Goal: Task Accomplishment & Management: Manage account settings

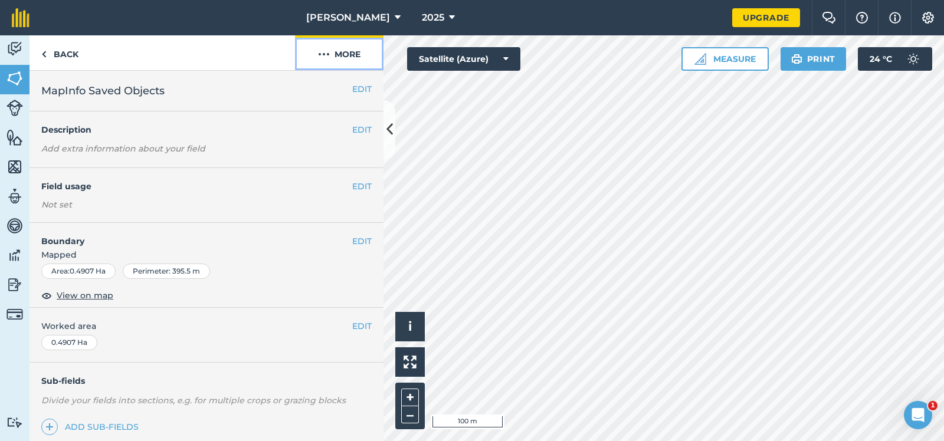
click at [321, 53] on img at bounding box center [324, 54] width 12 height 14
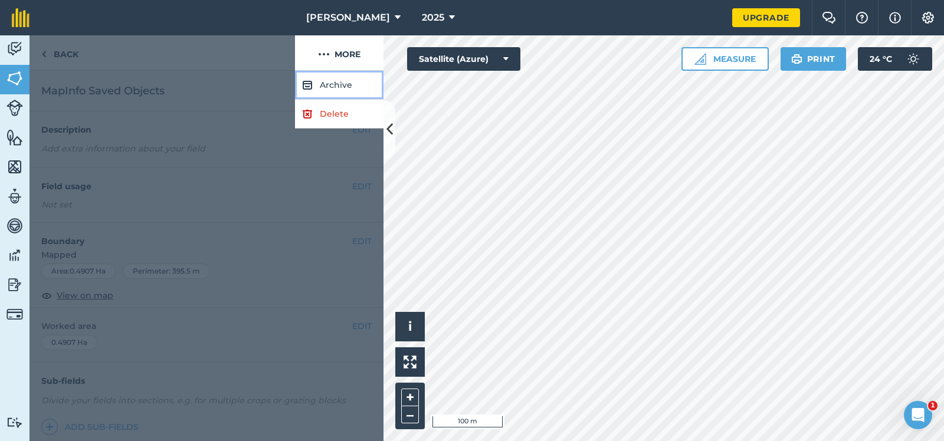
click at [335, 84] on button "Archive" at bounding box center [339, 85] width 89 height 29
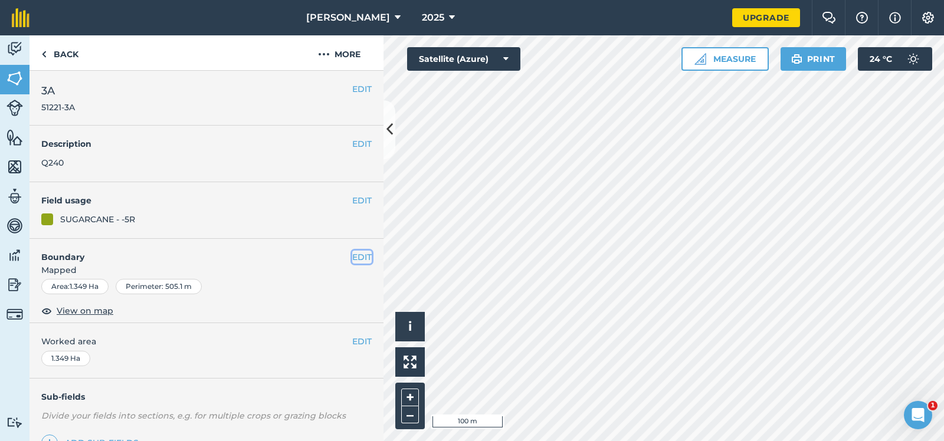
click at [362, 258] on button "EDIT" at bounding box center [361, 257] width 19 height 13
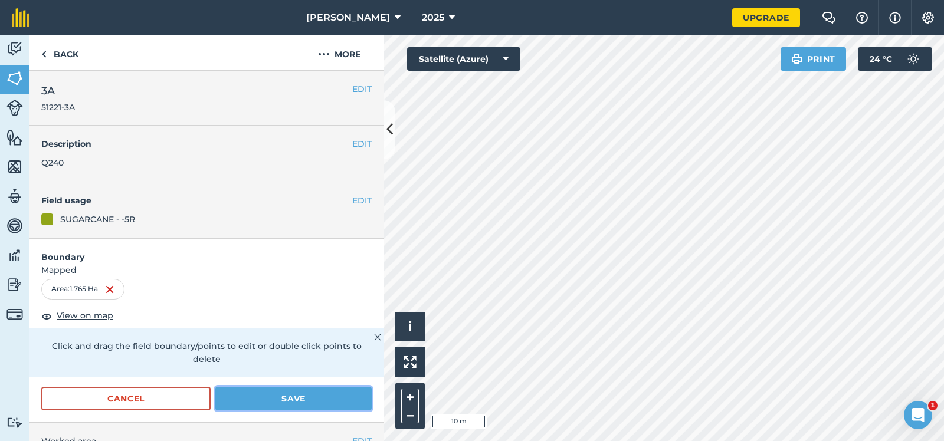
click at [272, 387] on button "Save" at bounding box center [293, 399] width 156 height 24
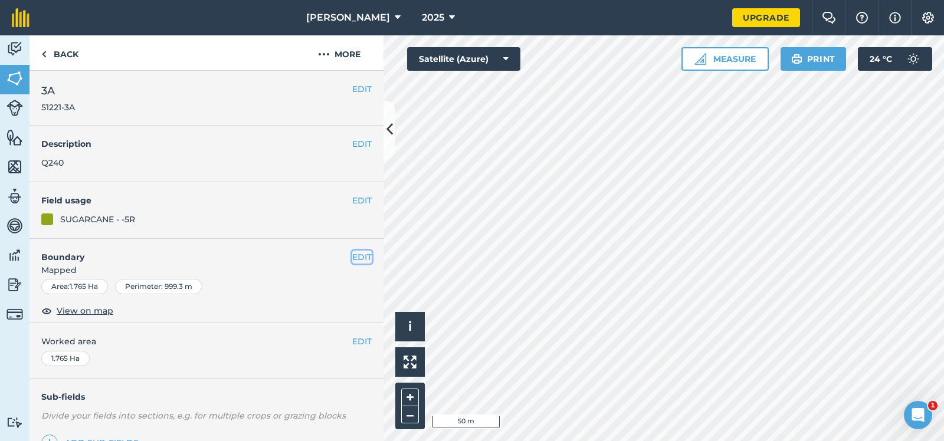
click at [359, 256] on button "EDIT" at bounding box center [361, 257] width 19 height 13
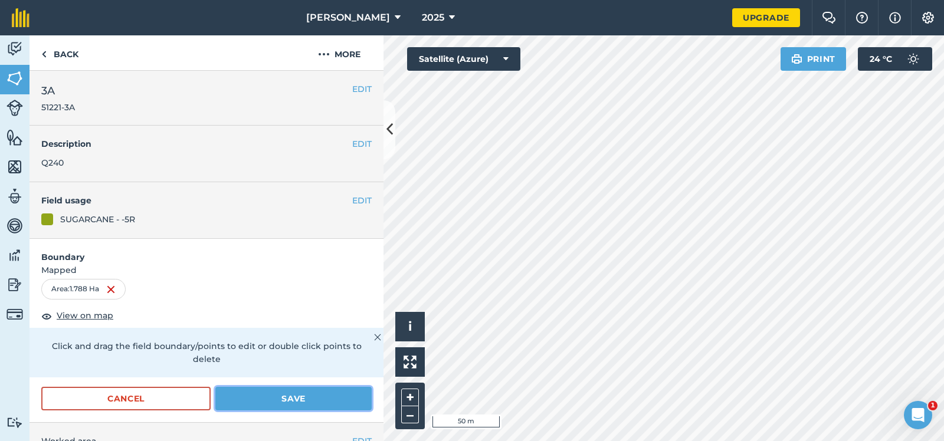
click at [287, 387] on button "Save" at bounding box center [293, 399] width 156 height 24
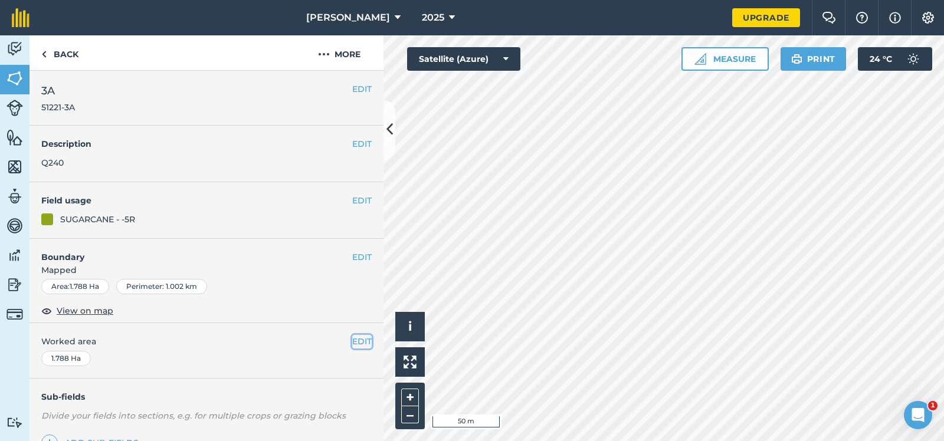
click at [363, 340] on button "EDIT" at bounding box center [361, 341] width 19 height 13
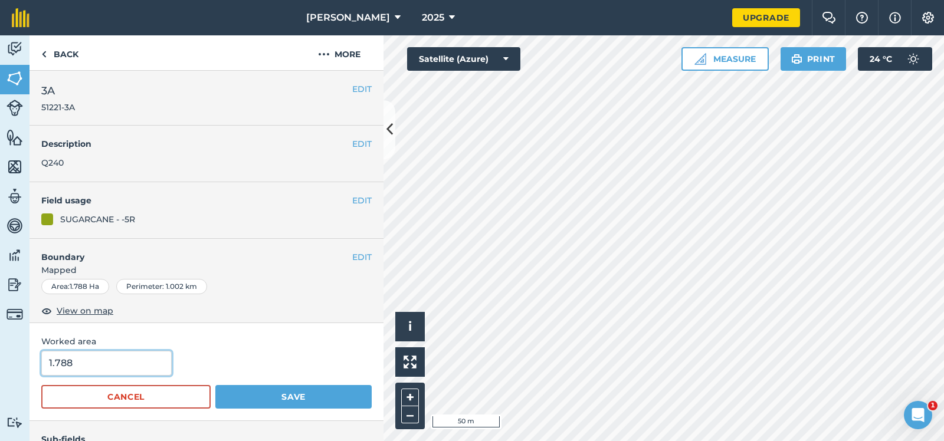
drag, startPoint x: 71, startPoint y: 362, endPoint x: 55, endPoint y: 365, distance: 16.1
click at [55, 365] on input "1.788" at bounding box center [106, 363] width 130 height 25
type input "1.84"
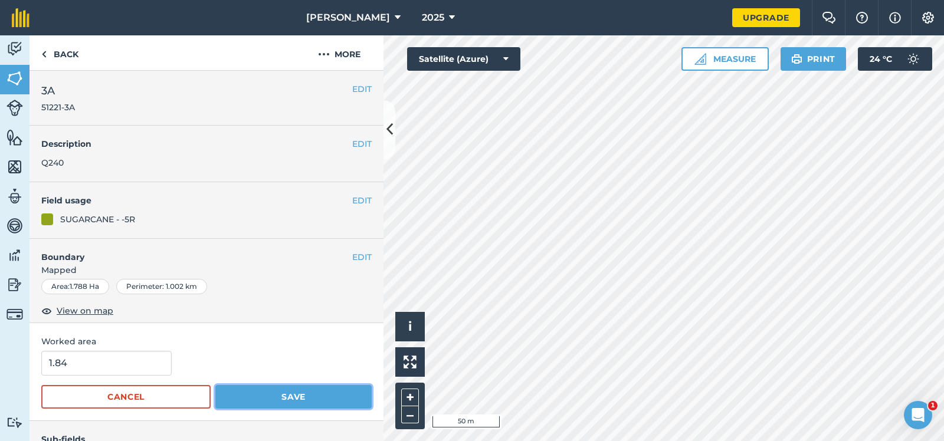
click at [296, 394] on button "Save" at bounding box center [293, 397] width 156 height 24
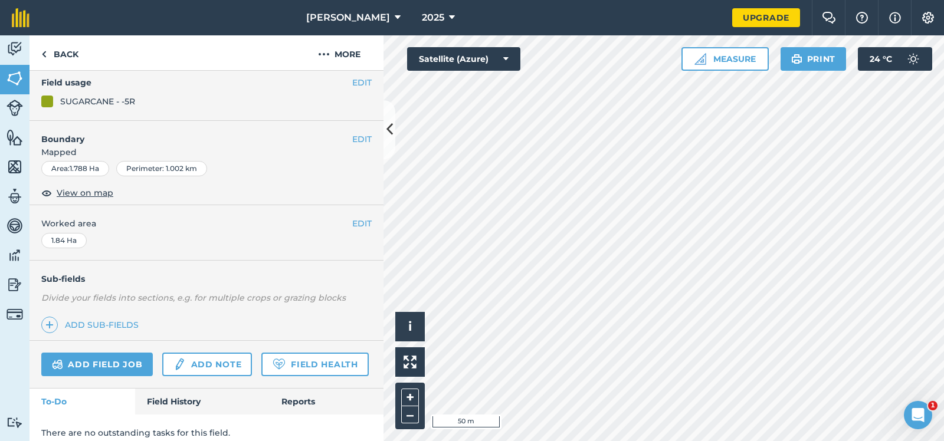
scroll to position [59, 0]
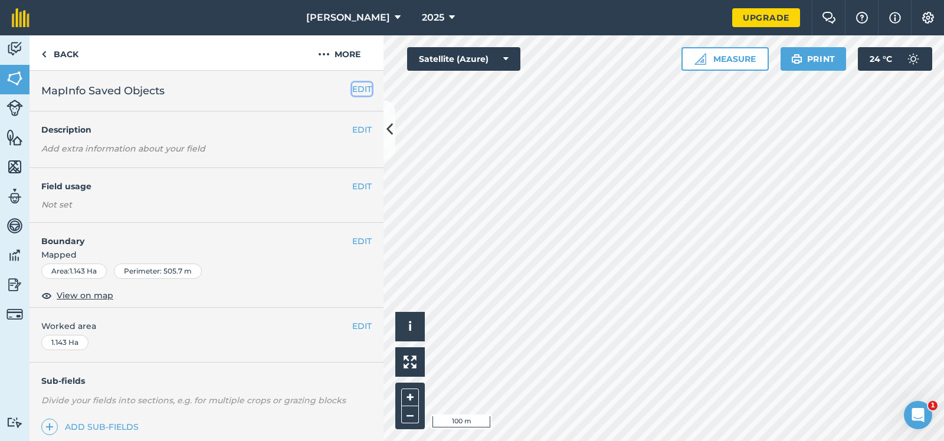
click at [364, 87] on button "EDIT" at bounding box center [361, 89] width 19 height 13
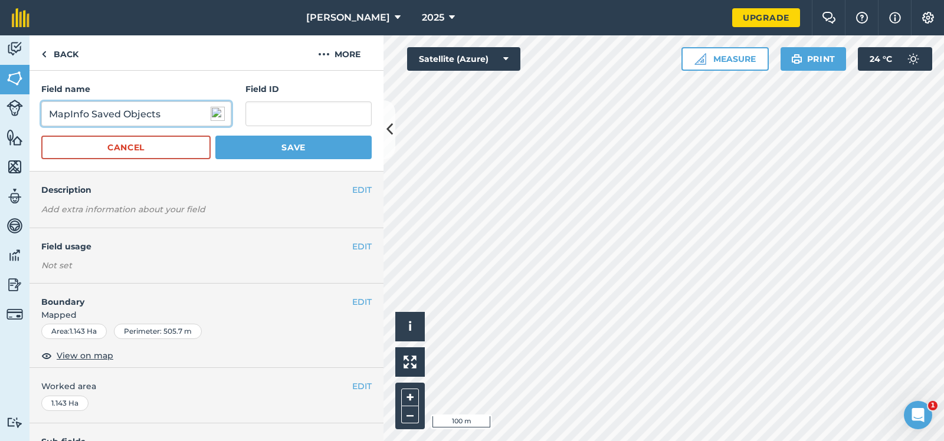
drag, startPoint x: 166, startPoint y: 115, endPoint x: 32, endPoint y: 115, distance: 134.0
click at [41, 115] on input "MapInfo Saved Objects" at bounding box center [136, 114] width 190 height 25
type input "2A"
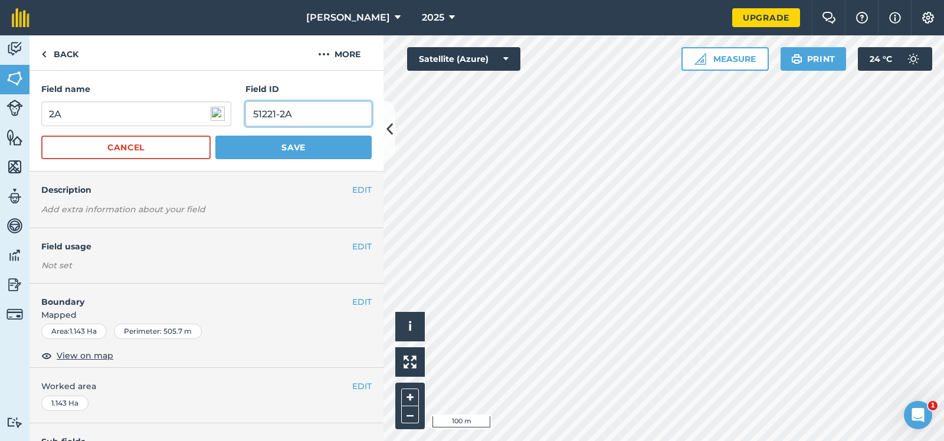
type input "51221-2A"
click at [276, 145] on button "Save" at bounding box center [293, 148] width 156 height 24
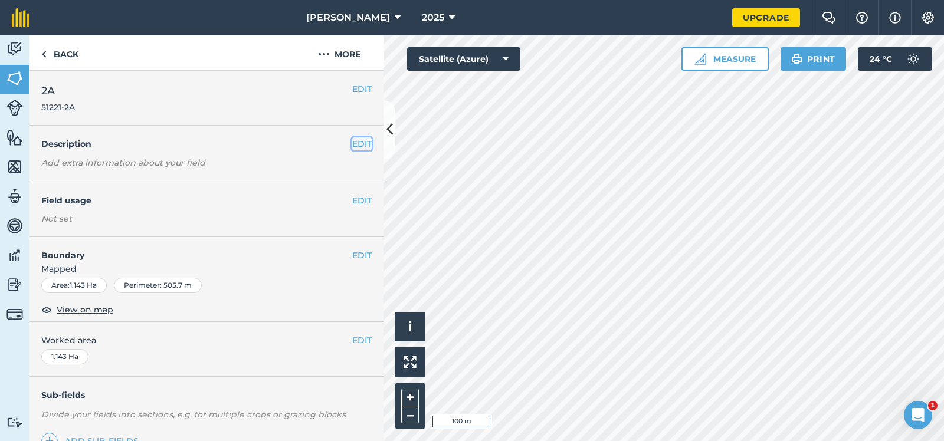
click at [362, 143] on button "EDIT" at bounding box center [361, 143] width 19 height 13
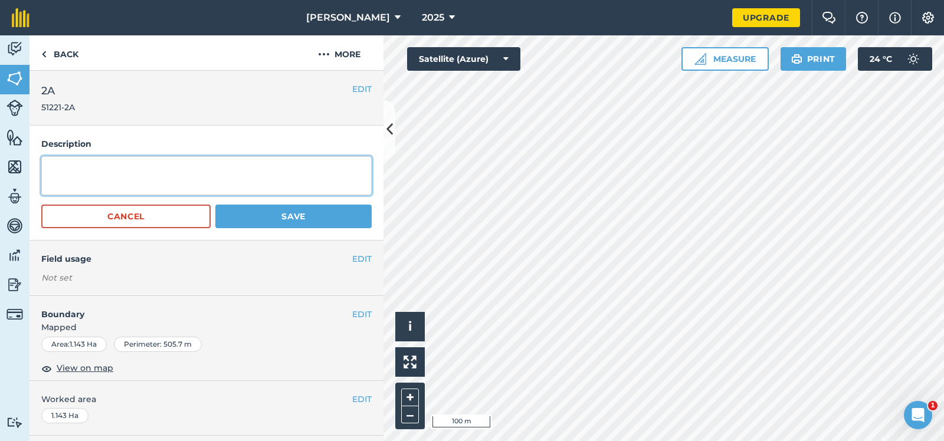
click at [78, 172] on textarea at bounding box center [206, 175] width 330 height 39
type textarea "Q240"
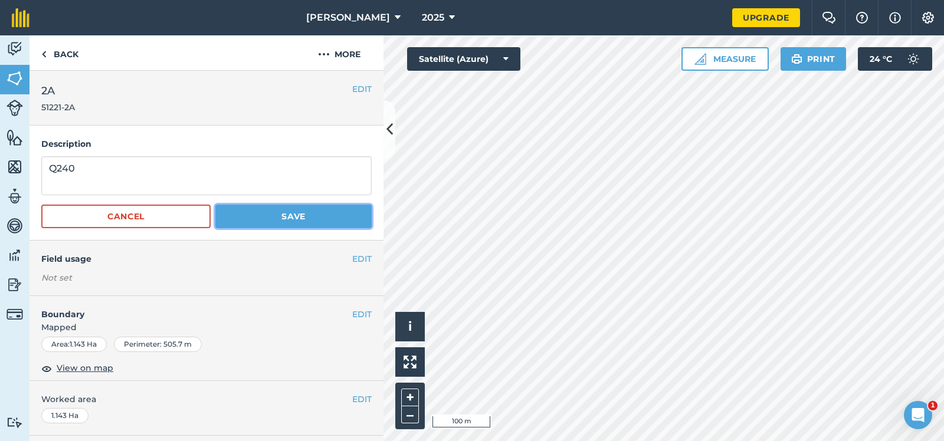
click at [289, 212] on button "Save" at bounding box center [293, 217] width 156 height 24
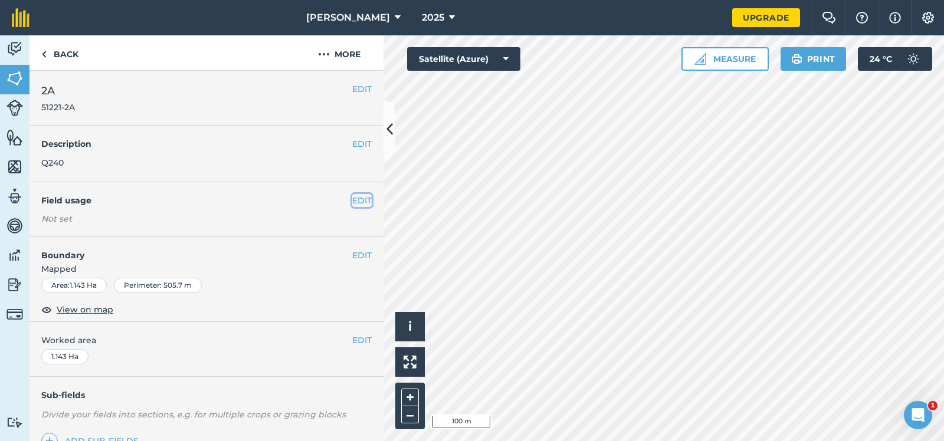
click at [364, 197] on button "EDIT" at bounding box center [361, 200] width 19 height 13
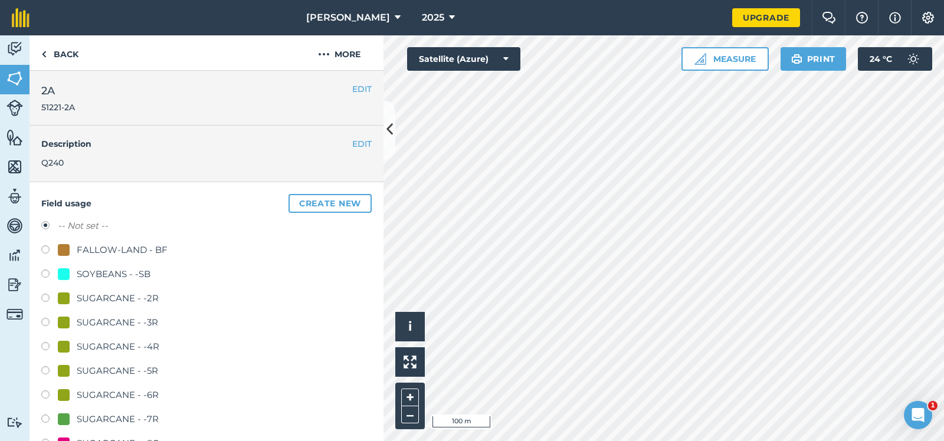
click at [44, 370] on label at bounding box center [49, 372] width 17 height 12
radio input "true"
radio input "false"
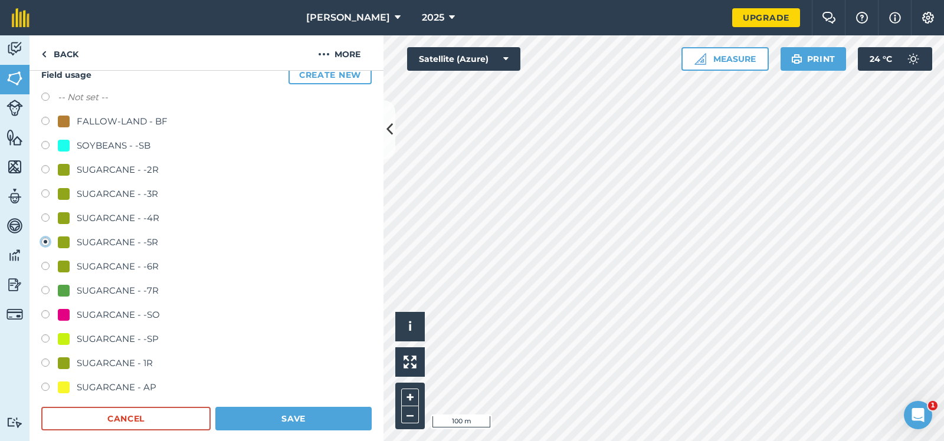
scroll to position [177, 0]
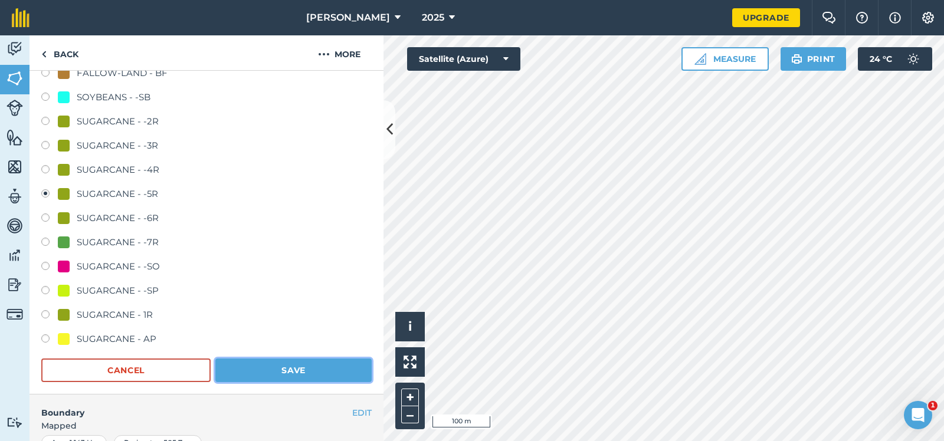
click at [293, 366] on button "Save" at bounding box center [293, 371] width 156 height 24
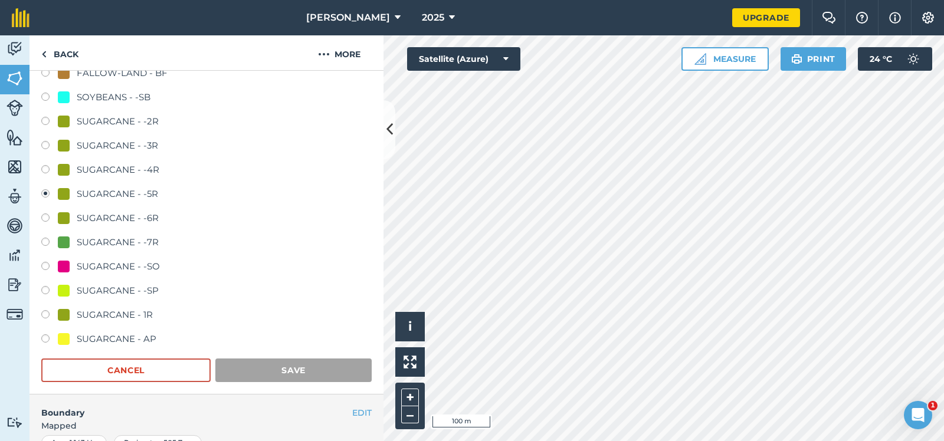
scroll to position [127, 0]
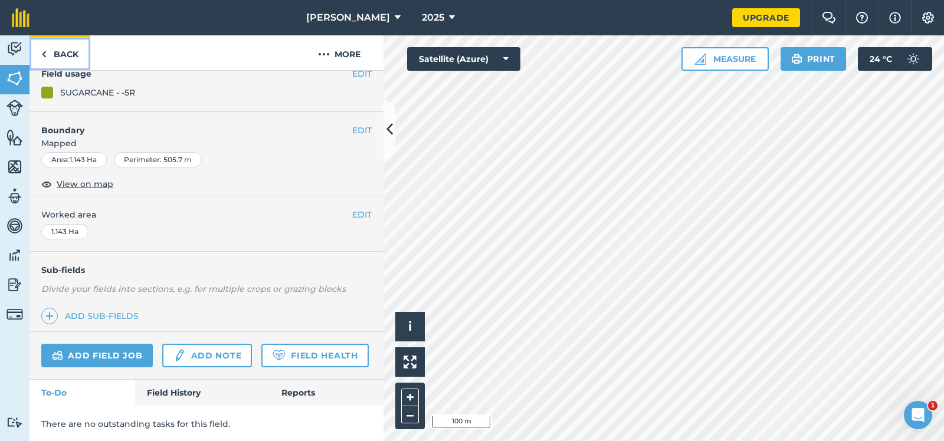
click at [64, 53] on link "Back" at bounding box center [60, 52] width 61 height 35
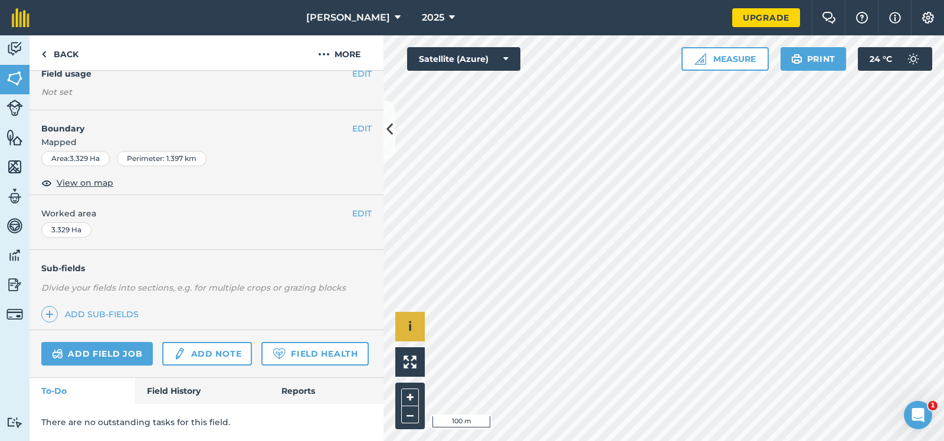
scroll to position [126, 0]
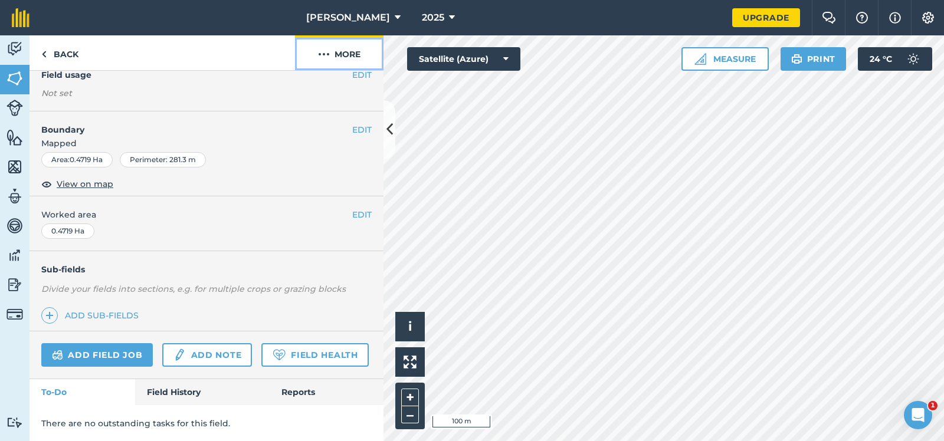
click at [323, 52] on img at bounding box center [324, 54] width 12 height 14
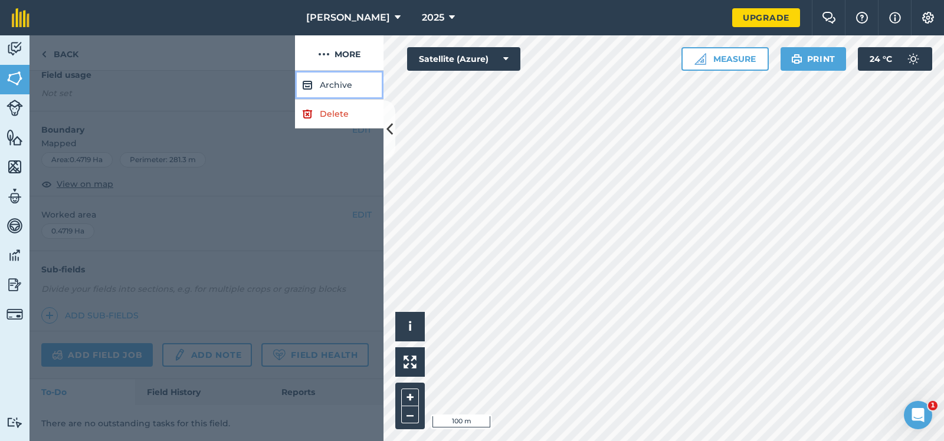
click at [330, 84] on button "Archive" at bounding box center [339, 85] width 89 height 29
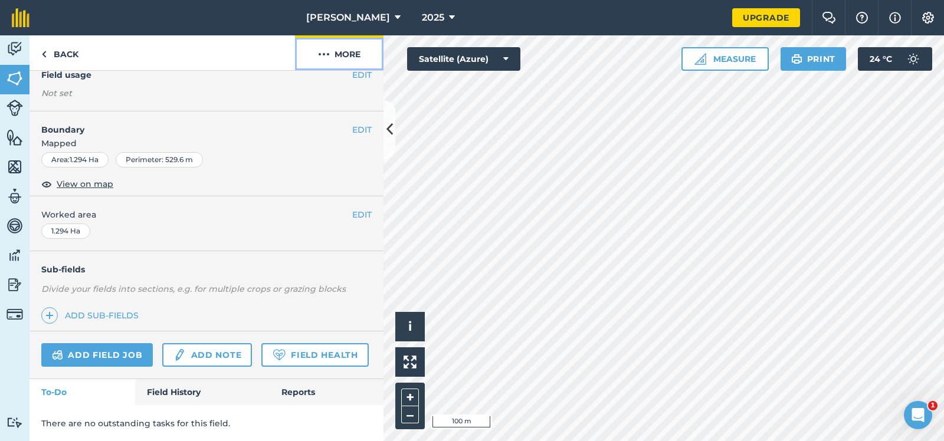
click at [320, 50] on img at bounding box center [324, 54] width 12 height 14
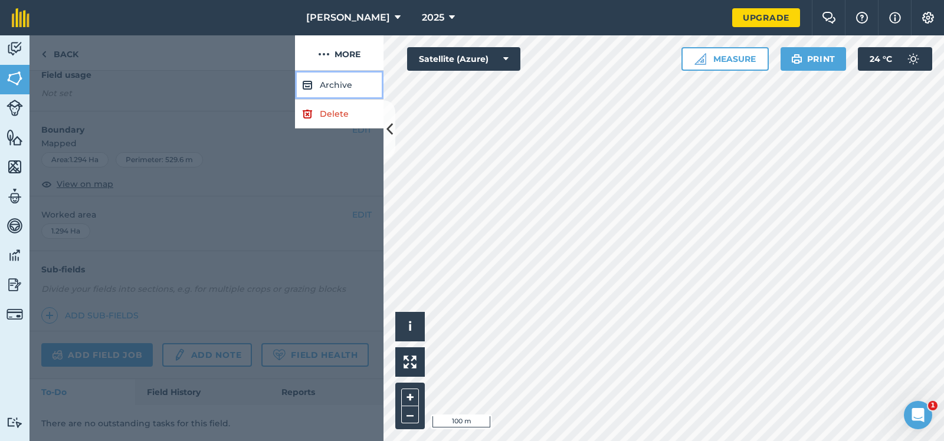
click at [329, 83] on button "Archive" at bounding box center [339, 85] width 89 height 29
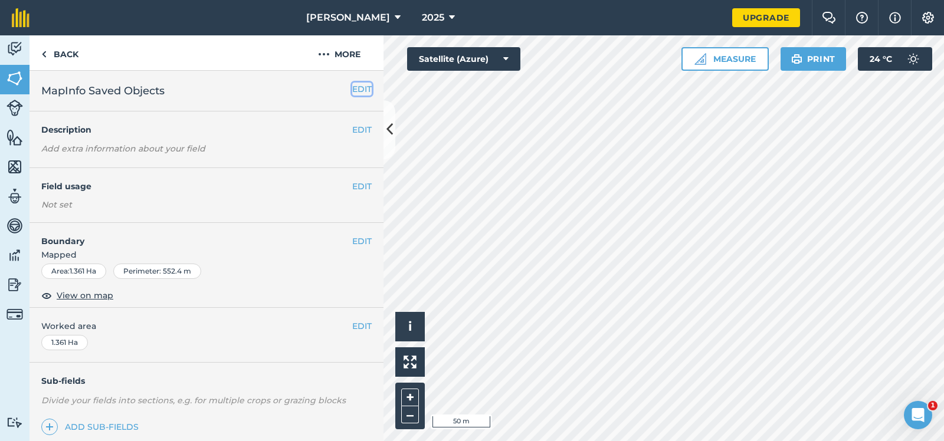
click at [359, 86] on button "EDIT" at bounding box center [361, 89] width 19 height 13
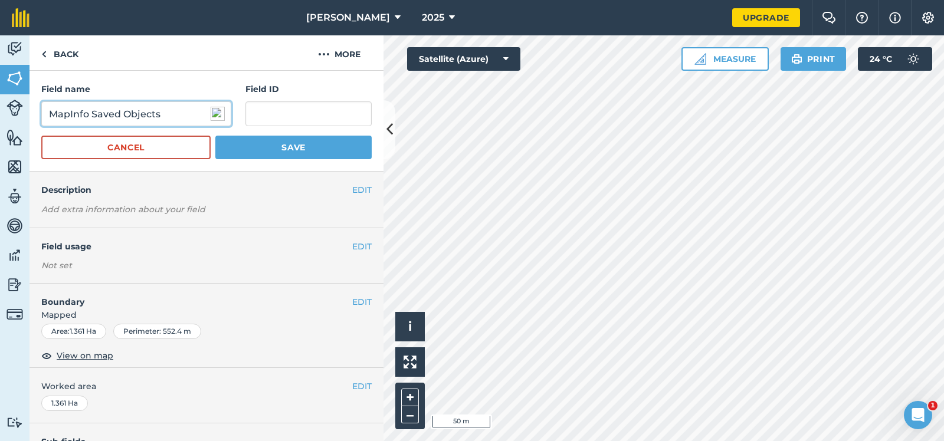
drag, startPoint x: 173, startPoint y: 114, endPoint x: 28, endPoint y: 123, distance: 144.8
click at [41, 123] on input "MapInfo Saved Objects" at bounding box center [136, 114] width 190 height 25
type input "8A"
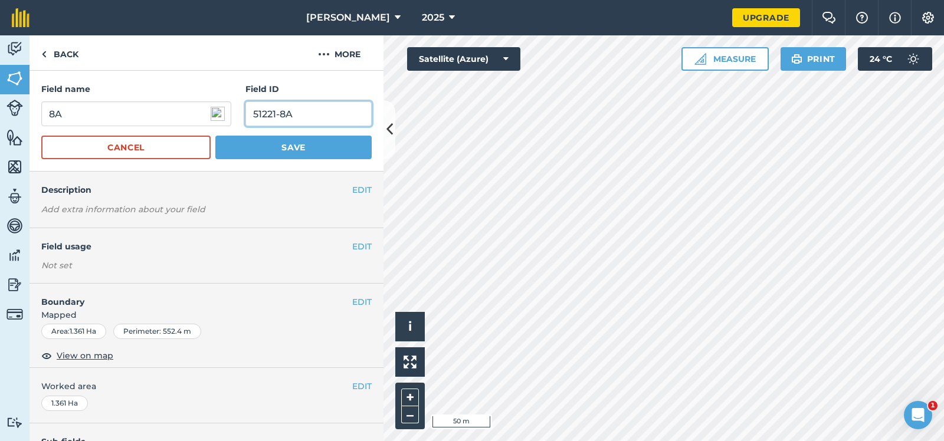
type input "51221-8A"
click at [289, 140] on button "Save" at bounding box center [293, 148] width 156 height 24
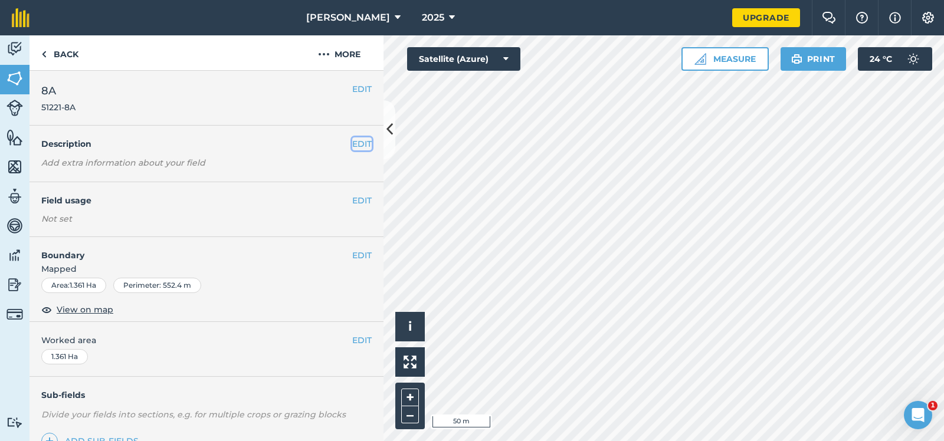
click at [361, 142] on button "EDIT" at bounding box center [361, 143] width 19 height 13
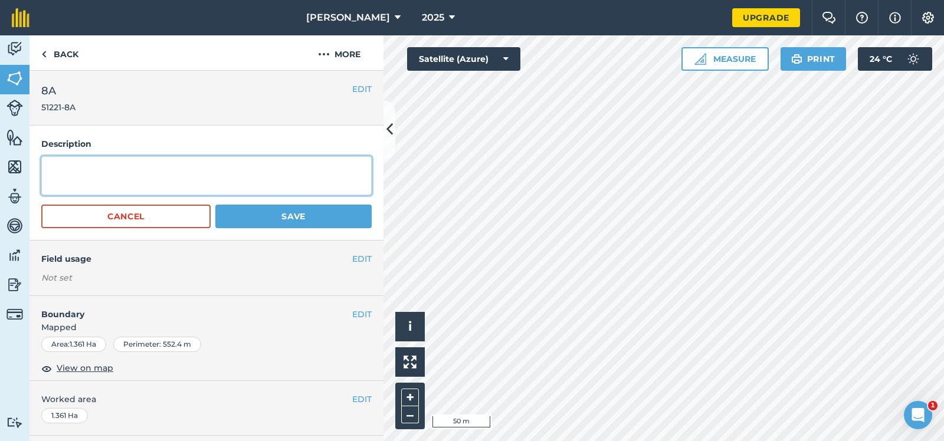
click at [47, 168] on textarea at bounding box center [206, 175] width 330 height 39
type textarea "KQ228"
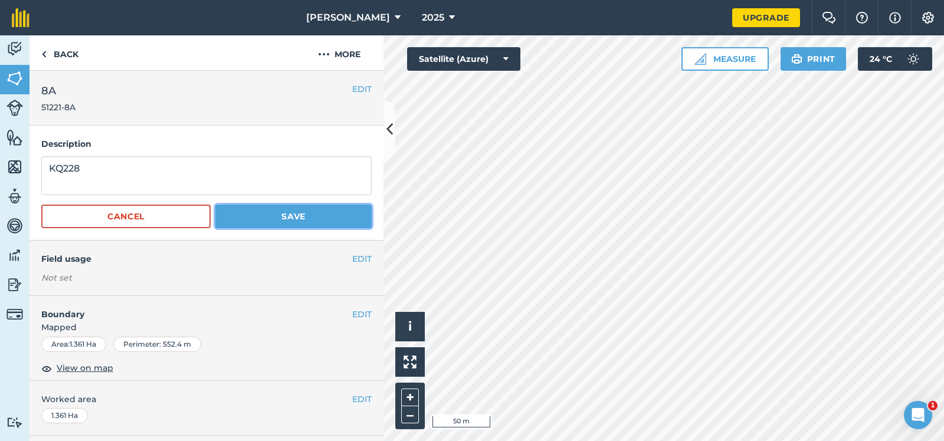
click at [296, 214] on button "Save" at bounding box center [293, 217] width 156 height 24
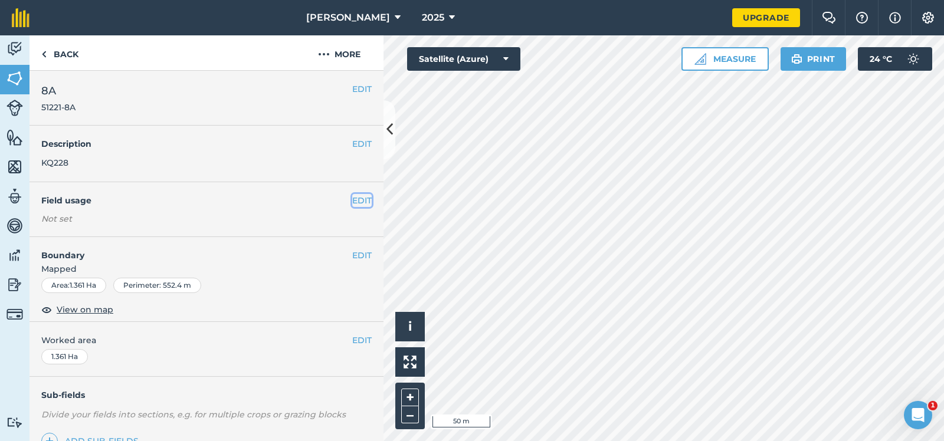
click at [362, 198] on button "EDIT" at bounding box center [361, 200] width 19 height 13
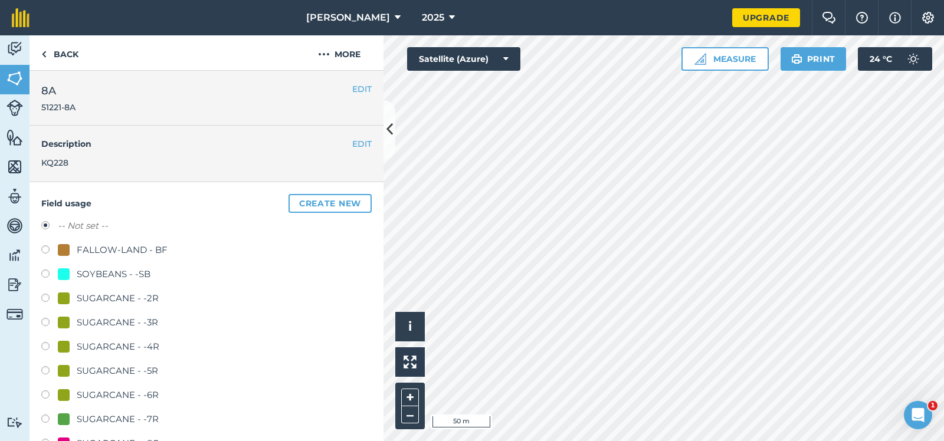
click at [45, 320] on label at bounding box center [49, 324] width 17 height 12
radio input "true"
radio input "false"
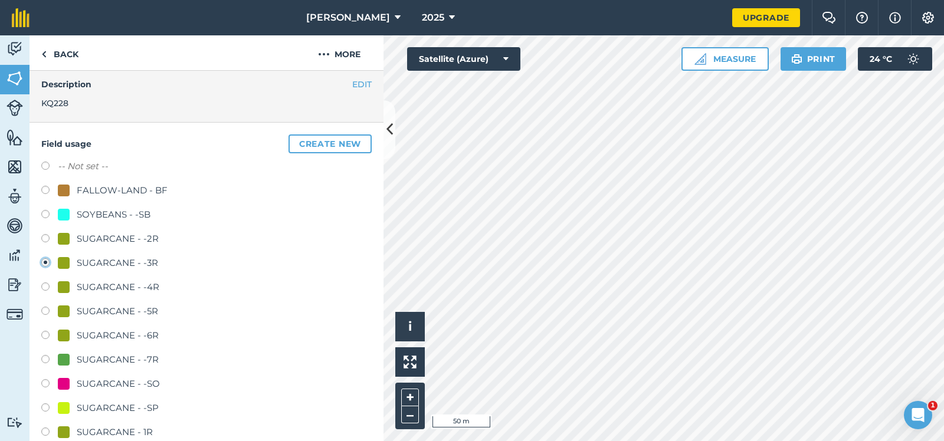
scroll to position [118, 0]
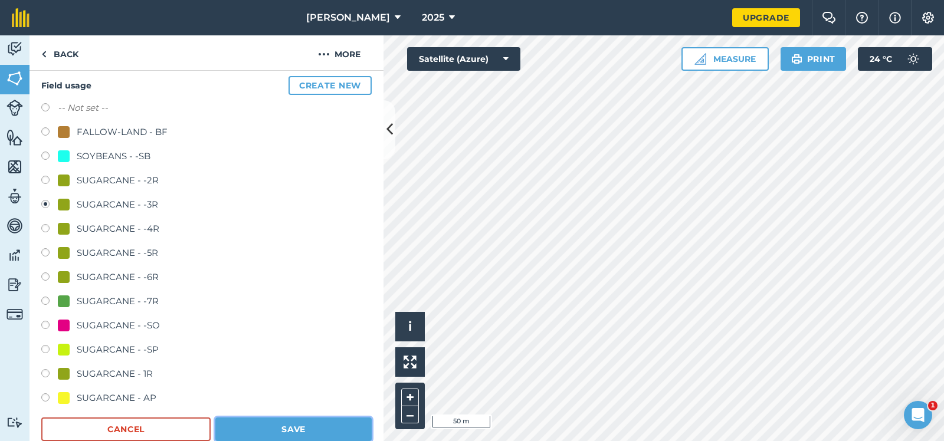
click at [318, 428] on button "Save" at bounding box center [293, 430] width 156 height 24
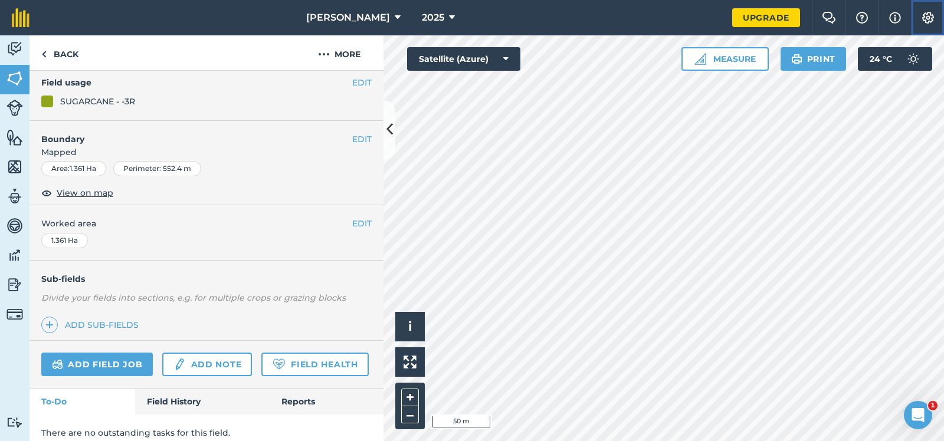
click at [927, 14] on img at bounding box center [928, 18] width 14 height 12
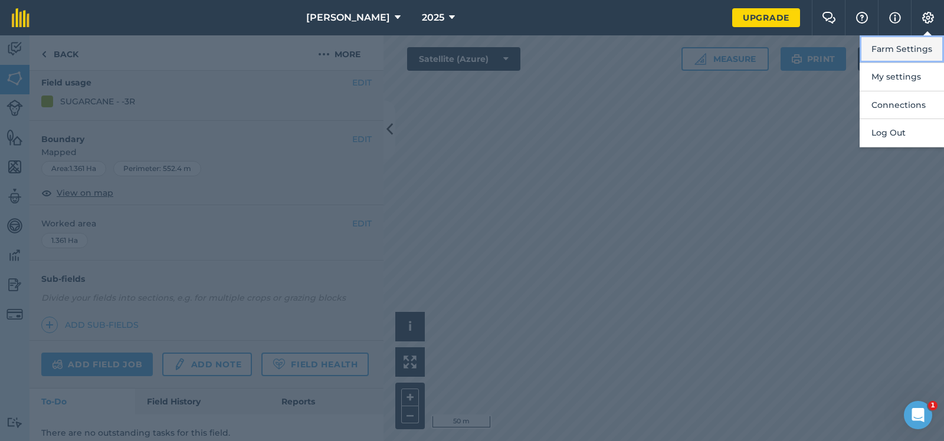
click at [890, 48] on button "Farm Settings" at bounding box center [902, 49] width 84 height 28
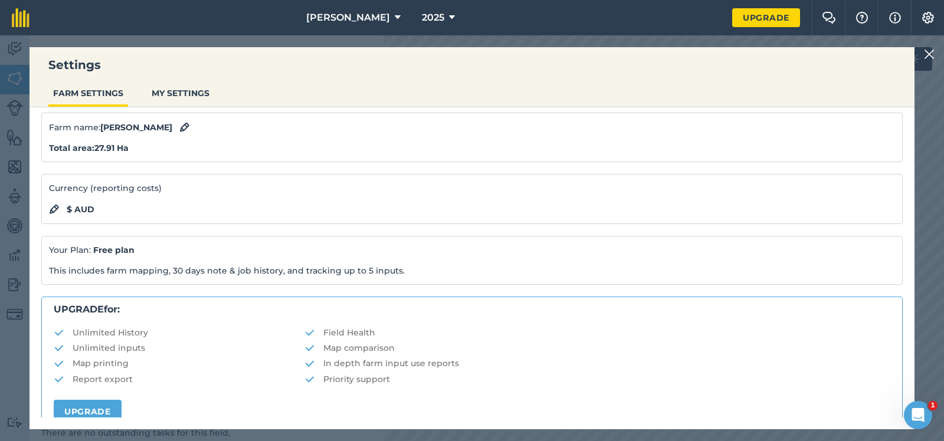
scroll to position [0, 0]
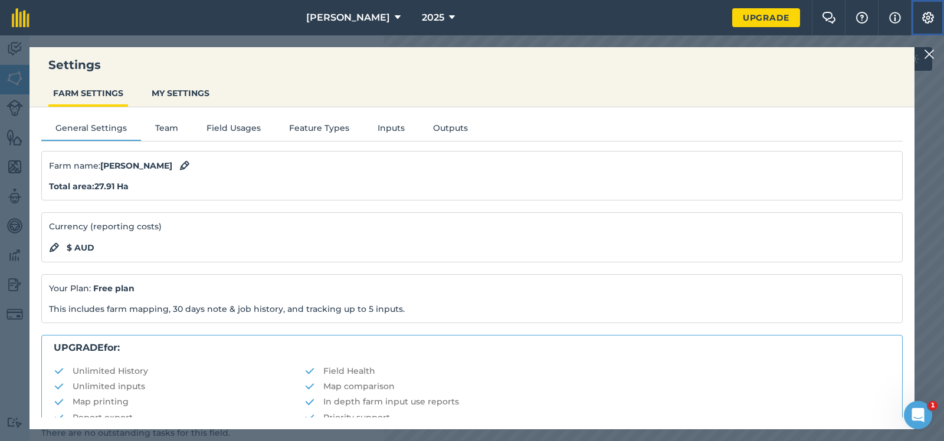
click at [928, 14] on img at bounding box center [928, 18] width 14 height 12
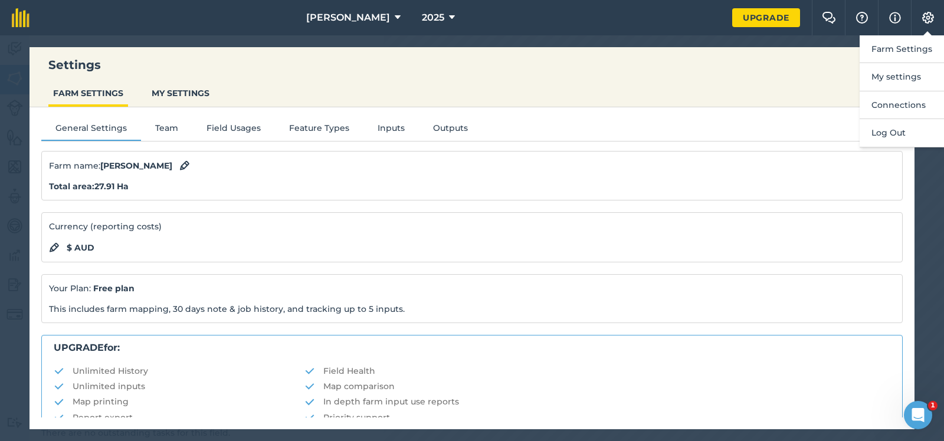
click at [778, 76] on div "Settings FARM SETTINGS MY SETTINGS" at bounding box center [472, 77] width 885 height 60
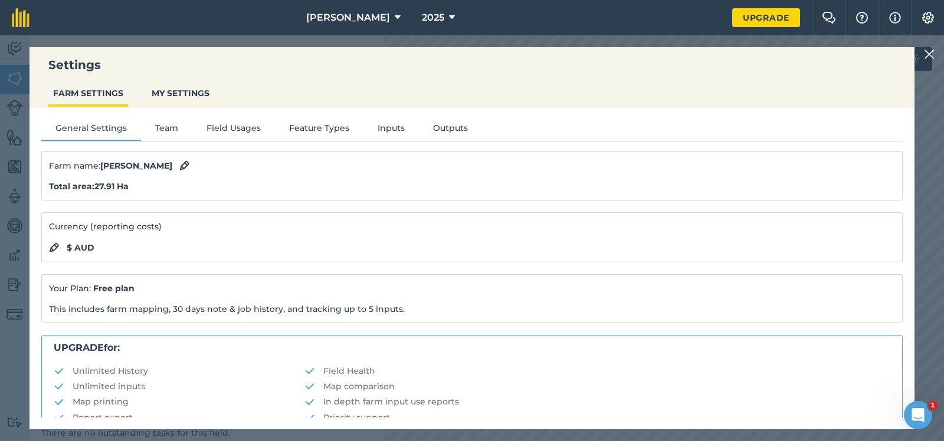
click at [928, 53] on img at bounding box center [929, 54] width 11 height 14
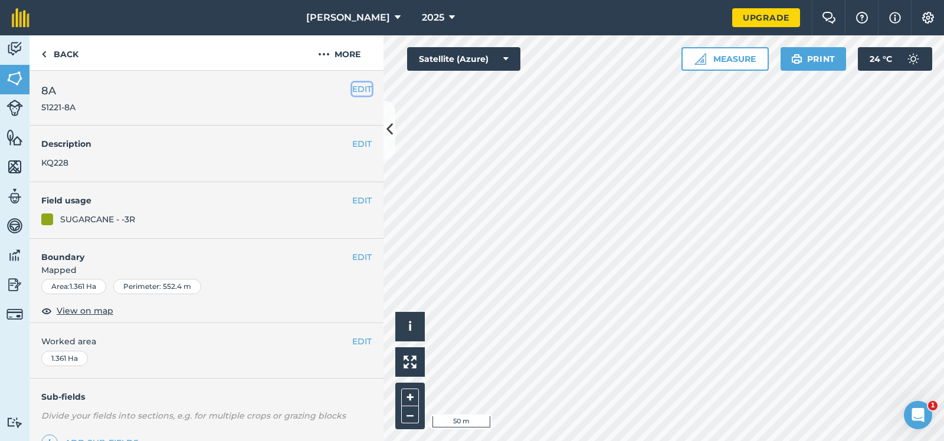
click at [362, 86] on button "EDIT" at bounding box center [361, 89] width 19 height 13
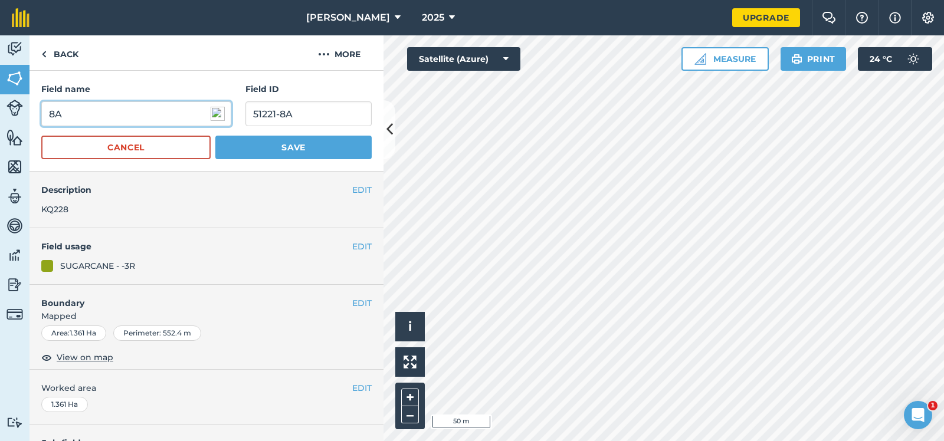
drag, startPoint x: 61, startPoint y: 116, endPoint x: 54, endPoint y: 113, distance: 7.5
click at [54, 113] on input "8A" at bounding box center [136, 114] width 190 height 25
type input "8B"
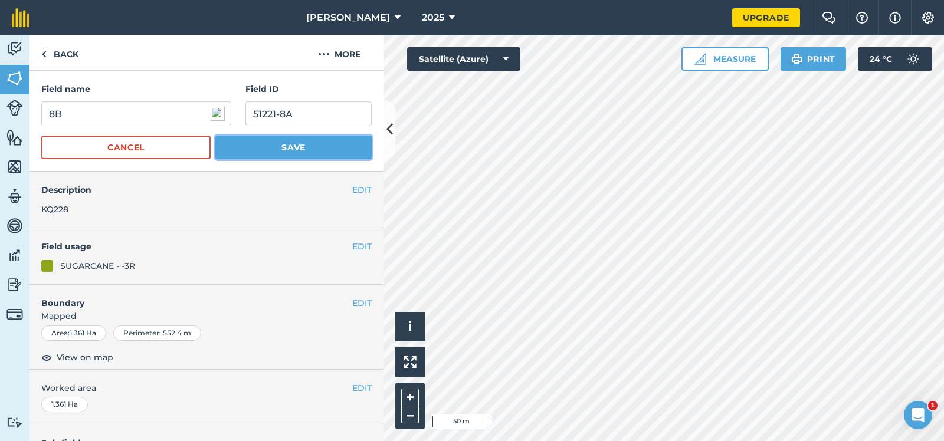
click at [265, 142] on button "Save" at bounding box center [293, 148] width 156 height 24
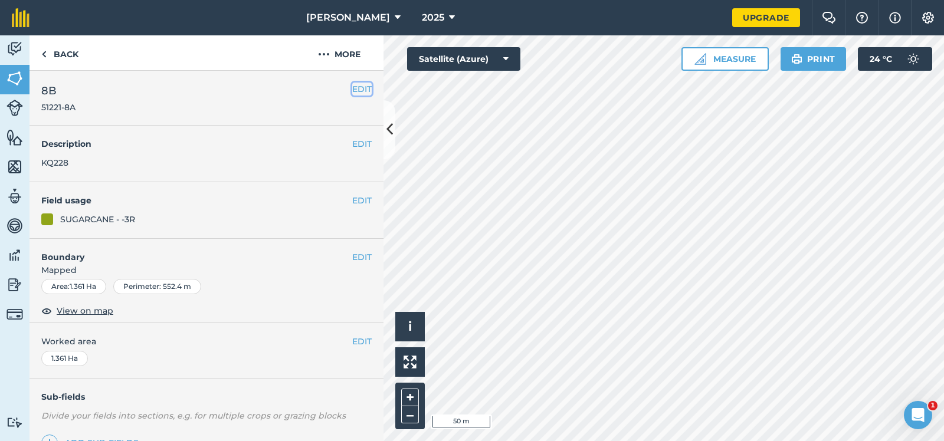
click at [358, 87] on button "EDIT" at bounding box center [361, 89] width 19 height 13
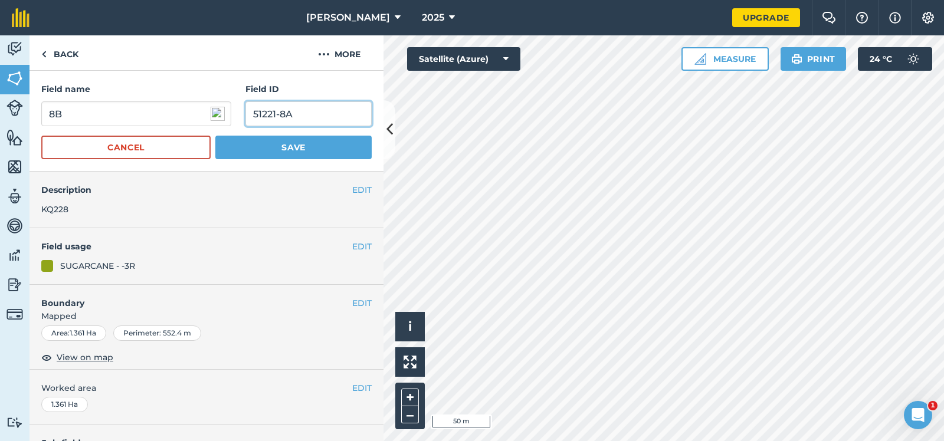
drag, startPoint x: 295, startPoint y: 111, endPoint x: 287, endPoint y: 112, distance: 8.3
click at [287, 112] on input "51221-8A" at bounding box center [308, 114] width 126 height 25
type input "51221-8B"
click at [303, 140] on button "Save" at bounding box center [293, 148] width 156 height 24
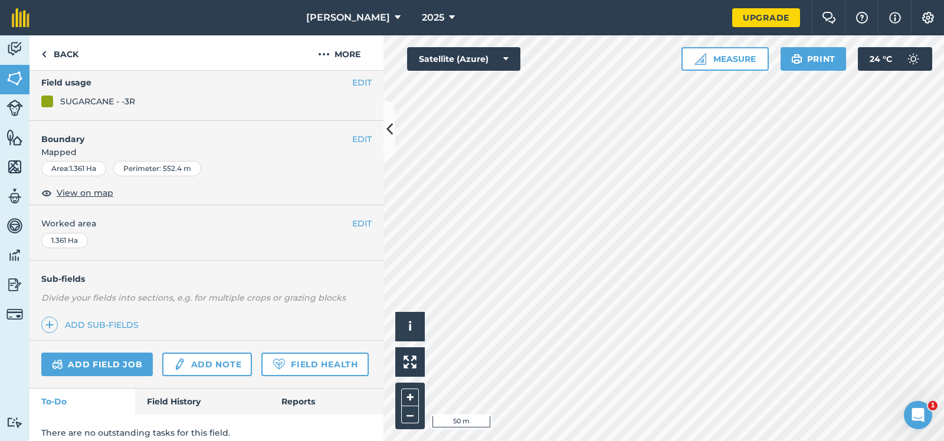
scroll to position [127, 0]
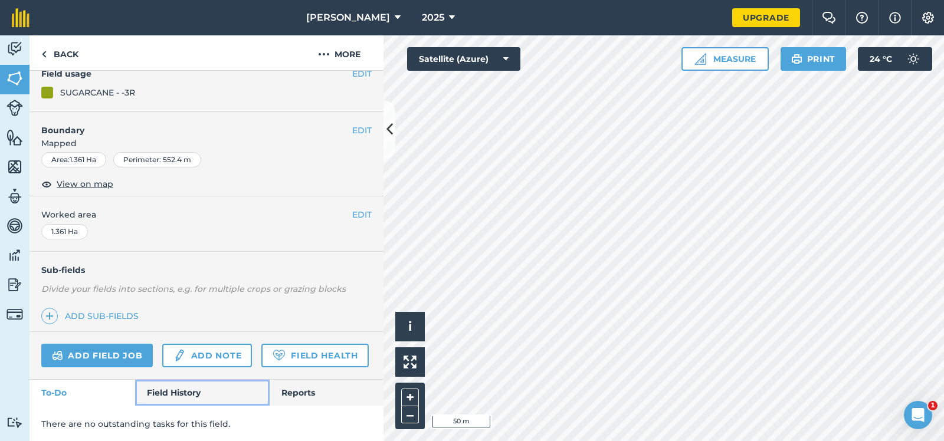
click at [184, 387] on link "Field History" at bounding box center [202, 393] width 134 height 26
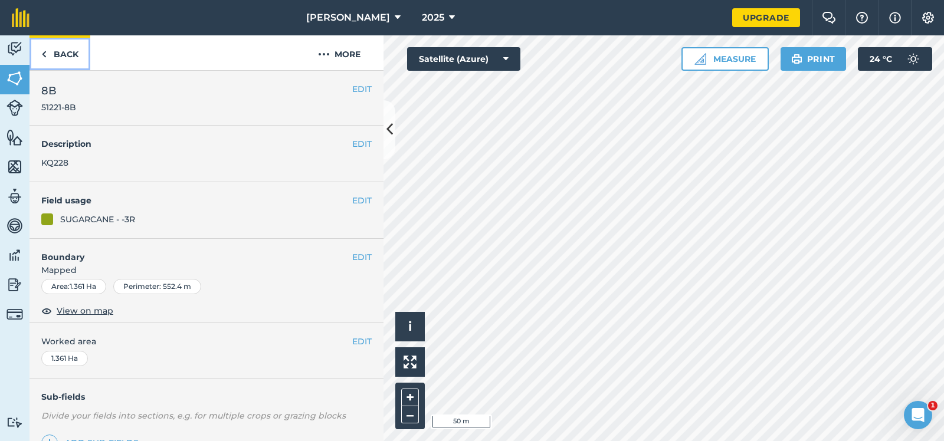
click at [64, 52] on link "Back" at bounding box center [60, 52] width 61 height 35
click at [15, 74] on img at bounding box center [14, 79] width 17 height 18
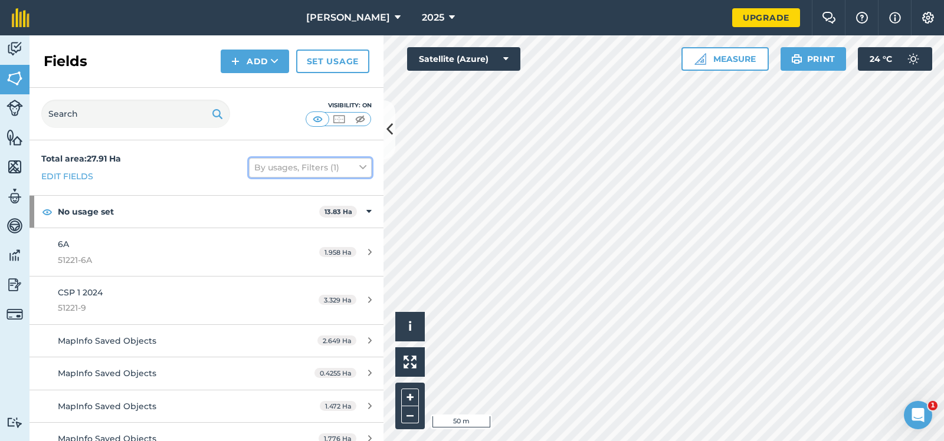
click at [362, 165] on icon at bounding box center [362, 167] width 7 height 13
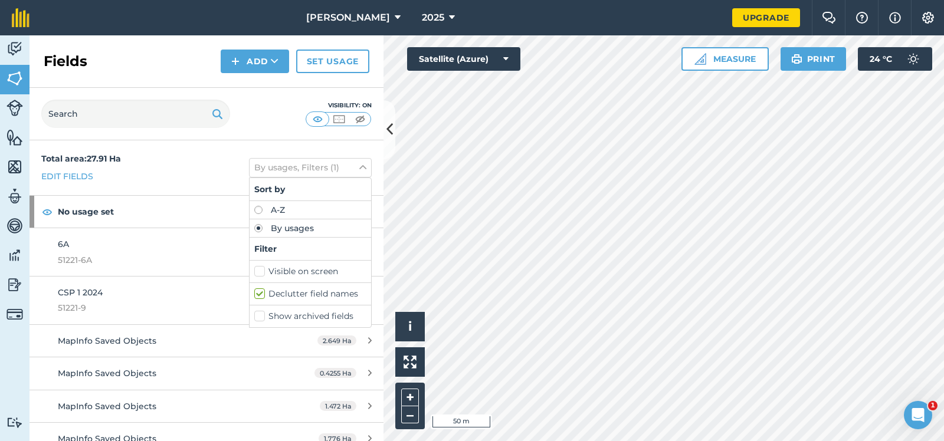
click at [258, 313] on label "Show archived fields" at bounding box center [310, 316] width 112 height 12
click at [258, 313] on input "Show archived fields" at bounding box center [258, 314] width 8 height 8
checkbox input "true"
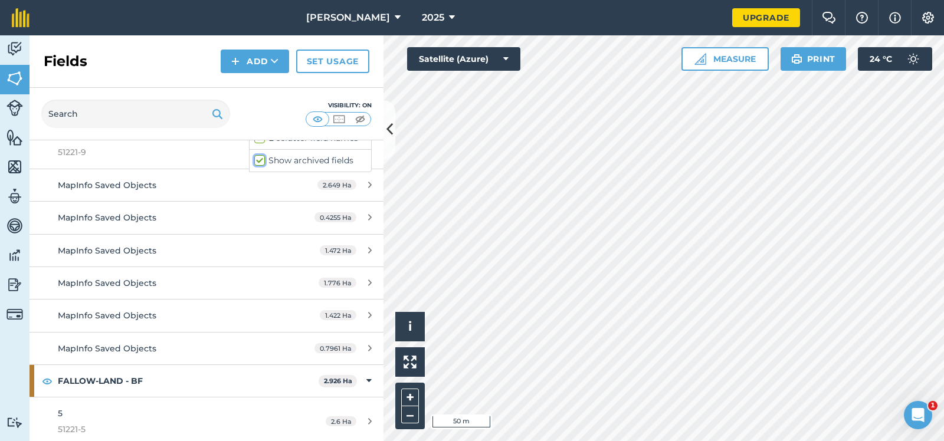
scroll to position [177, 0]
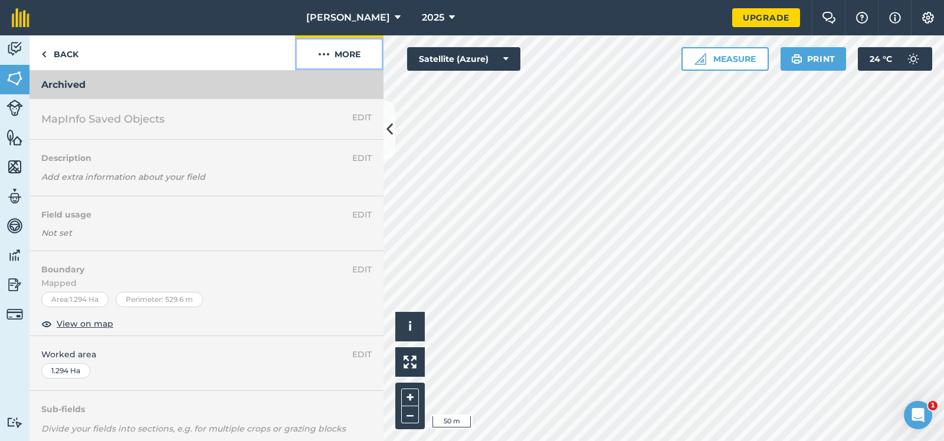
click at [323, 52] on img at bounding box center [324, 54] width 12 height 14
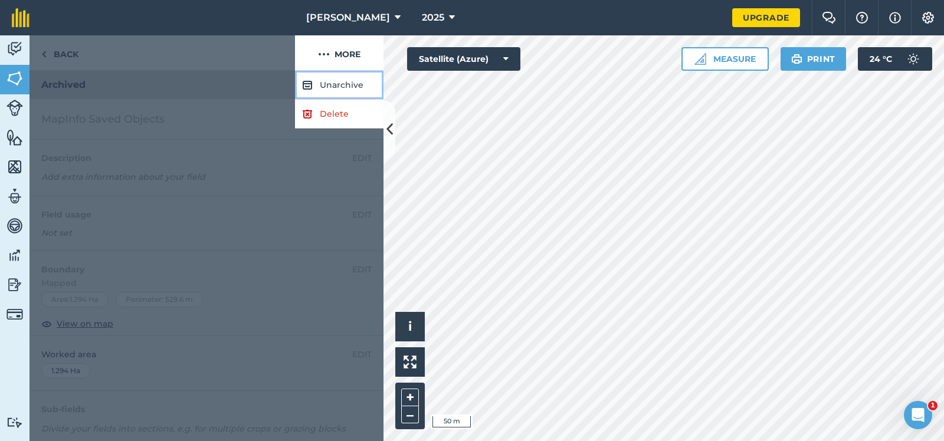
click at [338, 81] on button "Unarchive" at bounding box center [339, 85] width 89 height 29
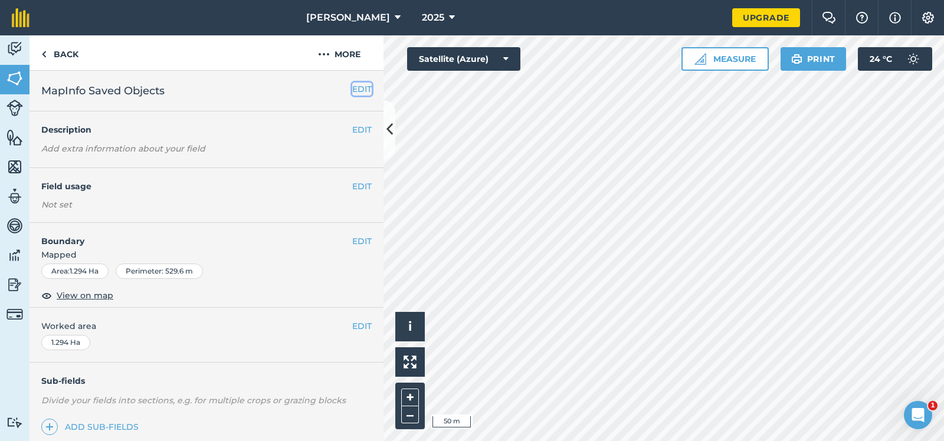
click at [363, 87] on button "EDIT" at bounding box center [361, 89] width 19 height 13
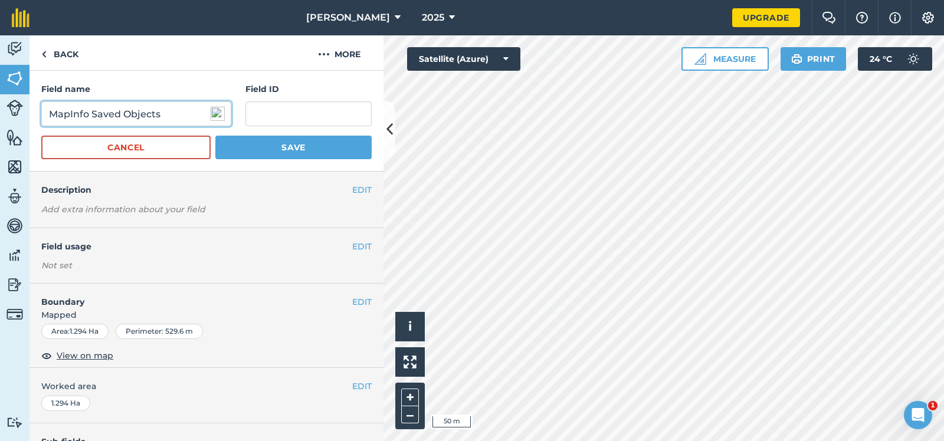
drag, startPoint x: 171, startPoint y: 114, endPoint x: 28, endPoint y: 114, distance: 142.2
click at [41, 114] on input "MapInfo Saved Objects" at bounding box center [136, 114] width 190 height 25
type input "*"
type input "8A"
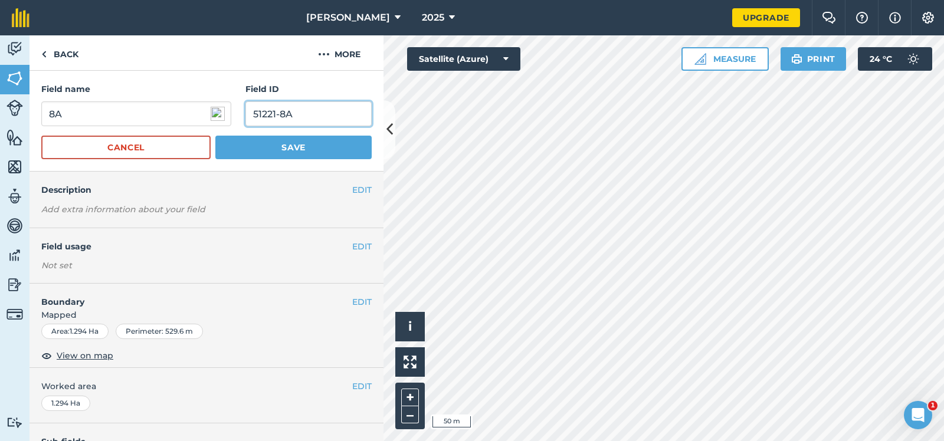
type input "51221-8A"
click at [302, 146] on button "Save" at bounding box center [293, 148] width 156 height 24
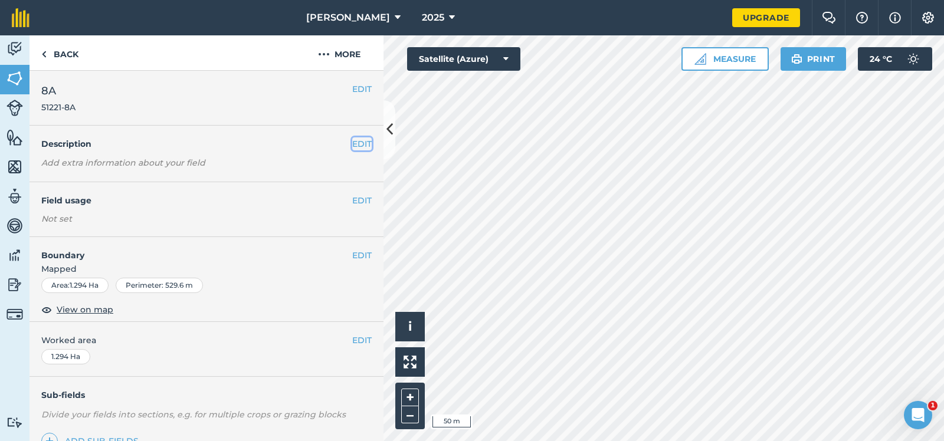
click at [361, 142] on button "EDIT" at bounding box center [361, 143] width 19 height 13
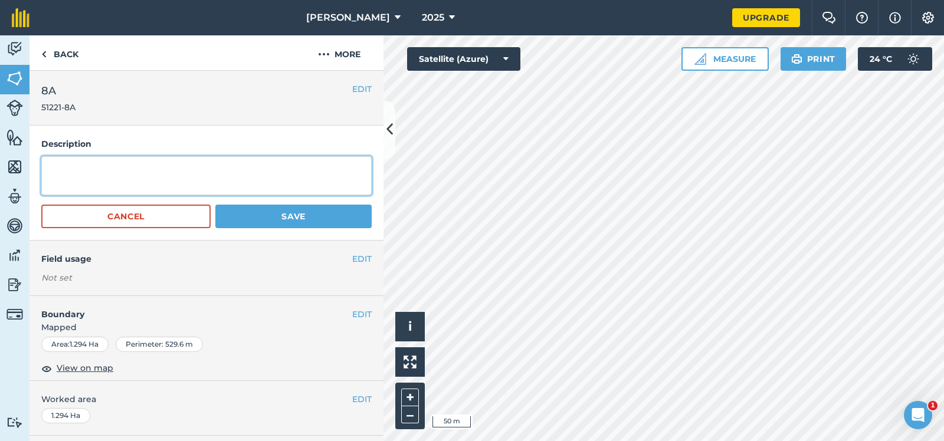
click at [50, 167] on textarea at bounding box center [206, 175] width 330 height 39
type textarea "KQ228"
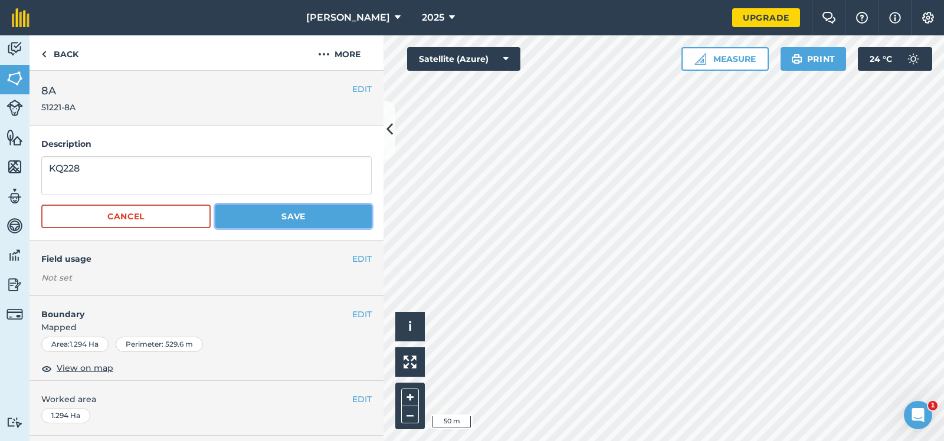
click at [289, 213] on button "Save" at bounding box center [293, 217] width 156 height 24
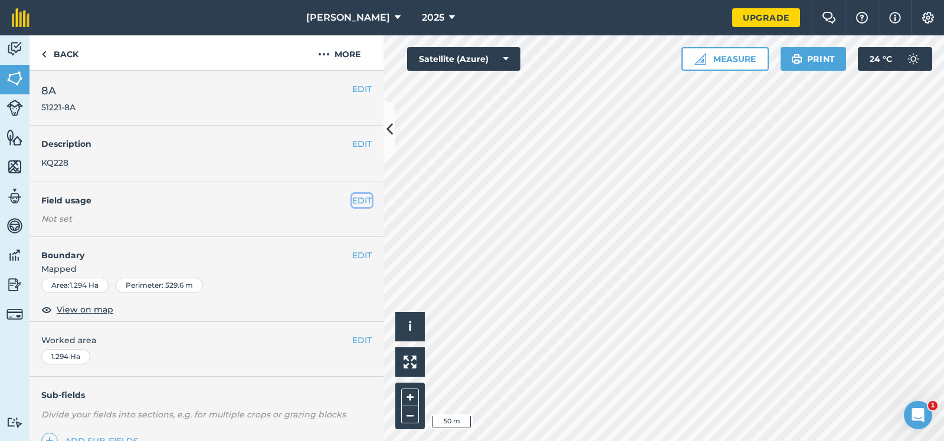
click at [365, 198] on button "EDIT" at bounding box center [361, 200] width 19 height 13
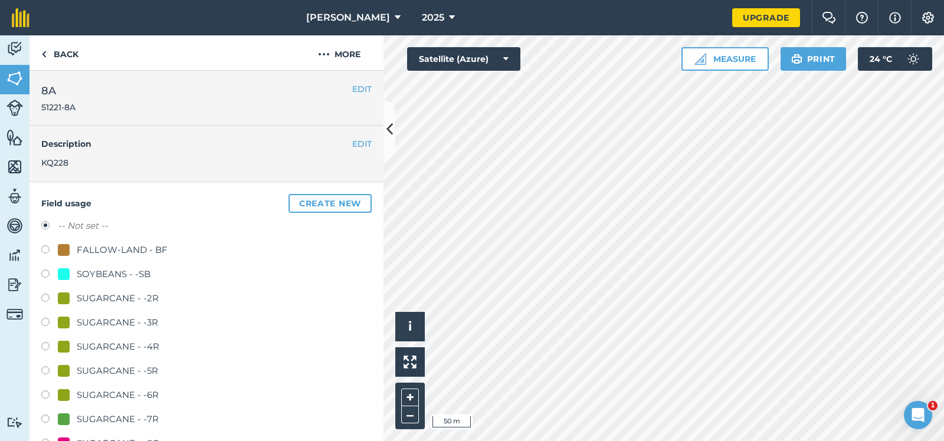
click at [43, 344] on label at bounding box center [49, 348] width 17 height 12
radio input "true"
radio input "false"
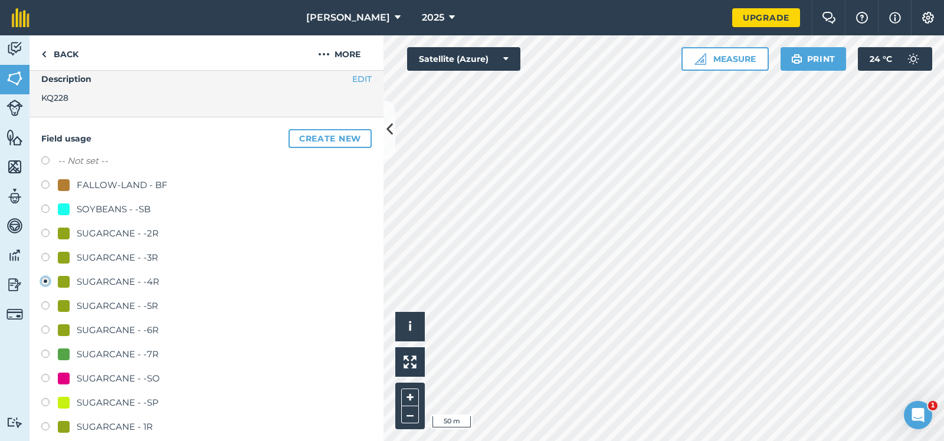
scroll to position [177, 0]
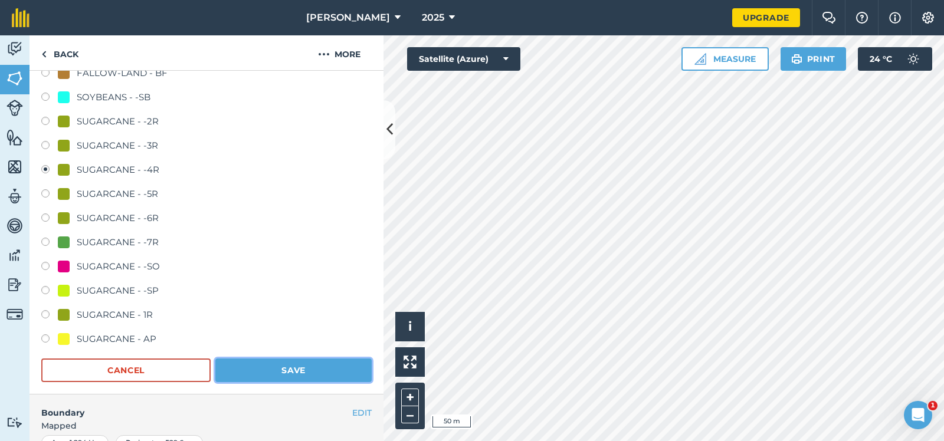
click at [292, 366] on button "Save" at bounding box center [293, 371] width 156 height 24
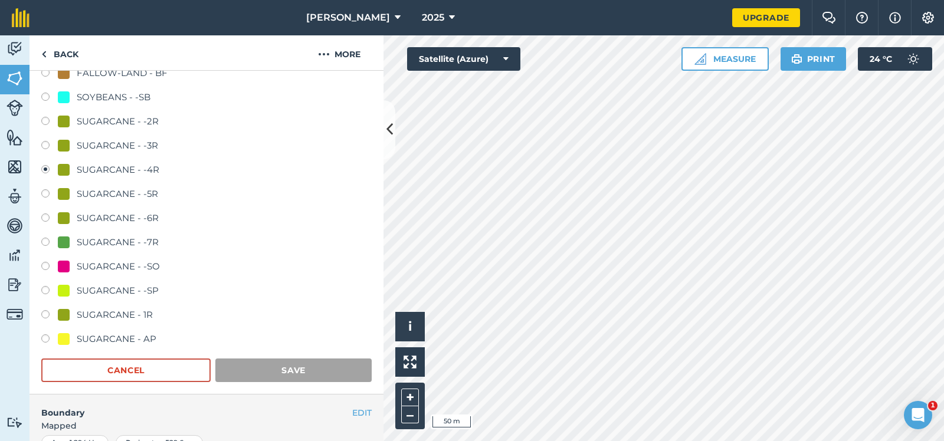
scroll to position [127, 0]
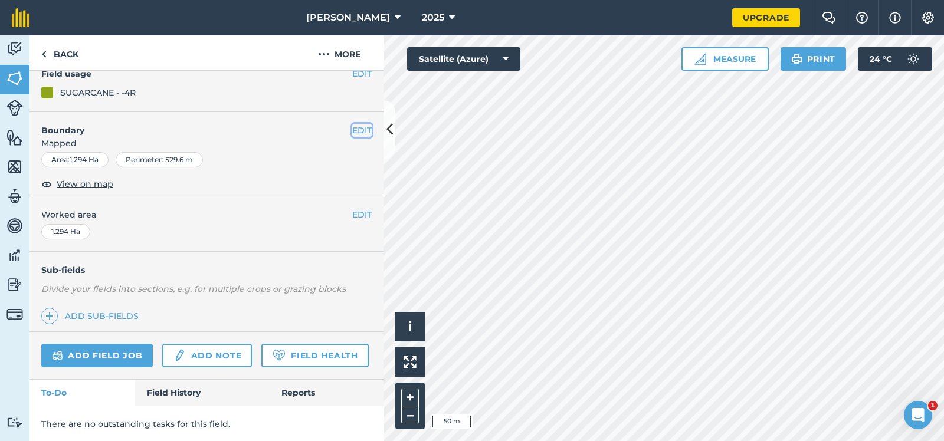
click at [360, 126] on button "EDIT" at bounding box center [361, 130] width 19 height 13
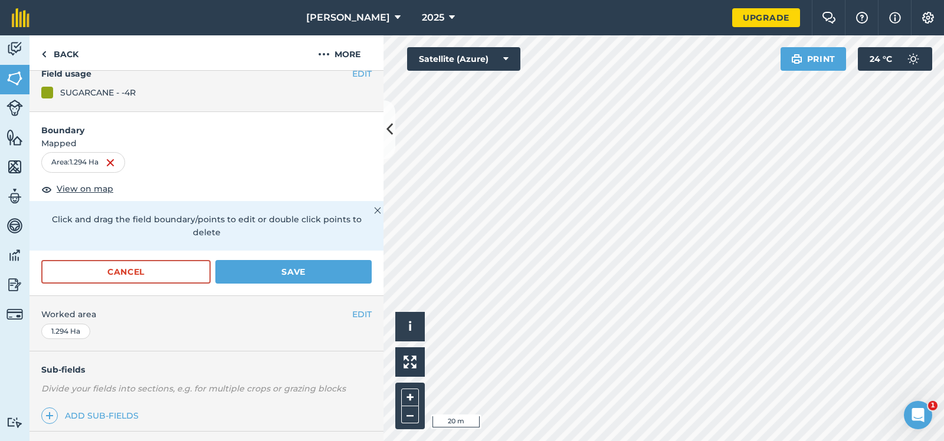
click at [689, 34] on div "[PERSON_NAME] 2025 Upgrade Farm Chat Help Info Settings Map printing is not ava…" at bounding box center [472, 220] width 944 height 441
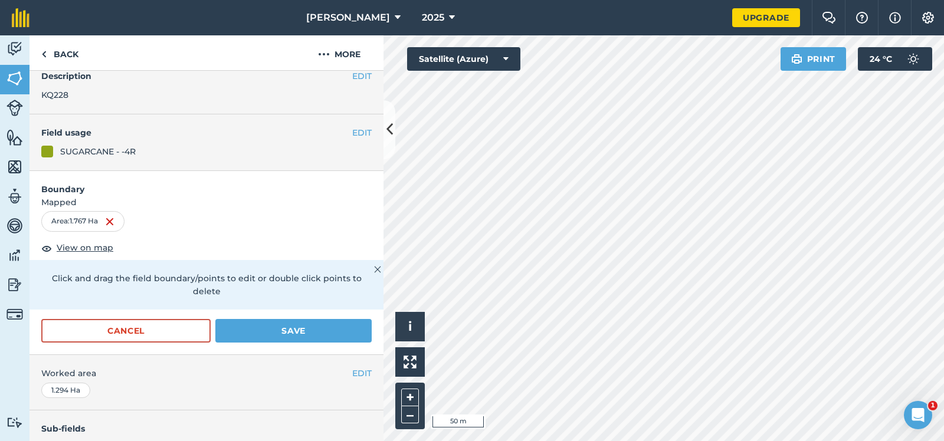
scroll to position [68, 0]
click at [287, 319] on button "Save" at bounding box center [293, 331] width 156 height 24
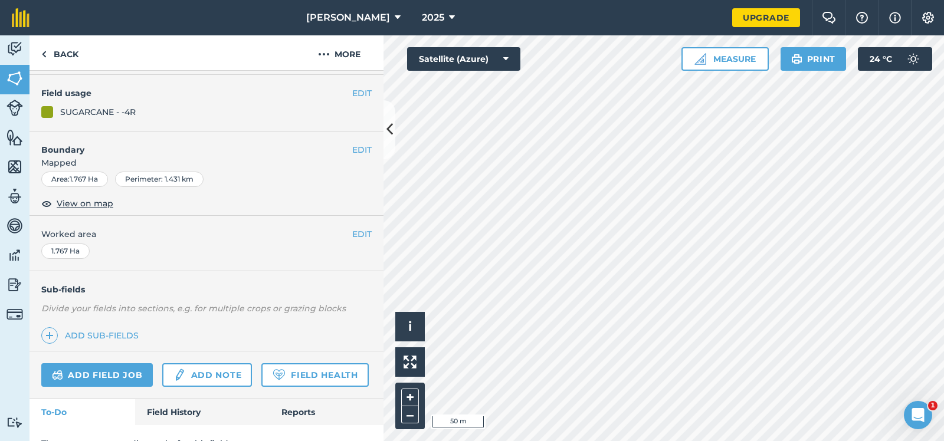
scroll to position [127, 0]
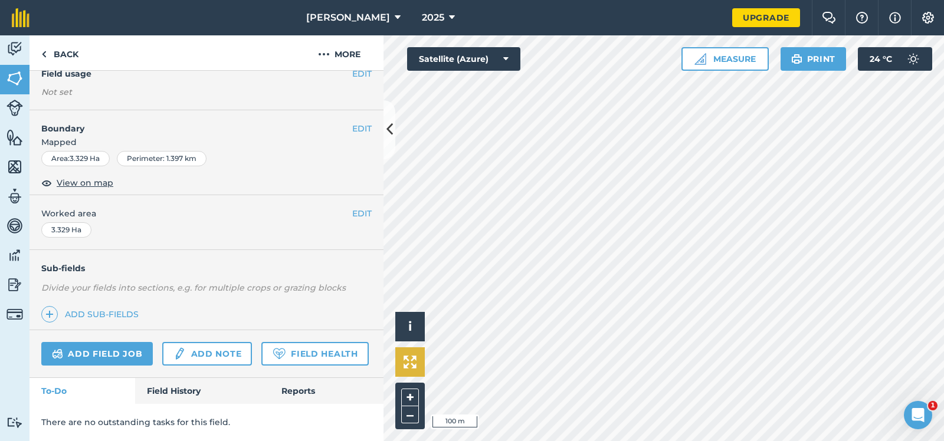
scroll to position [126, 0]
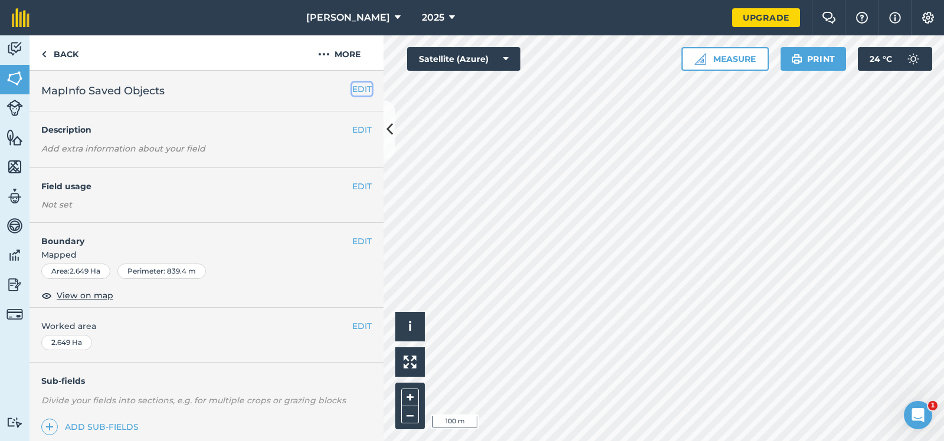
click at [361, 86] on button "EDIT" at bounding box center [361, 89] width 19 height 13
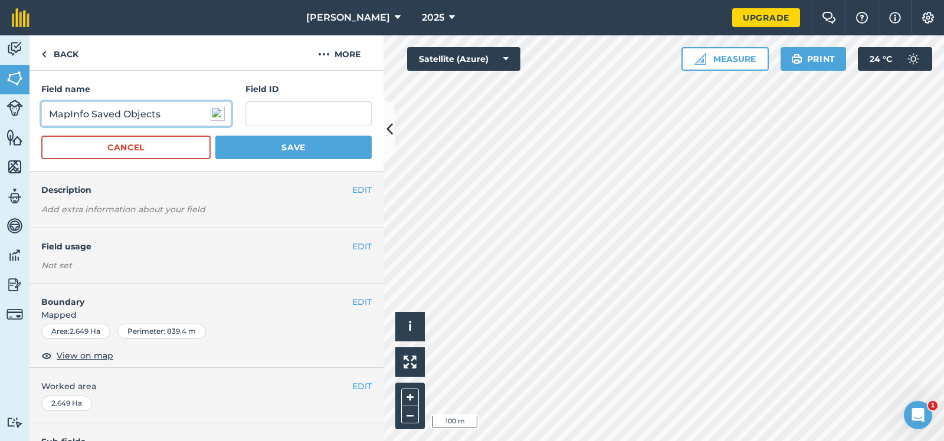
drag, startPoint x: 164, startPoint y: 113, endPoint x: 36, endPoint y: 115, distance: 128.1
click at [41, 115] on input "MapInfo Saved Objects" at bounding box center [136, 114] width 190 height 25
type input "1A"
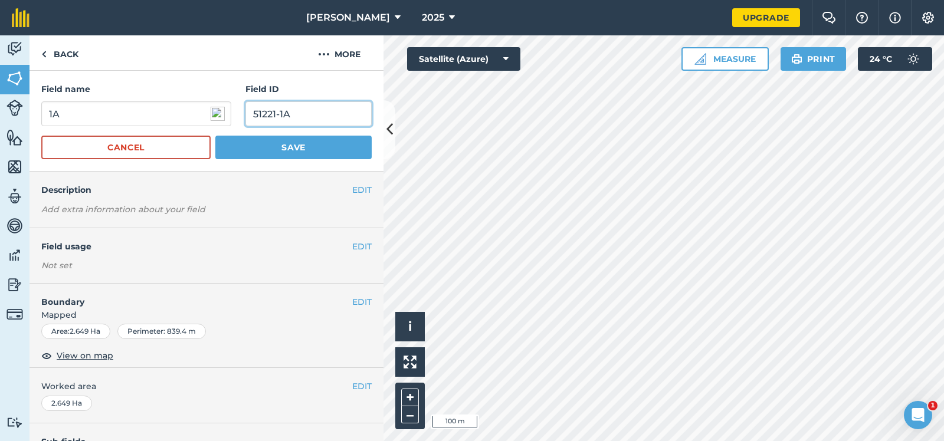
type input "51221-1A"
click at [299, 144] on button "Save" at bounding box center [293, 148] width 156 height 24
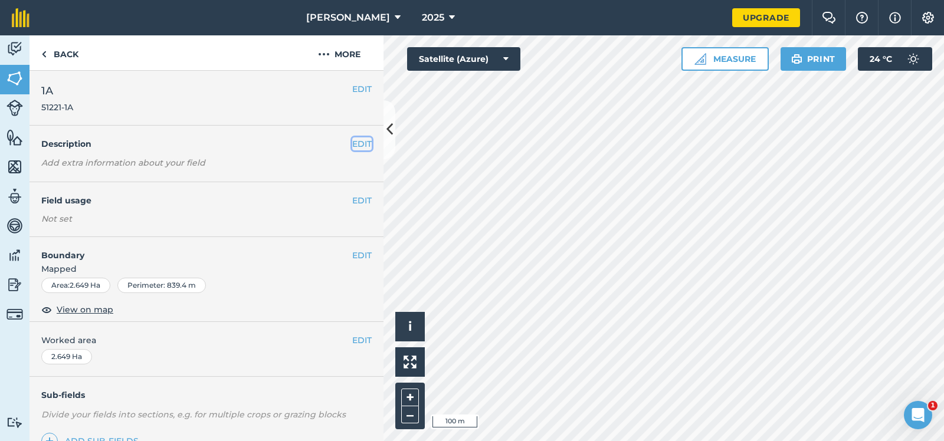
click at [362, 143] on button "EDIT" at bounding box center [361, 143] width 19 height 13
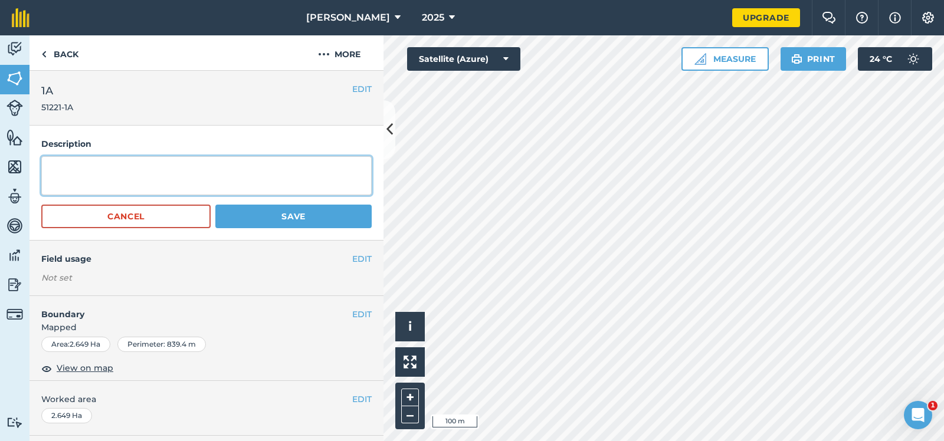
click at [53, 168] on textarea at bounding box center [206, 175] width 330 height 39
type textarea "SRA11"
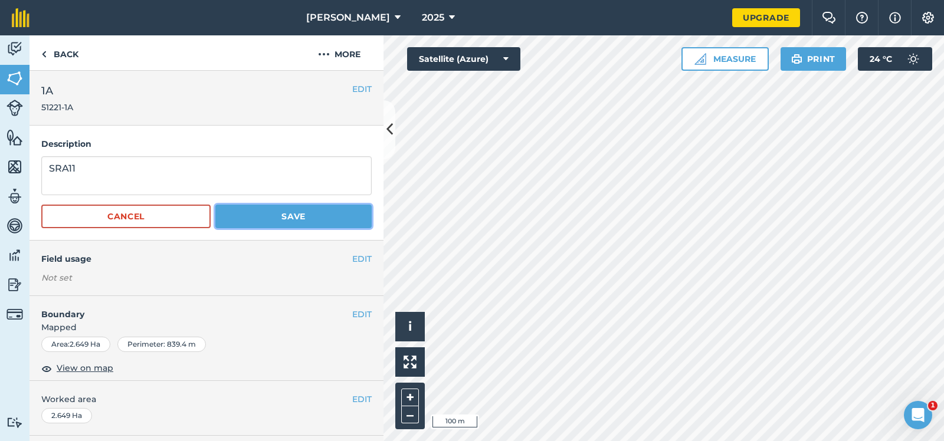
click at [296, 215] on button "Save" at bounding box center [293, 217] width 156 height 24
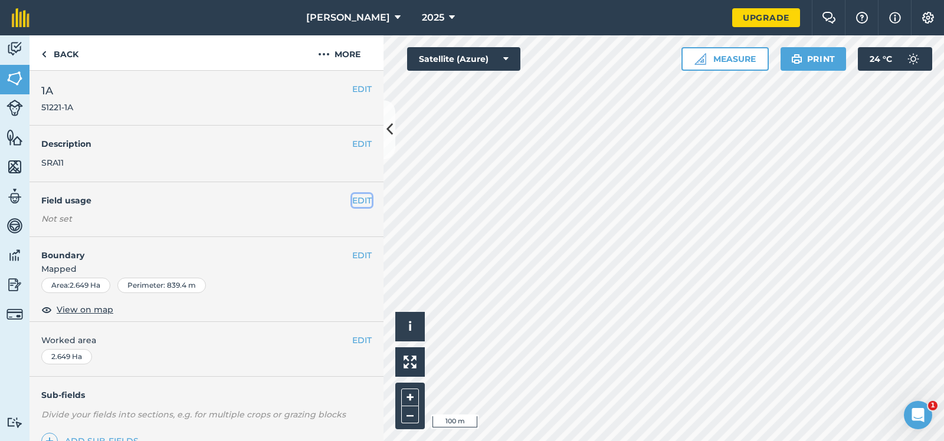
click at [364, 197] on button "EDIT" at bounding box center [361, 200] width 19 height 13
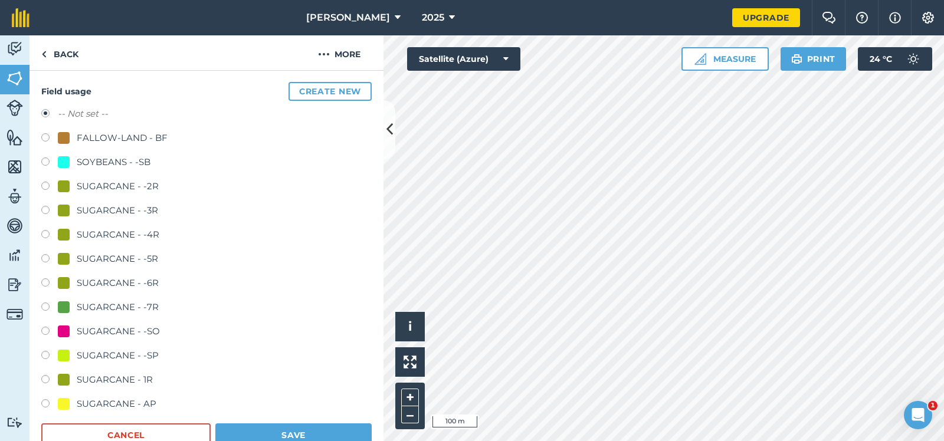
scroll to position [118, 0]
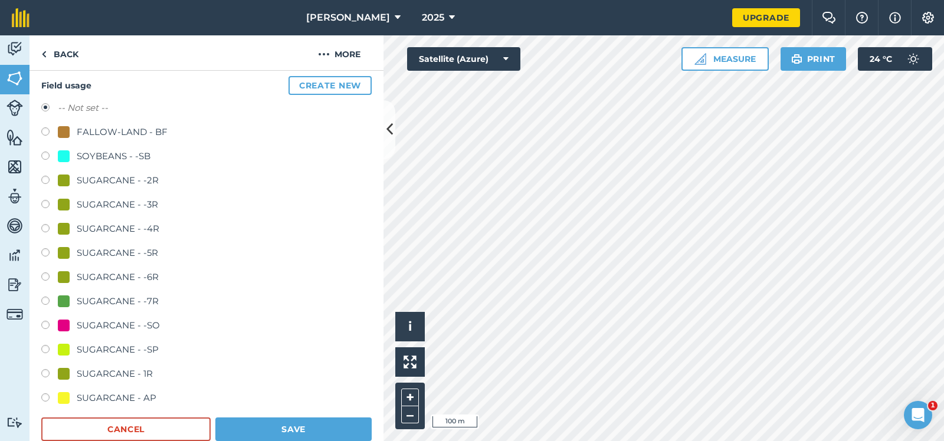
click at [45, 371] on label at bounding box center [49, 375] width 17 height 12
radio input "true"
radio input "false"
click at [279, 427] on button "Save" at bounding box center [293, 430] width 156 height 24
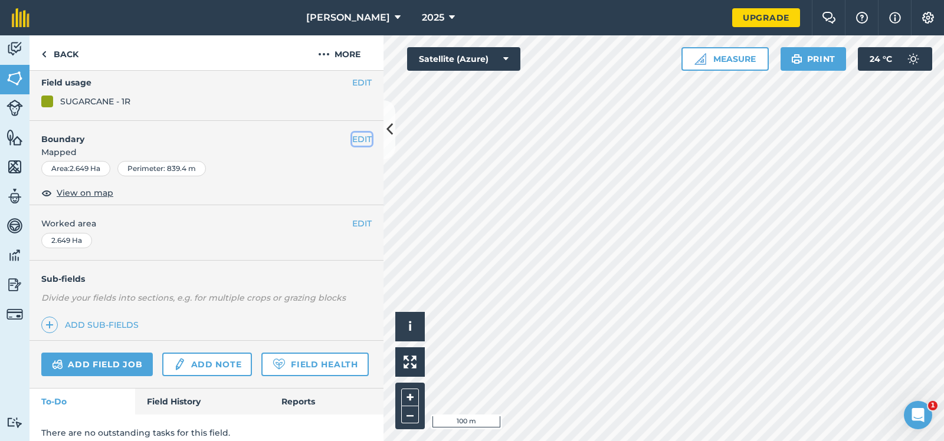
click at [364, 137] on button "EDIT" at bounding box center [361, 139] width 19 height 13
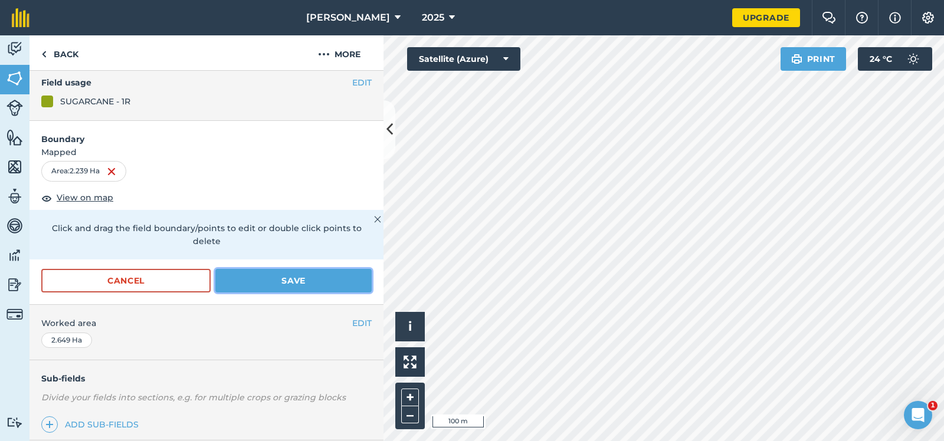
click at [304, 269] on button "Save" at bounding box center [293, 281] width 156 height 24
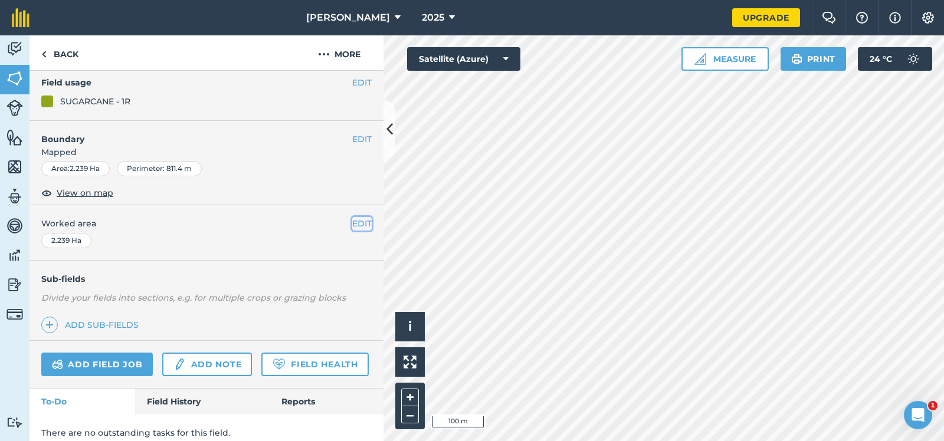
click at [365, 220] on button "EDIT" at bounding box center [361, 223] width 19 height 13
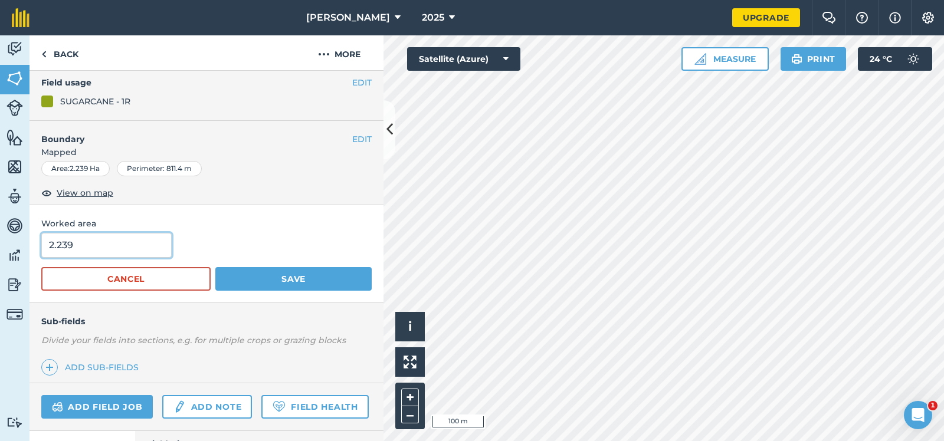
drag, startPoint x: 57, startPoint y: 245, endPoint x: 84, endPoint y: 245, distance: 27.1
click at [84, 245] on input "2.239" at bounding box center [106, 245] width 130 height 25
type input "2.24"
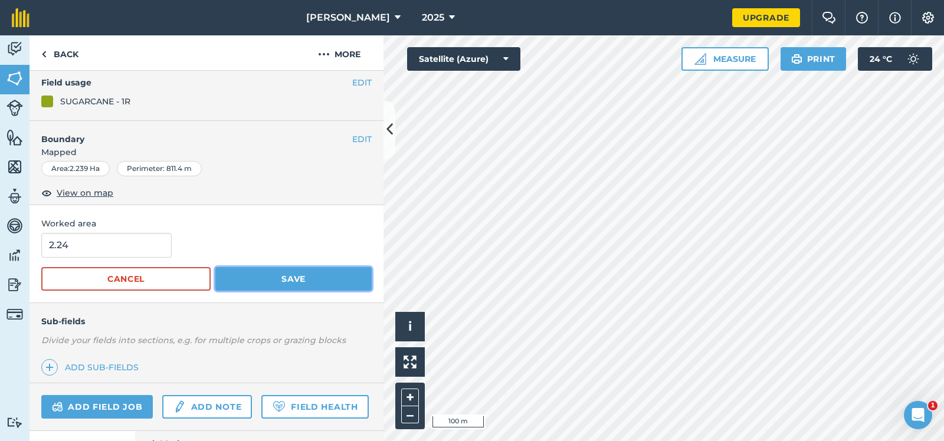
click at [283, 277] on button "Save" at bounding box center [293, 279] width 156 height 24
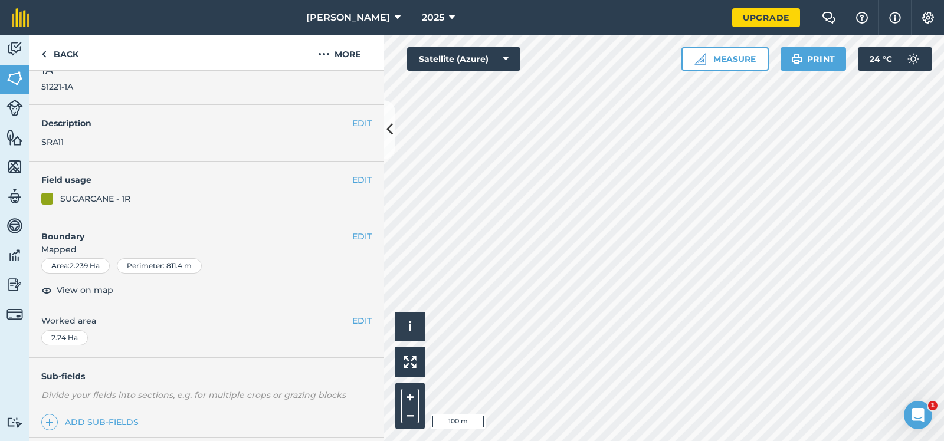
scroll to position [0, 0]
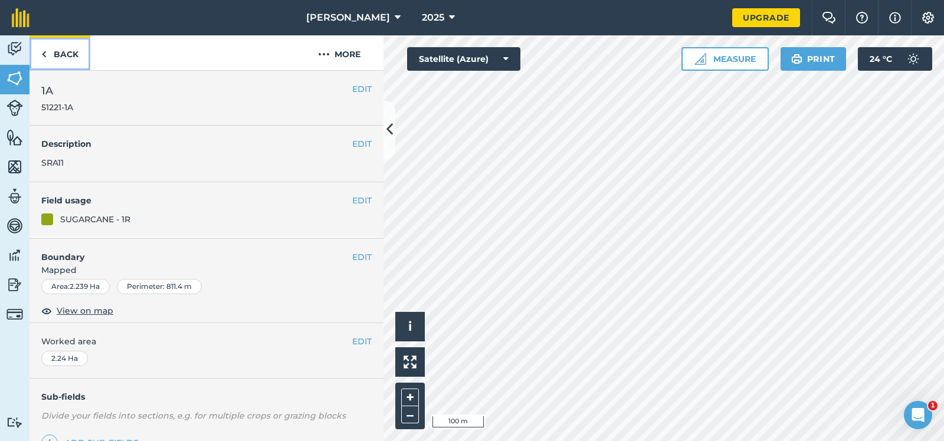
click at [64, 51] on link "Back" at bounding box center [60, 52] width 61 height 35
click at [66, 50] on link "Back" at bounding box center [60, 52] width 61 height 35
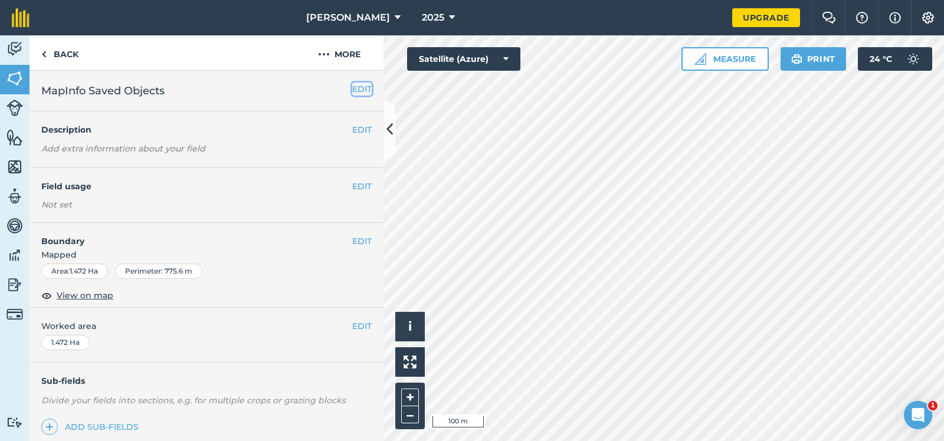
click at [362, 87] on button "EDIT" at bounding box center [361, 89] width 19 height 13
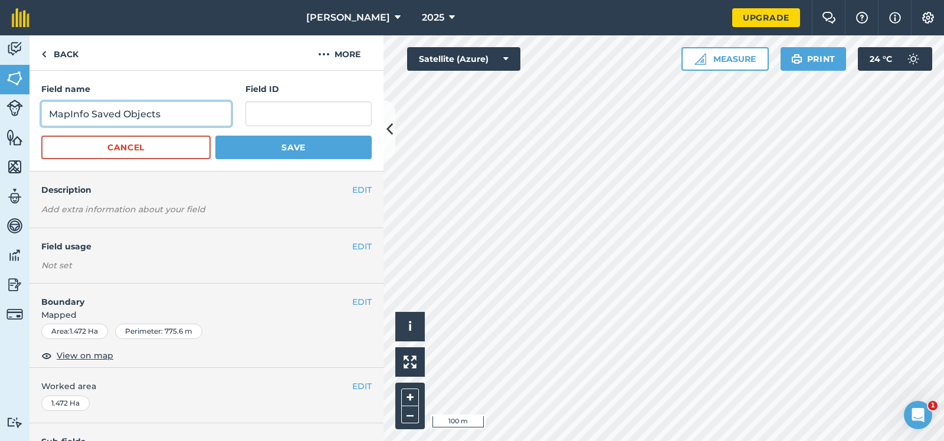
drag, startPoint x: 173, startPoint y: 112, endPoint x: -18, endPoint y: 119, distance: 191.3
click at [41, 119] on input "MapInfo Saved Objects" at bounding box center [136, 114] width 190 height 25
type input "1G"
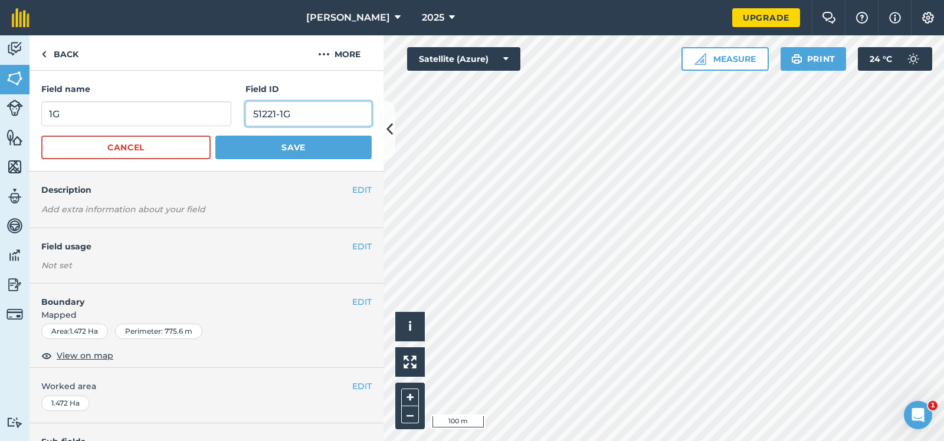
type input "51221-1G"
click at [290, 146] on button "Save" at bounding box center [293, 148] width 156 height 24
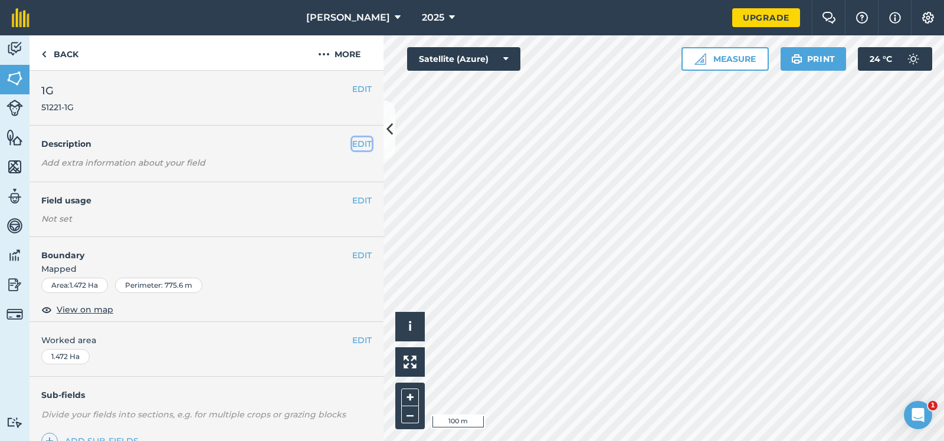
click at [362, 141] on button "EDIT" at bounding box center [361, 143] width 19 height 13
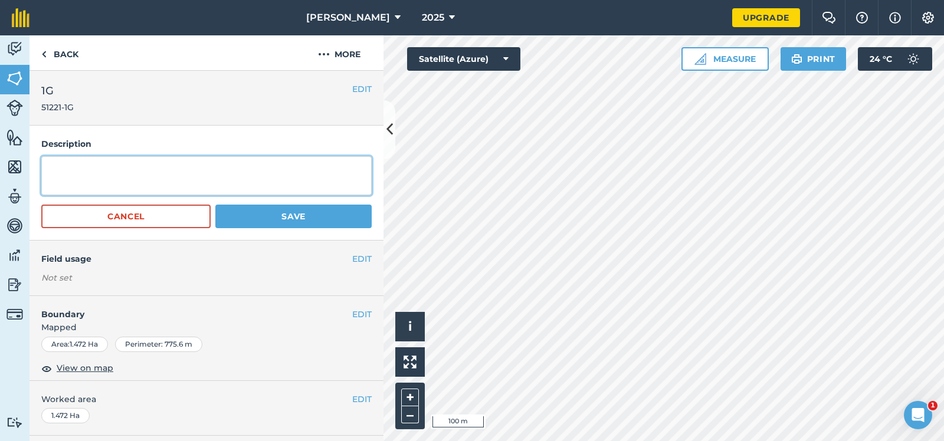
click at [46, 166] on textarea at bounding box center [206, 175] width 330 height 39
type textarea "SRA11"
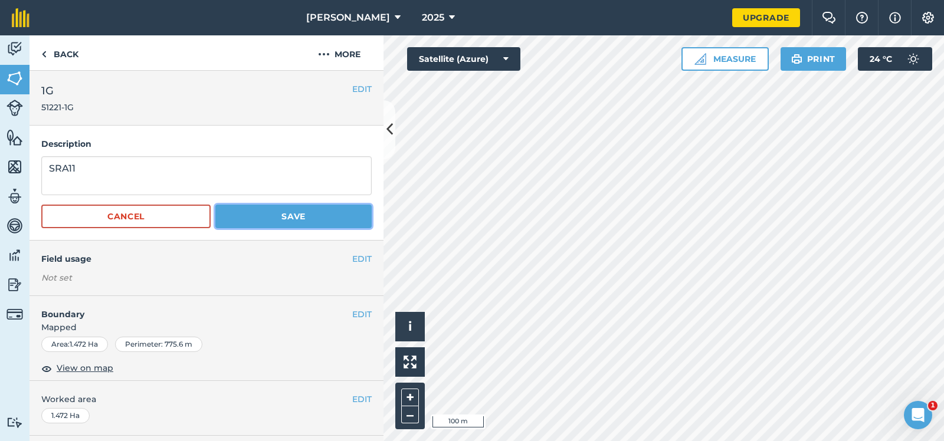
click at [294, 212] on button "Save" at bounding box center [293, 217] width 156 height 24
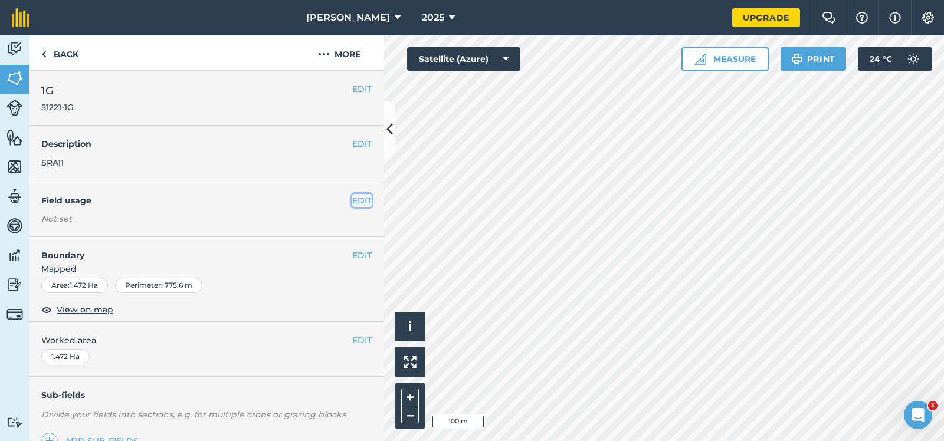
click at [363, 198] on button "EDIT" at bounding box center [361, 200] width 19 height 13
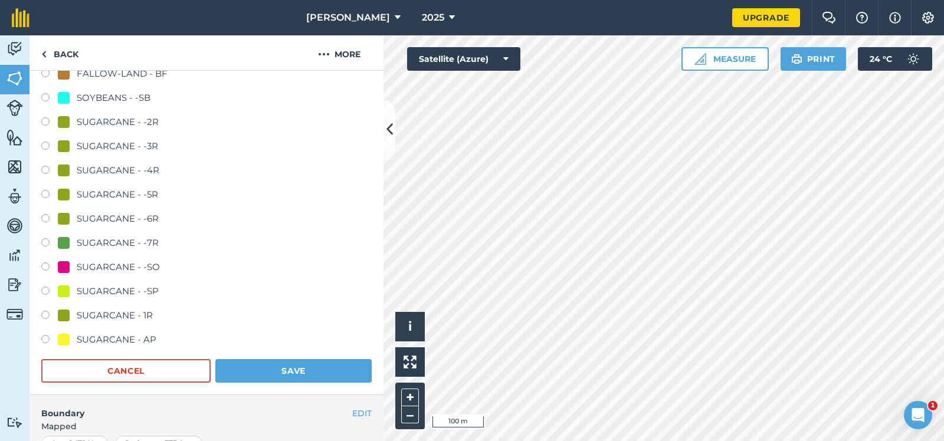
scroll to position [177, 0]
click at [43, 314] on label at bounding box center [49, 316] width 17 height 12
radio input "true"
radio input "false"
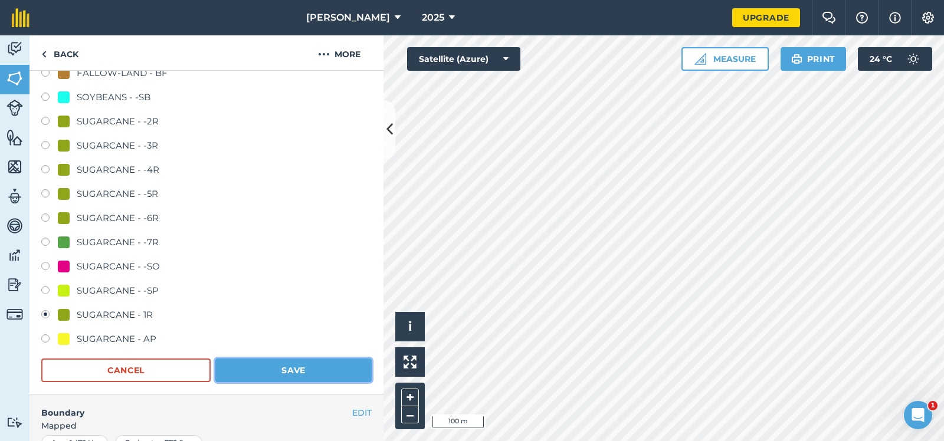
click at [270, 365] on button "Save" at bounding box center [293, 371] width 156 height 24
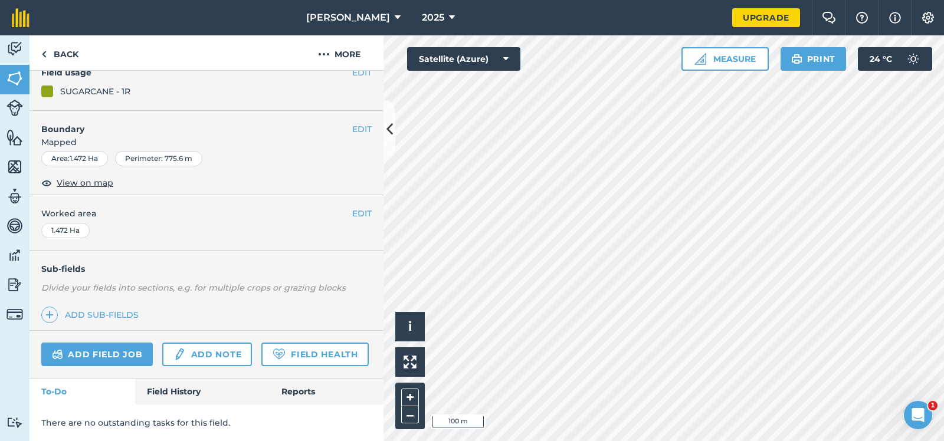
scroll to position [127, 0]
click at [364, 129] on button "EDIT" at bounding box center [361, 130] width 19 height 13
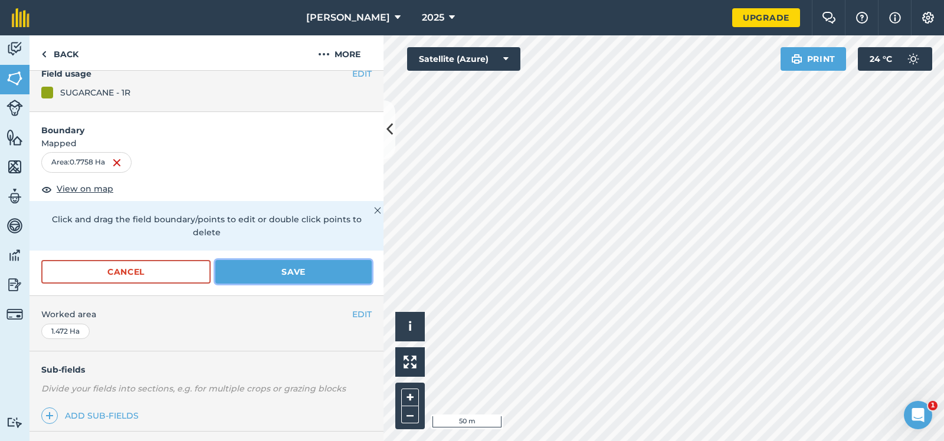
click at [294, 260] on button "Save" at bounding box center [293, 272] width 156 height 24
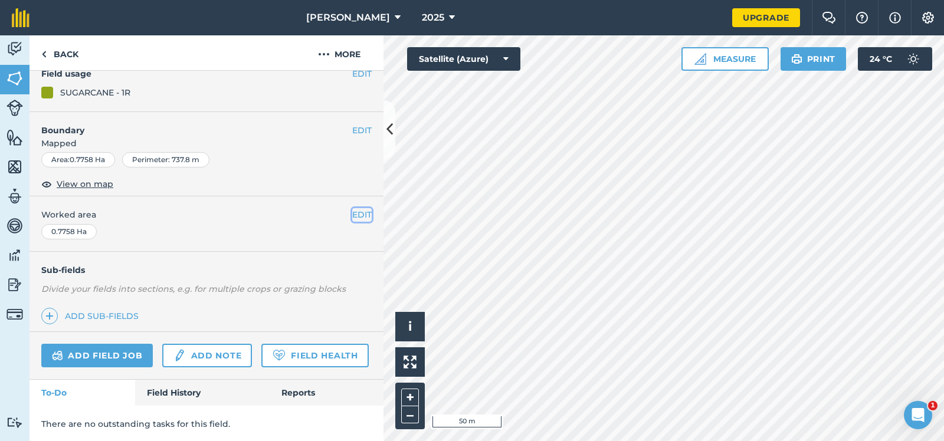
click at [365, 214] on button "EDIT" at bounding box center [361, 214] width 19 height 13
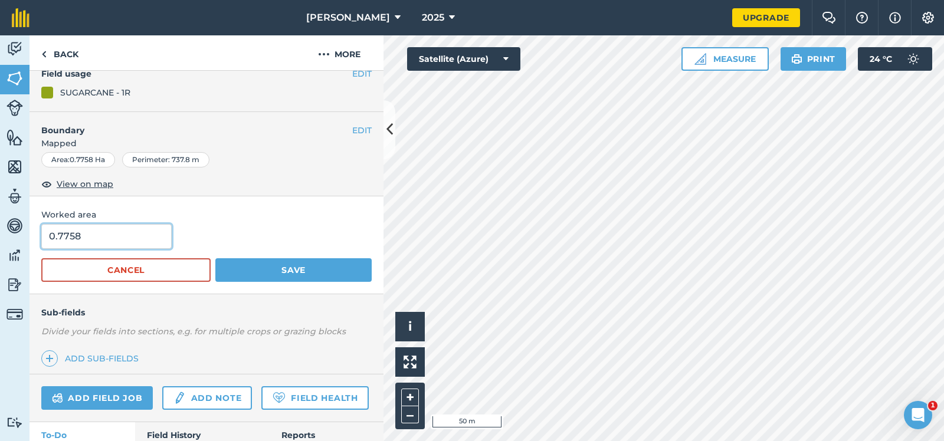
drag, startPoint x: 69, startPoint y: 236, endPoint x: 84, endPoint y: 236, distance: 15.3
click at [84, 236] on input "0.7758" at bounding box center [106, 236] width 130 height 25
type input "0.77"
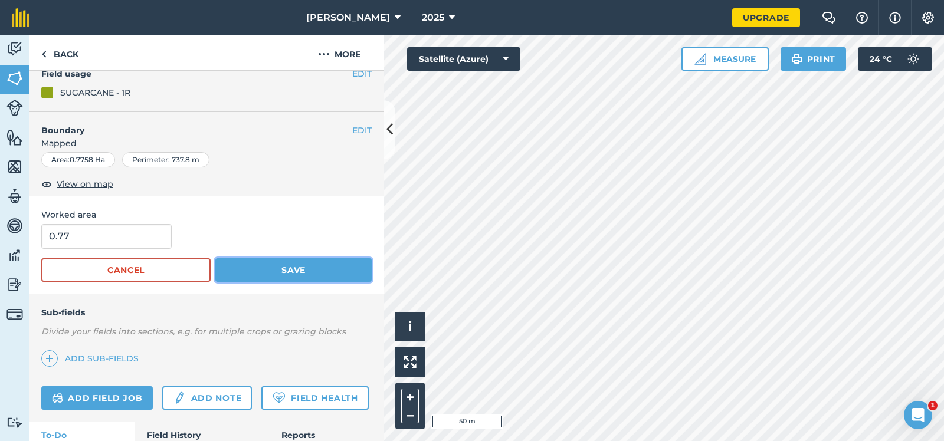
click at [297, 269] on button "Save" at bounding box center [293, 270] width 156 height 24
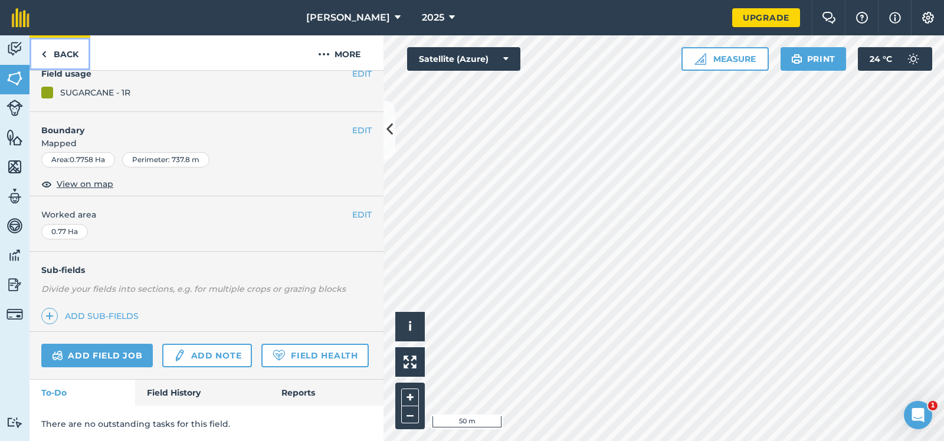
click at [67, 50] on link "Back" at bounding box center [60, 52] width 61 height 35
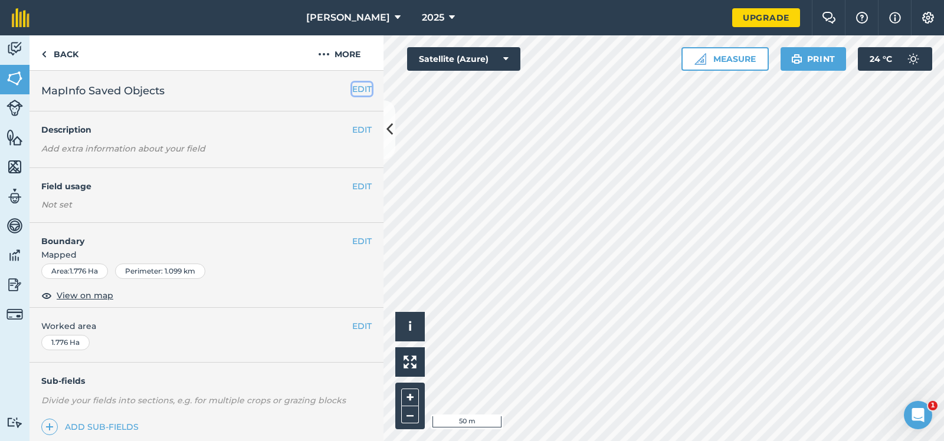
click at [358, 87] on button "EDIT" at bounding box center [361, 89] width 19 height 13
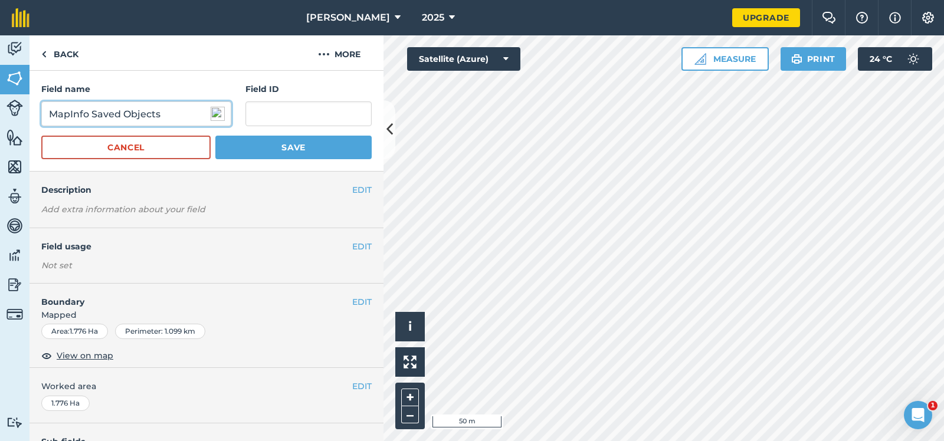
drag, startPoint x: 167, startPoint y: 113, endPoint x: 4, endPoint y: 114, distance: 162.9
click at [41, 114] on input "MapInfo Saved Objects" at bounding box center [136, 114] width 190 height 25
type input "1"
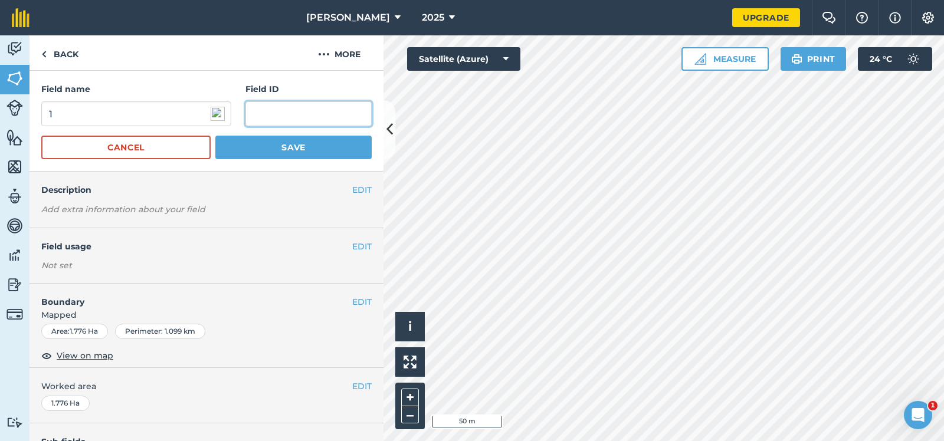
click at [259, 117] on input "text" at bounding box center [308, 114] width 126 height 25
type input "51221-1"
click at [294, 145] on button "Save" at bounding box center [293, 148] width 156 height 24
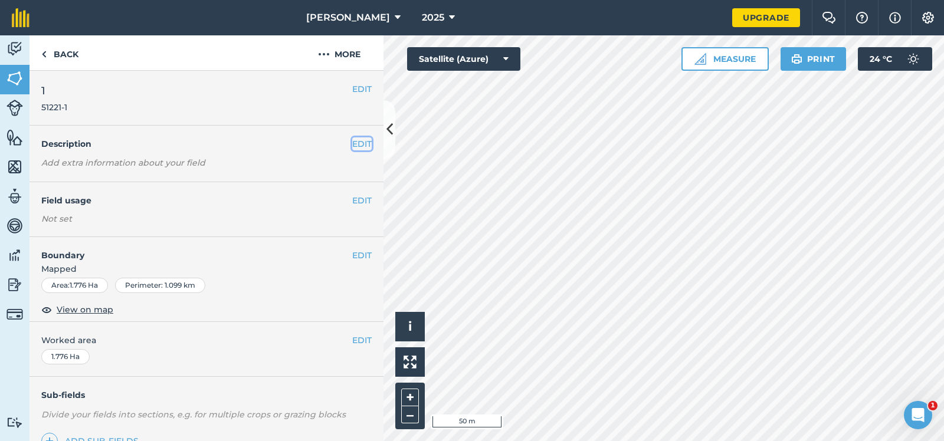
click at [359, 140] on button "EDIT" at bounding box center [361, 143] width 19 height 13
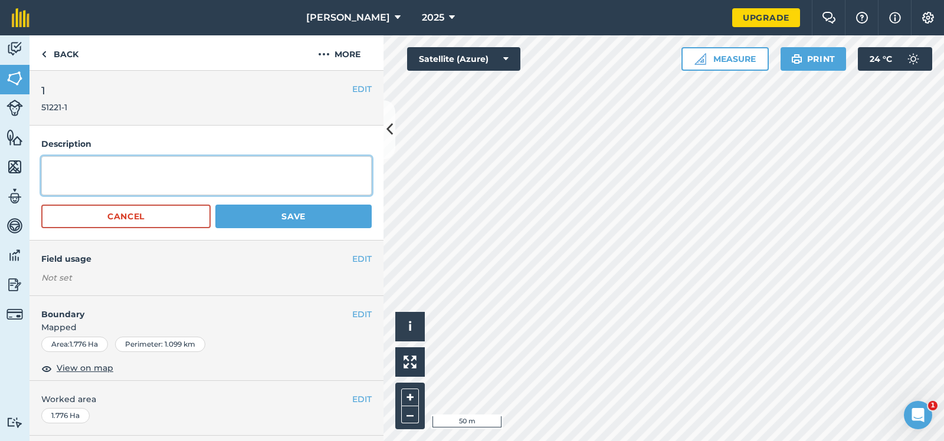
click at [47, 163] on textarea at bounding box center [206, 175] width 330 height 39
type textarea "fallow"
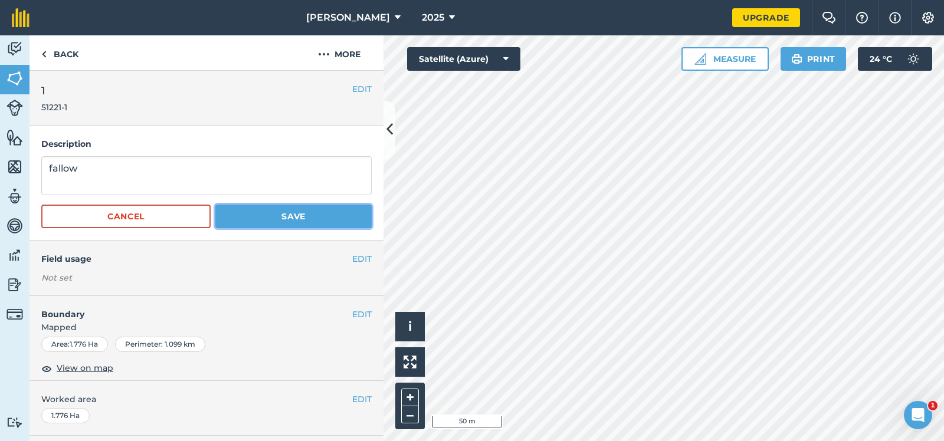
click at [288, 214] on button "Save" at bounding box center [293, 217] width 156 height 24
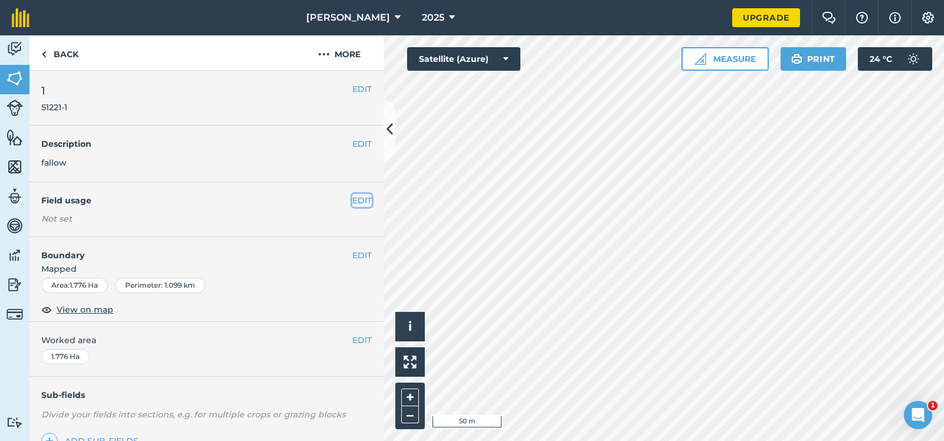
click at [364, 198] on button "EDIT" at bounding box center [361, 200] width 19 height 13
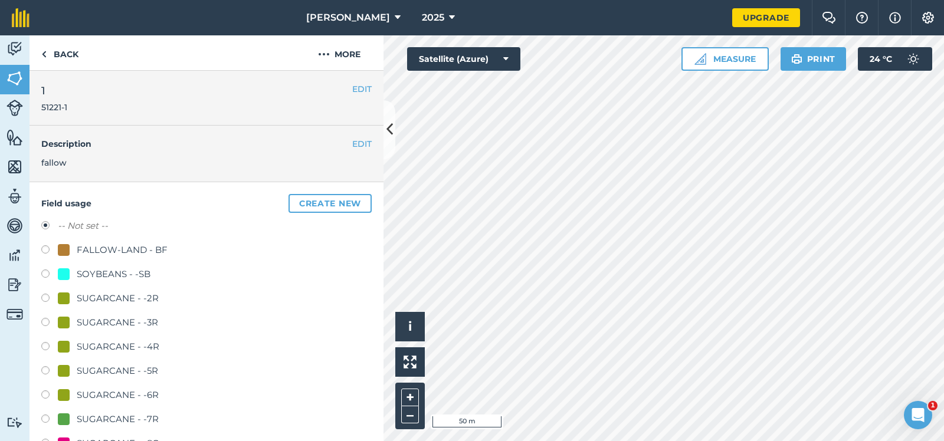
click at [43, 248] on label at bounding box center [49, 251] width 17 height 12
radio input "true"
radio input "false"
click at [251, 300] on div "SUGARCANE - -2R" at bounding box center [206, 300] width 330 height 17
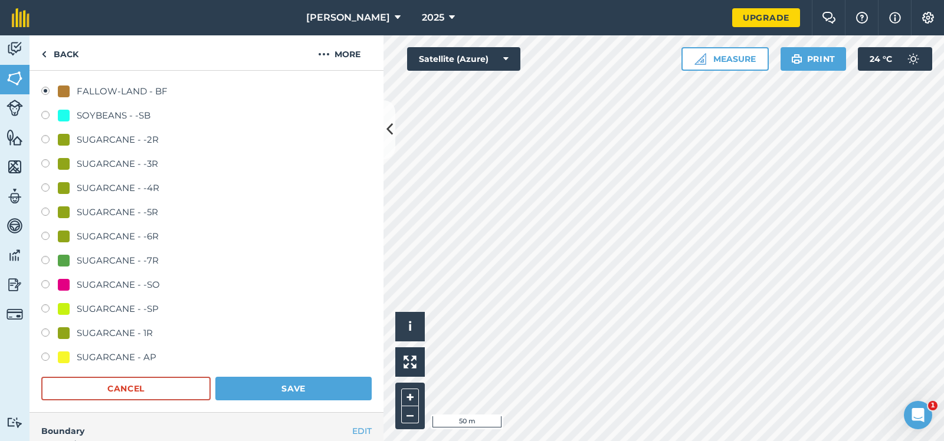
scroll to position [177, 0]
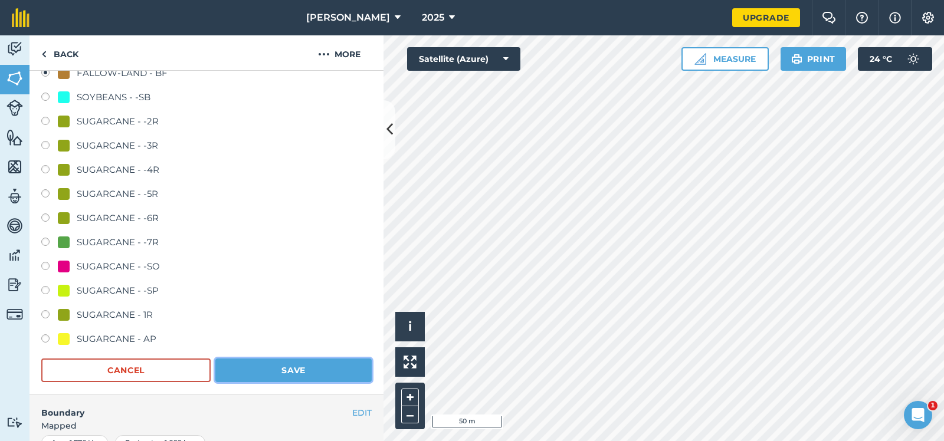
click at [296, 371] on button "Save" at bounding box center [293, 371] width 156 height 24
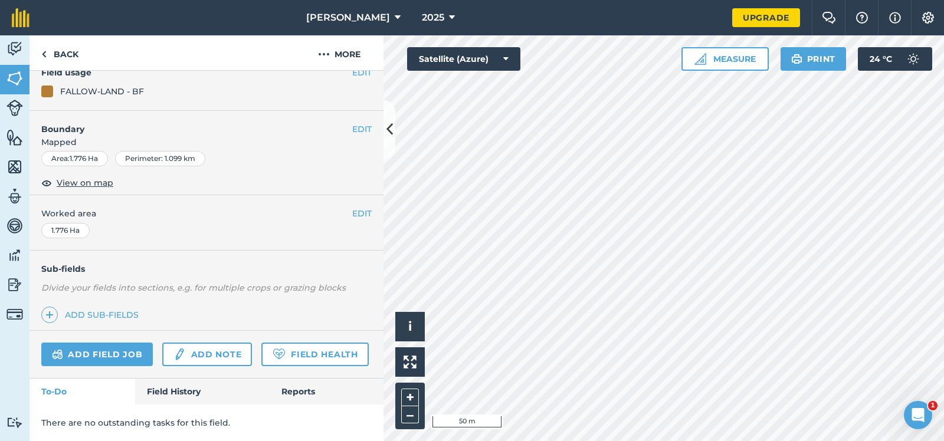
scroll to position [127, 0]
click at [361, 128] on button "EDIT" at bounding box center [361, 130] width 19 height 13
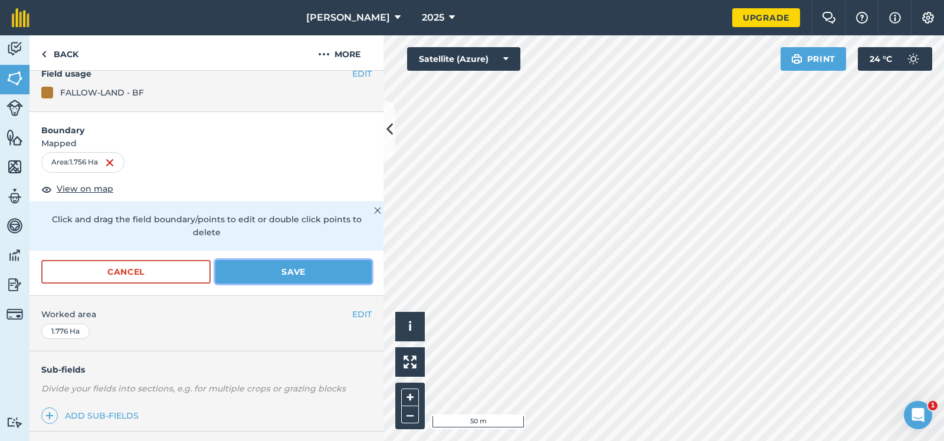
click at [287, 260] on button "Save" at bounding box center [293, 272] width 156 height 24
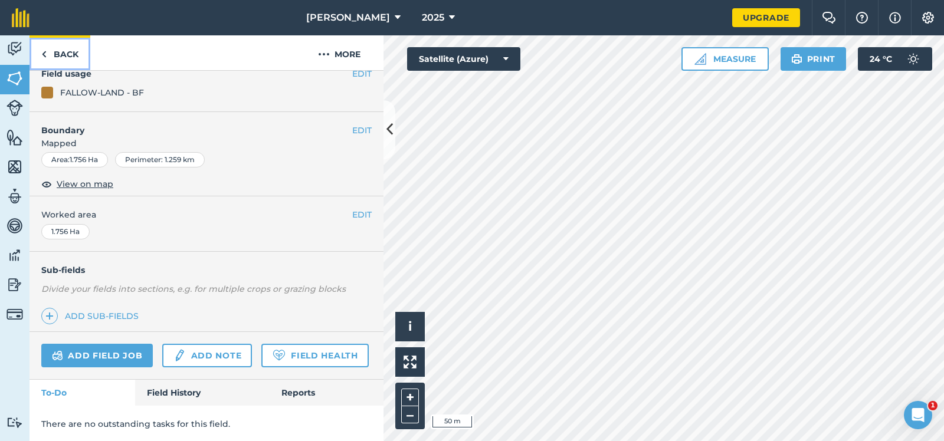
click at [69, 51] on link "Back" at bounding box center [60, 52] width 61 height 35
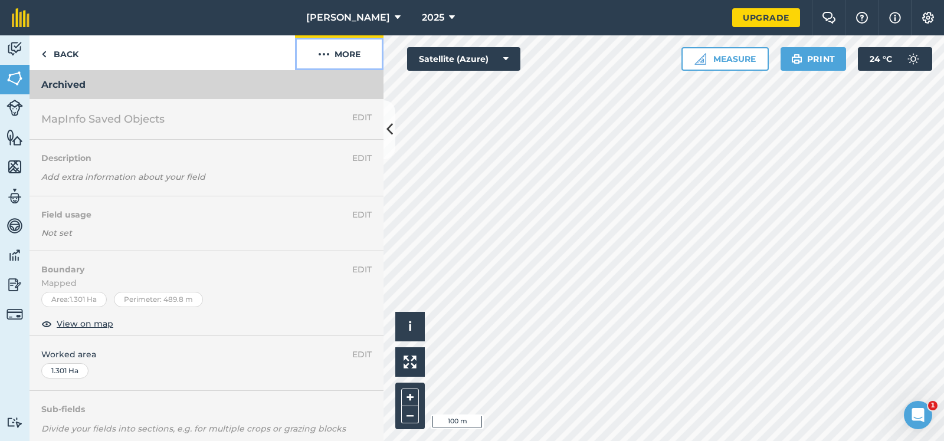
click at [324, 52] on img at bounding box center [324, 54] width 12 height 14
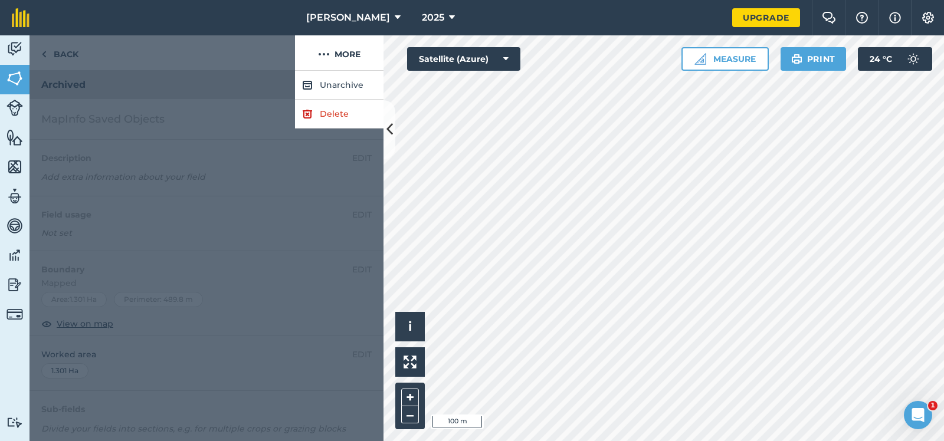
click at [137, 51] on div at bounding box center [163, 52] width 266 height 35
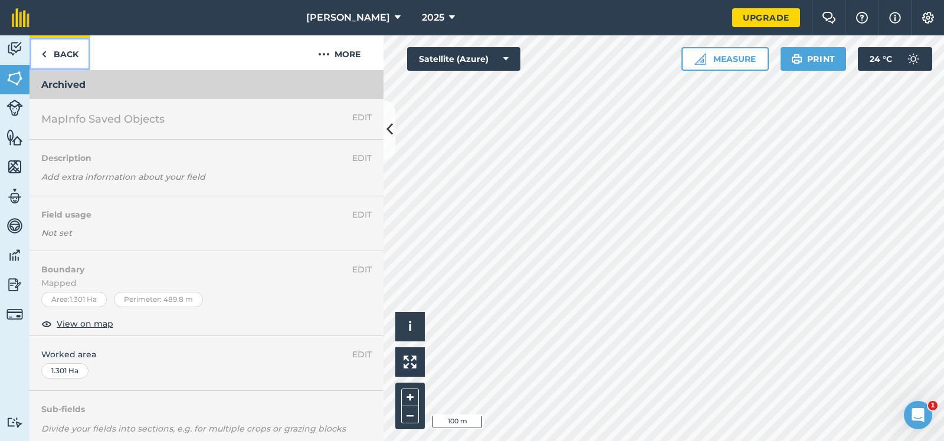
click at [60, 49] on link "Back" at bounding box center [60, 52] width 61 height 35
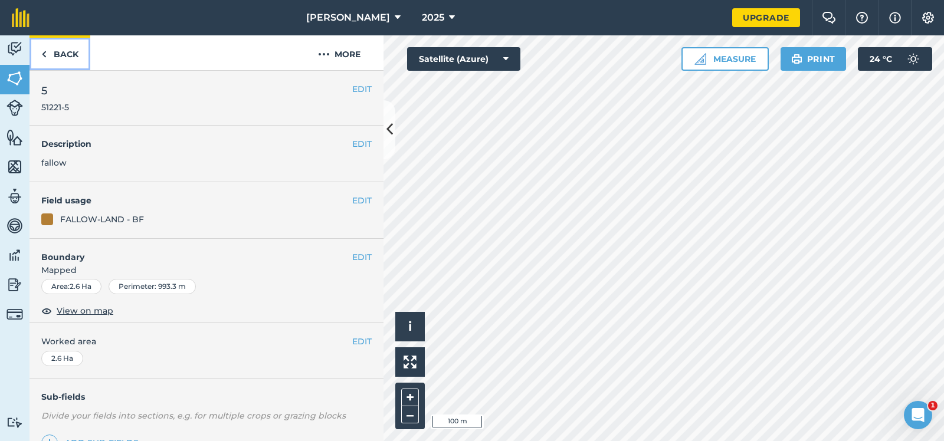
click at [60, 49] on link "Back" at bounding box center [60, 52] width 61 height 35
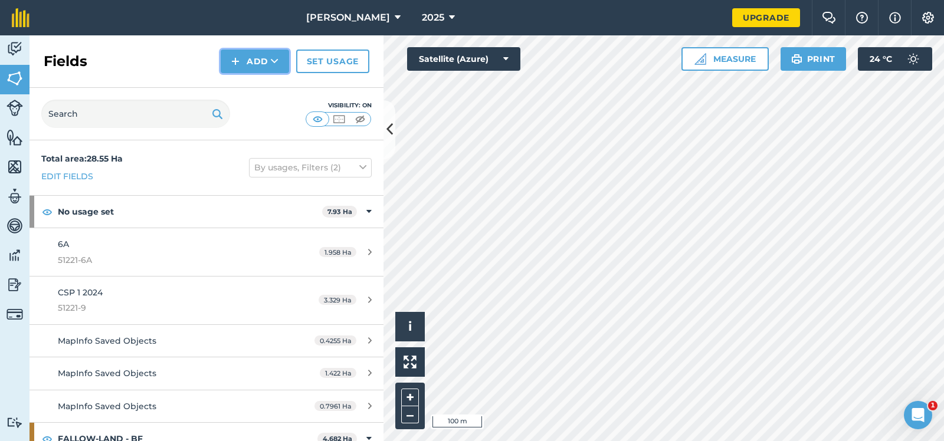
click at [276, 59] on icon at bounding box center [275, 61] width 8 height 12
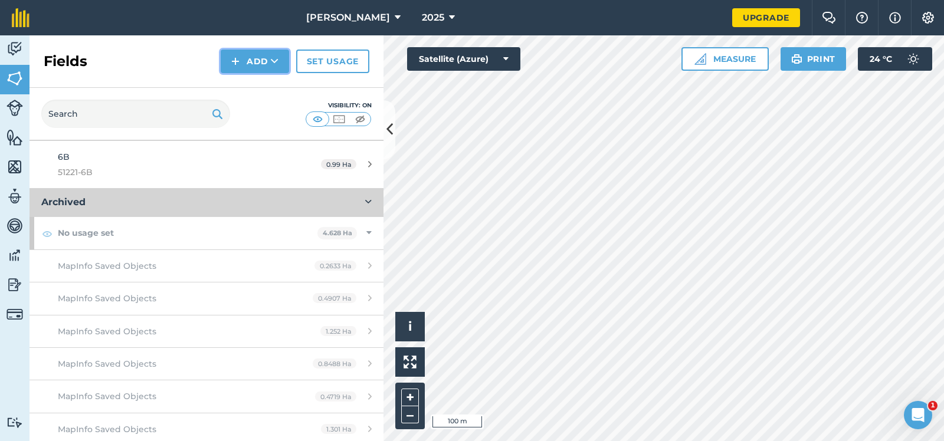
scroll to position [1059, 0]
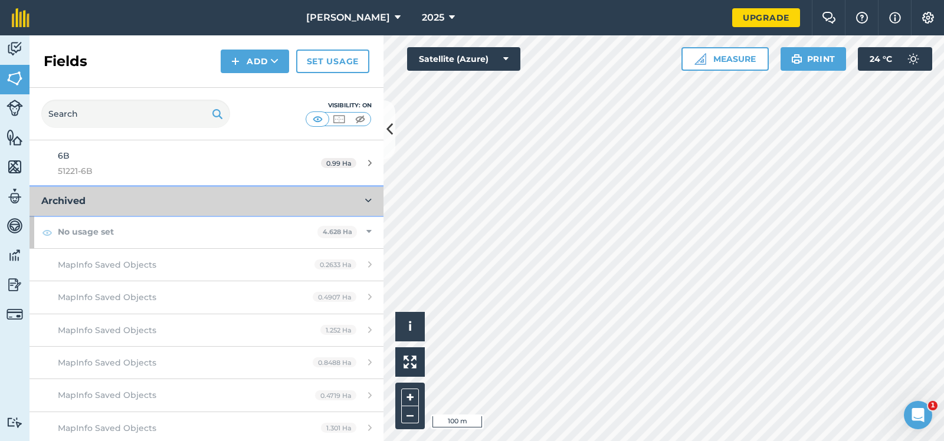
click at [66, 198] on button "Archived" at bounding box center [207, 201] width 354 height 28
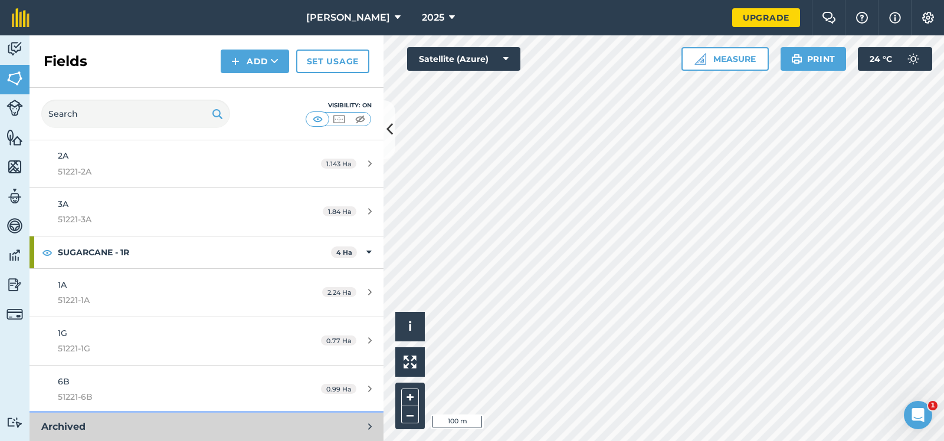
scroll to position [830, 0]
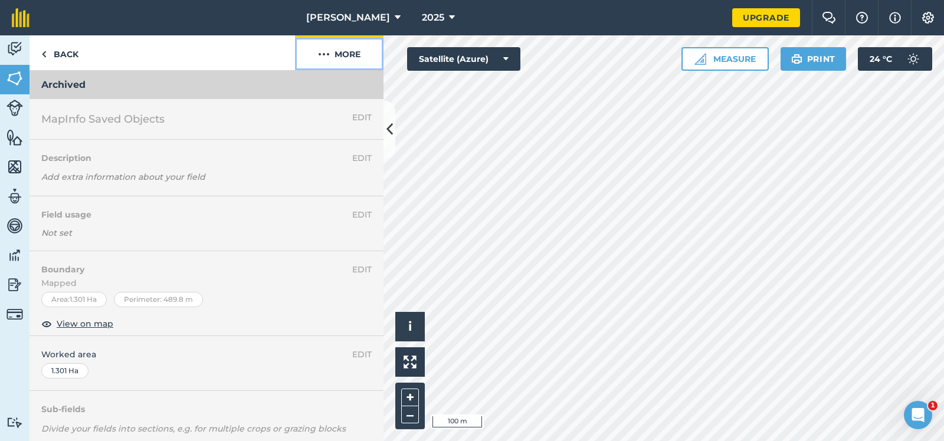
click at [352, 51] on button "More" at bounding box center [339, 52] width 89 height 35
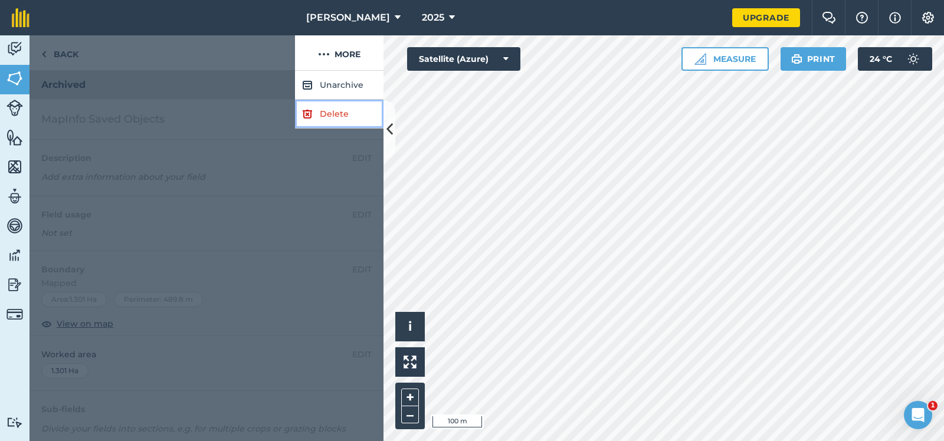
click at [335, 111] on link "Delete" at bounding box center [339, 114] width 89 height 29
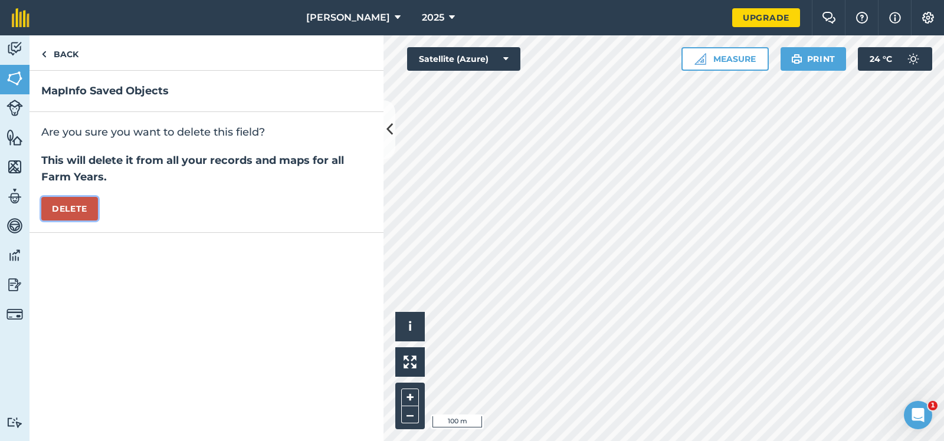
click at [70, 203] on button "Delete" at bounding box center [69, 209] width 57 height 24
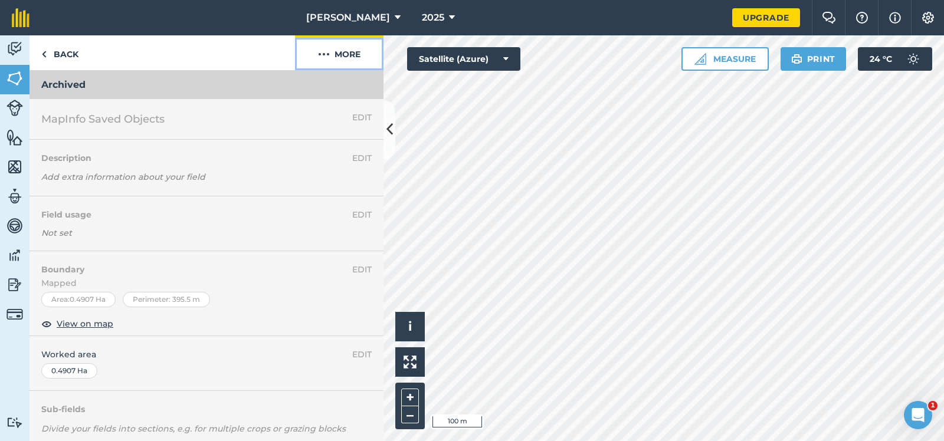
click at [324, 51] on img at bounding box center [324, 54] width 12 height 14
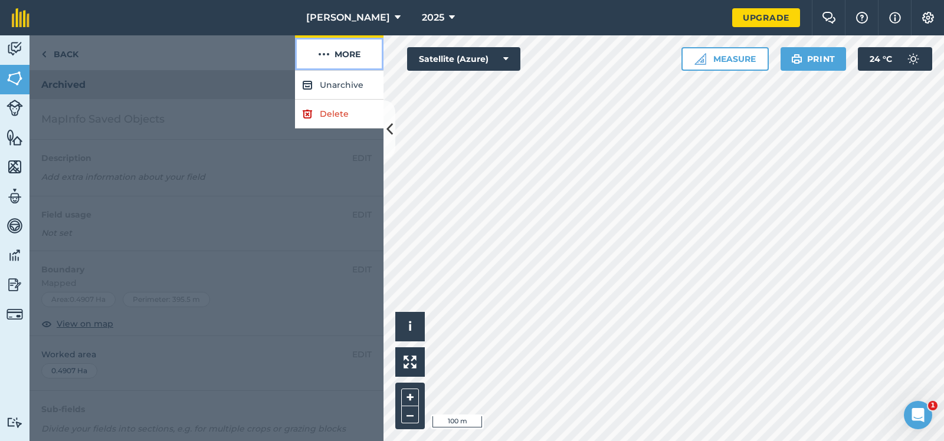
click at [324, 51] on img at bounding box center [324, 54] width 12 height 14
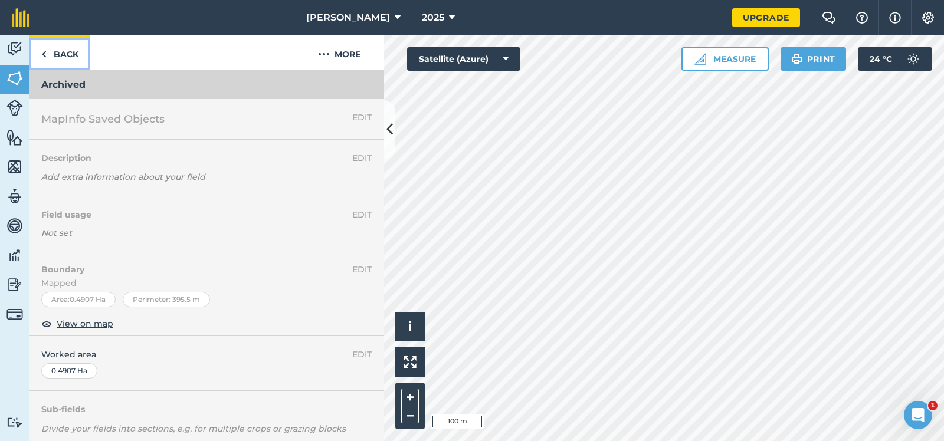
click at [67, 50] on link "Back" at bounding box center [60, 52] width 61 height 35
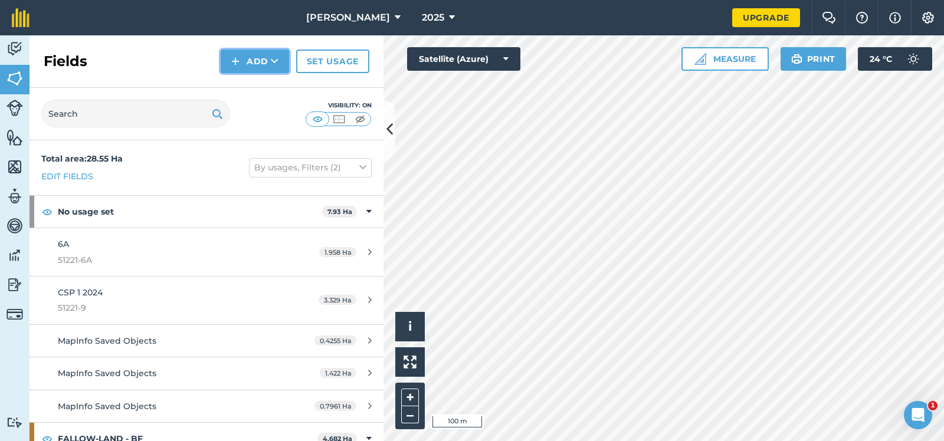
click at [274, 58] on icon at bounding box center [275, 61] width 8 height 12
click at [365, 166] on icon at bounding box center [362, 167] width 7 height 13
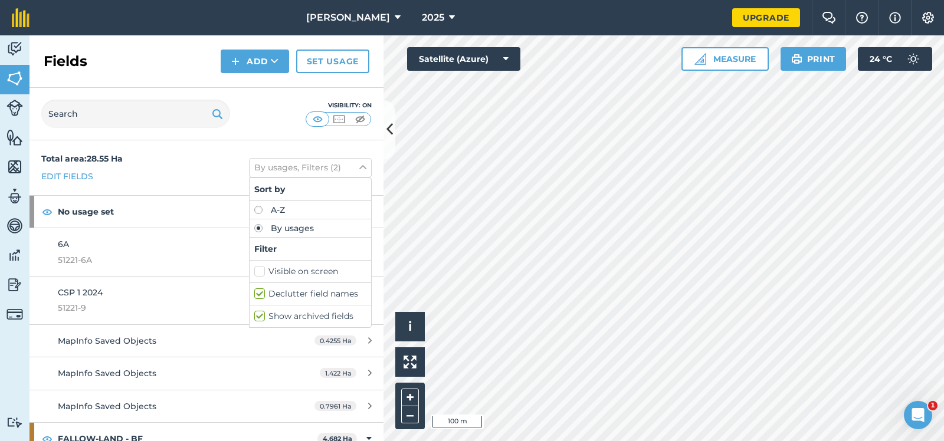
click at [258, 315] on label "Show archived fields" at bounding box center [310, 316] width 112 height 12
click at [258, 315] on input "Show archived fields" at bounding box center [258, 314] width 8 height 8
checkbox input "false"
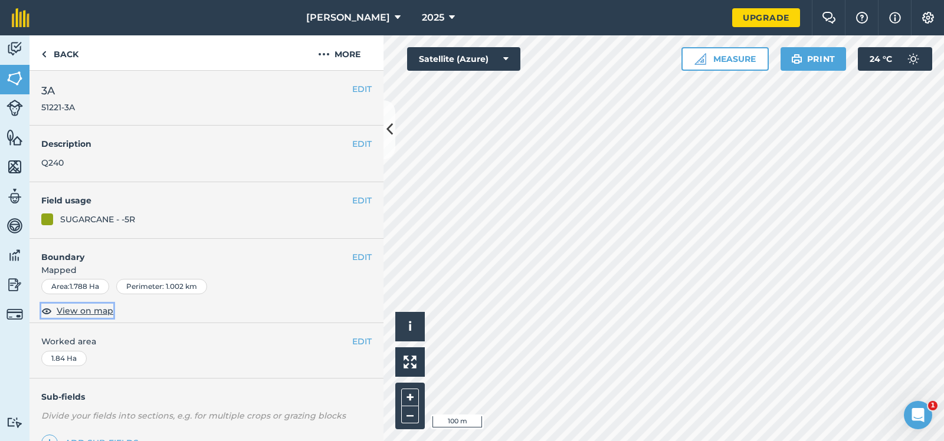
click at [84, 309] on span "View on map" at bounding box center [85, 311] width 57 height 13
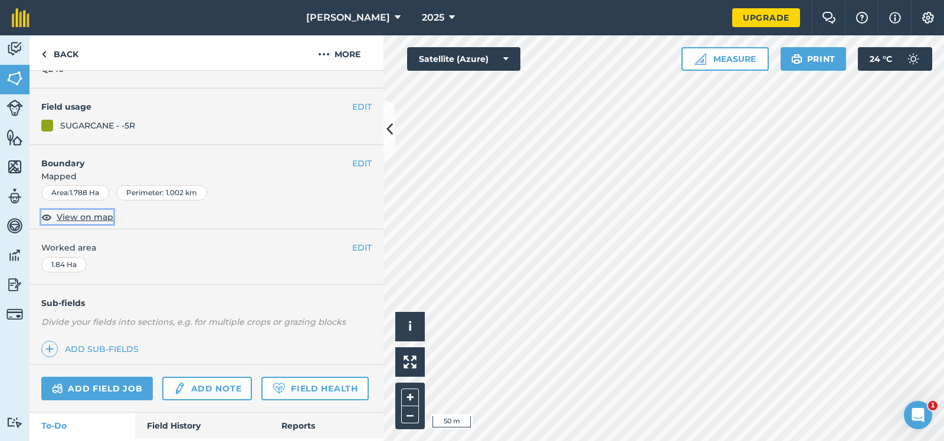
scroll to position [127, 0]
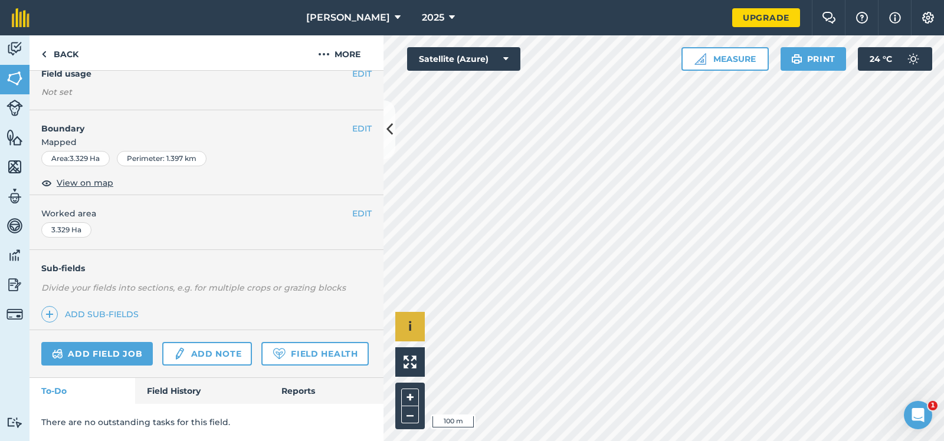
scroll to position [126, 0]
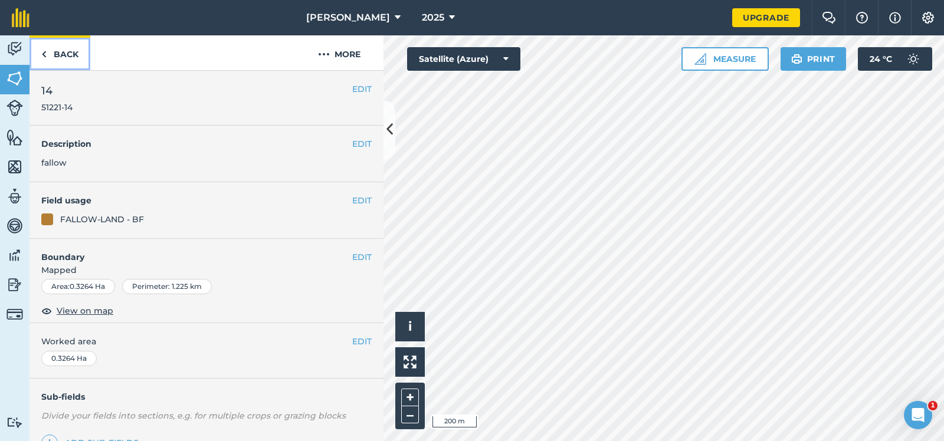
click at [65, 50] on link "Back" at bounding box center [60, 52] width 61 height 35
click at [66, 48] on link "Back" at bounding box center [60, 52] width 61 height 35
click at [63, 50] on link "Back" at bounding box center [60, 52] width 61 height 35
click at [64, 52] on link "Back" at bounding box center [60, 52] width 61 height 35
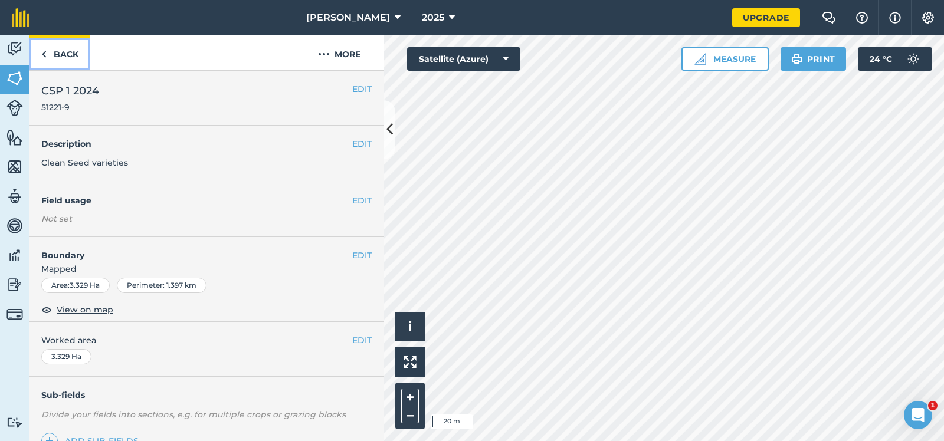
click at [67, 51] on link "Back" at bounding box center [60, 52] width 61 height 35
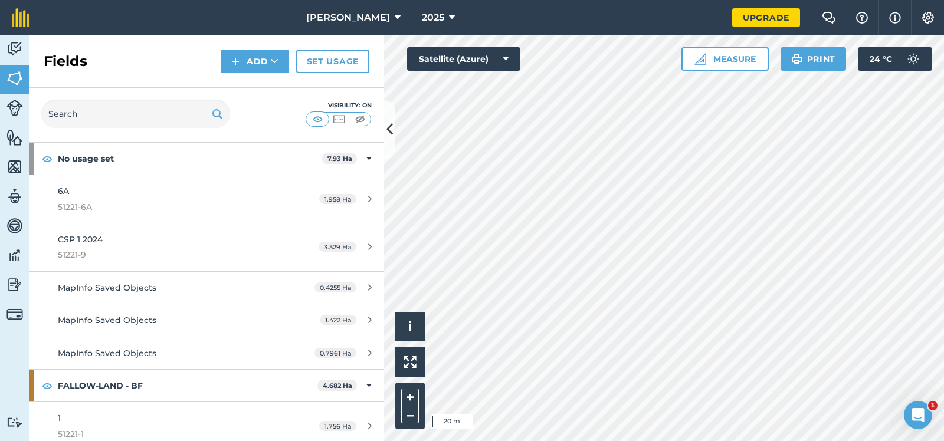
scroll to position [118, 0]
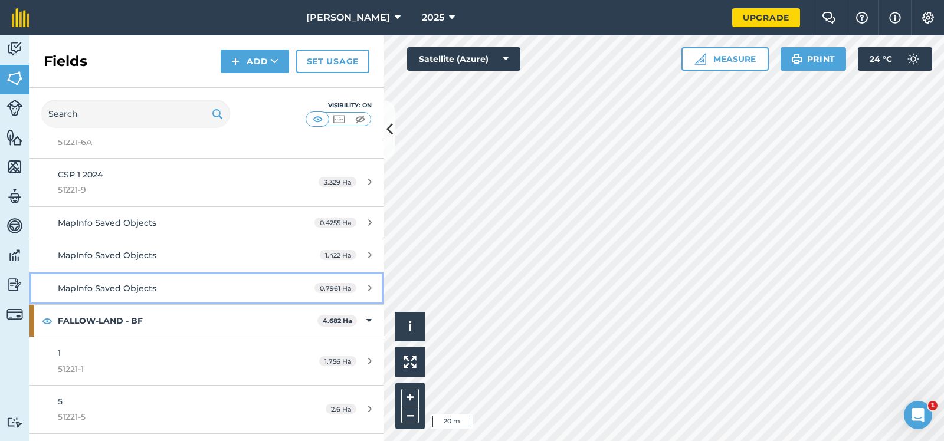
click at [112, 283] on span "MapInfo Saved Objects" at bounding box center [107, 288] width 99 height 11
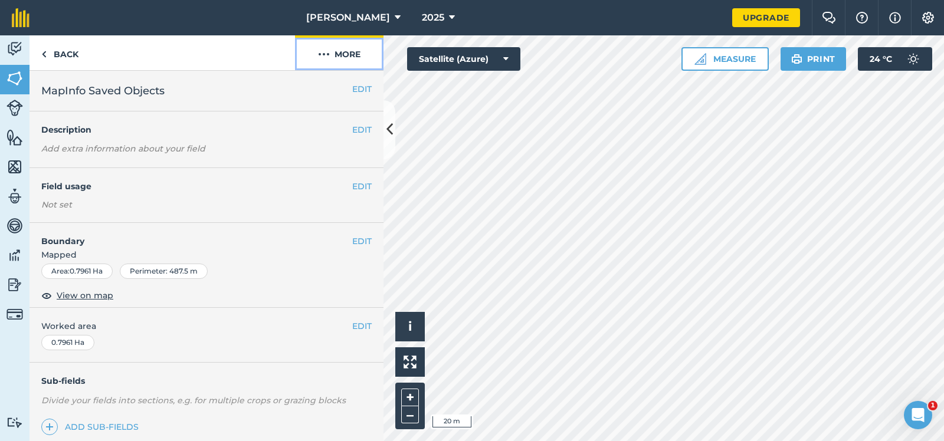
click at [323, 51] on img at bounding box center [324, 54] width 12 height 14
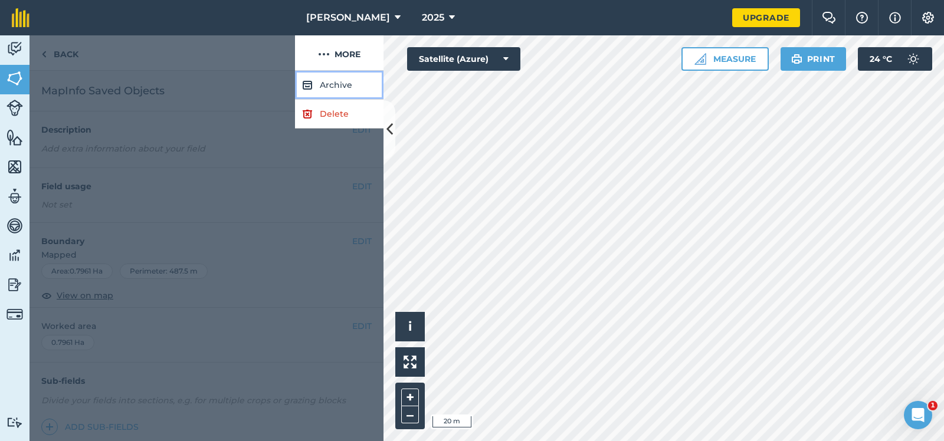
click at [333, 81] on button "Archive" at bounding box center [339, 85] width 89 height 29
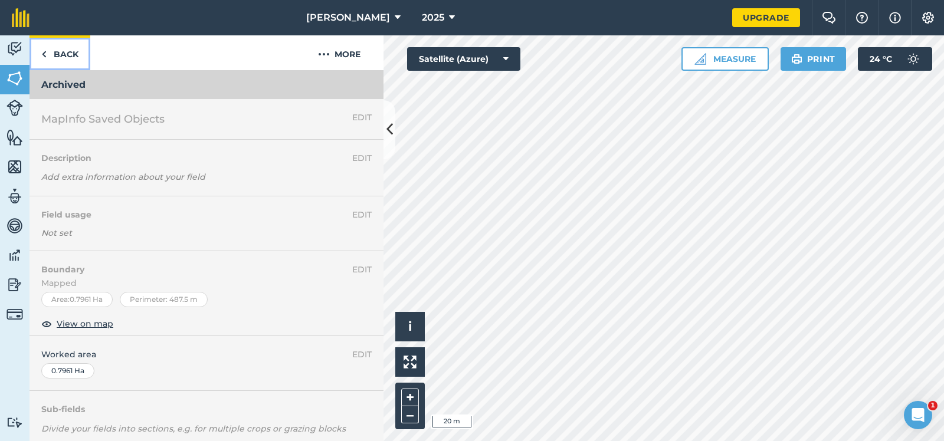
click at [63, 50] on link "Back" at bounding box center [60, 52] width 61 height 35
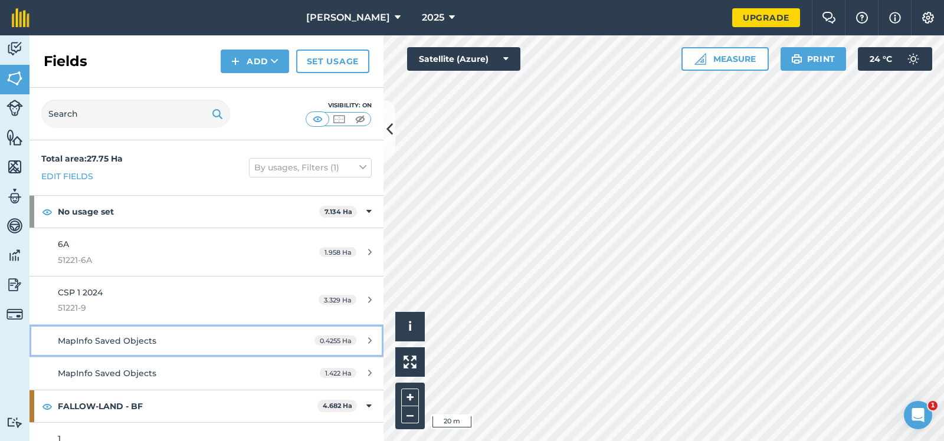
click at [110, 337] on span "MapInfo Saved Objects" at bounding box center [107, 341] width 99 height 11
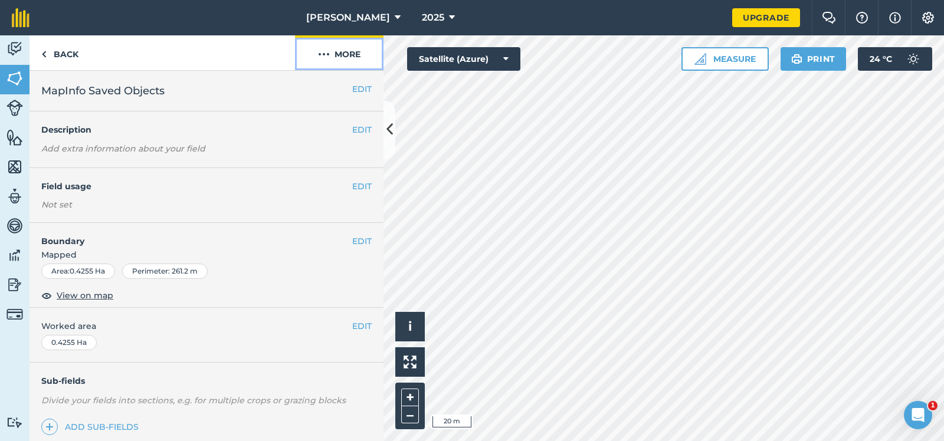
click at [325, 52] on img at bounding box center [324, 54] width 12 height 14
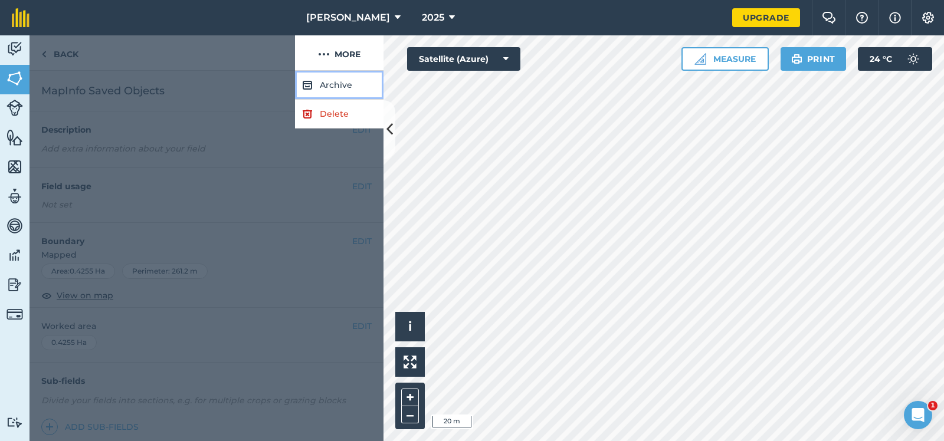
click at [333, 81] on button "Archive" at bounding box center [339, 85] width 89 height 29
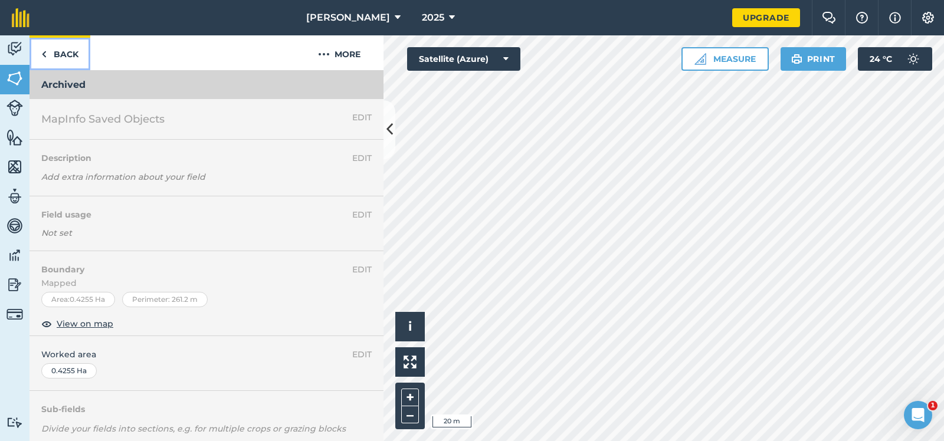
click at [63, 49] on link "Back" at bounding box center [60, 52] width 61 height 35
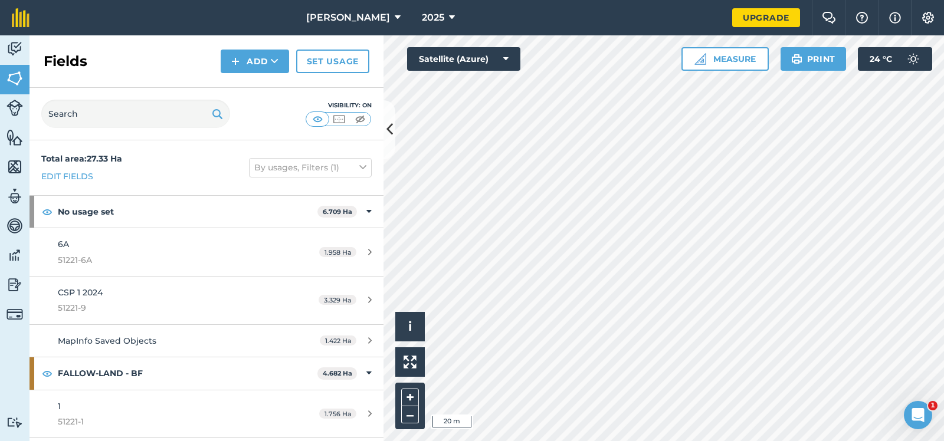
scroll to position [59, 0]
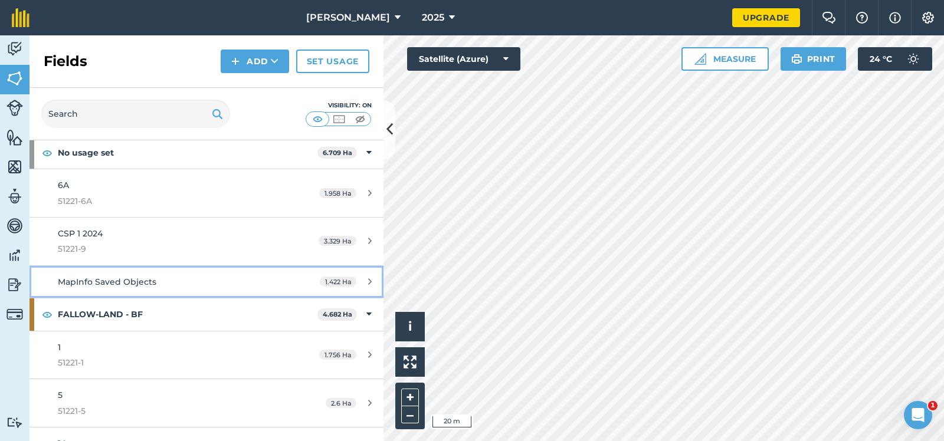
click at [97, 277] on span "MapInfo Saved Objects" at bounding box center [107, 282] width 99 height 11
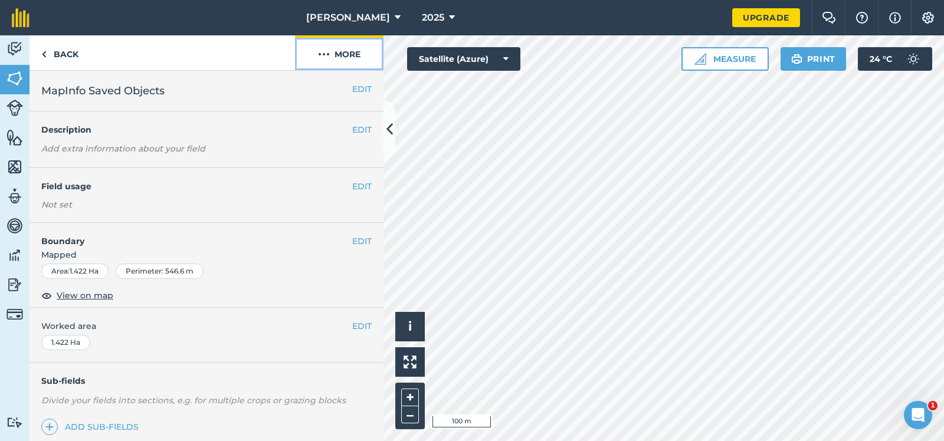
click at [322, 50] on img at bounding box center [324, 54] width 12 height 14
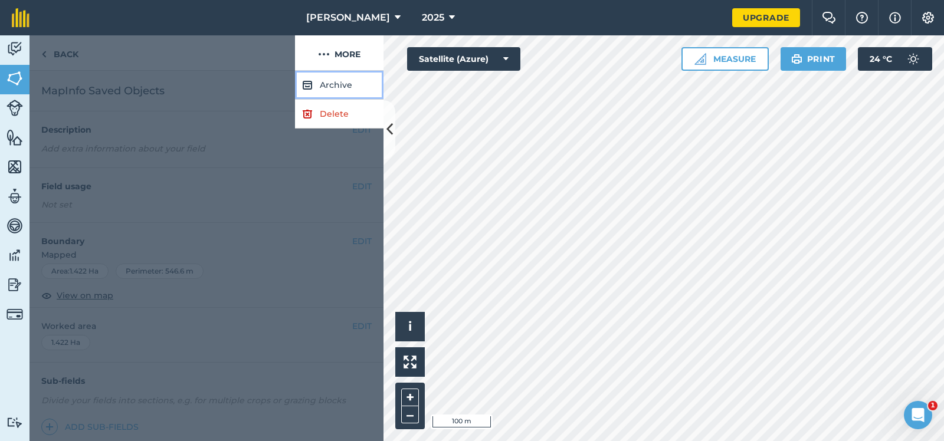
click at [332, 81] on button "Archive" at bounding box center [339, 85] width 89 height 29
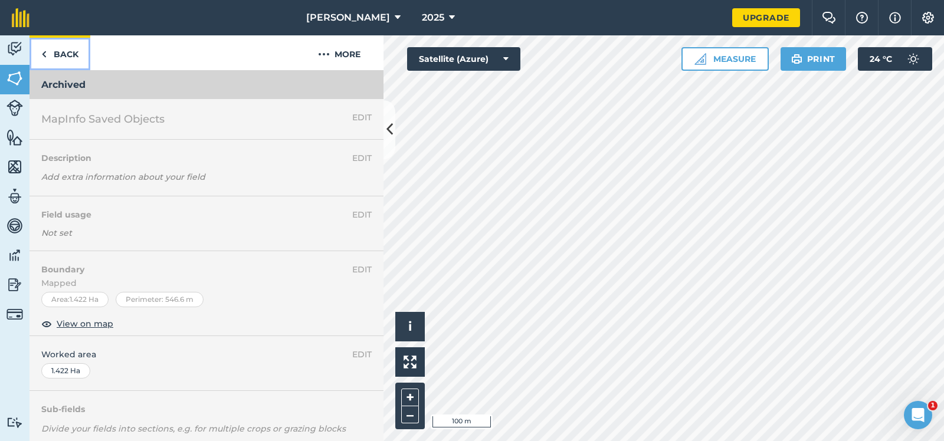
click at [67, 52] on link "Back" at bounding box center [60, 52] width 61 height 35
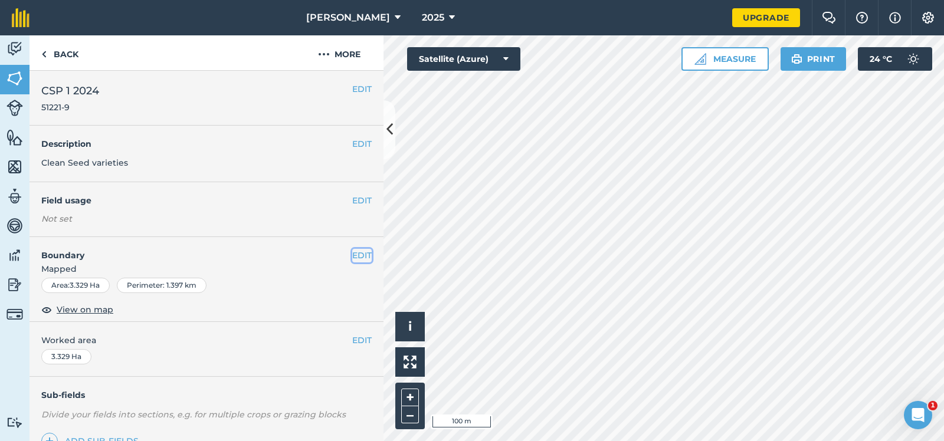
click at [364, 255] on button "EDIT" at bounding box center [361, 255] width 19 height 13
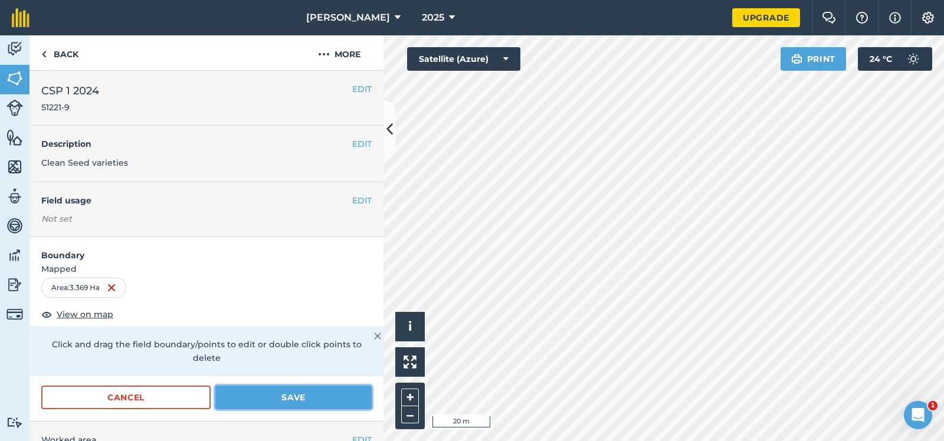
click at [306, 386] on button "Save" at bounding box center [293, 398] width 156 height 24
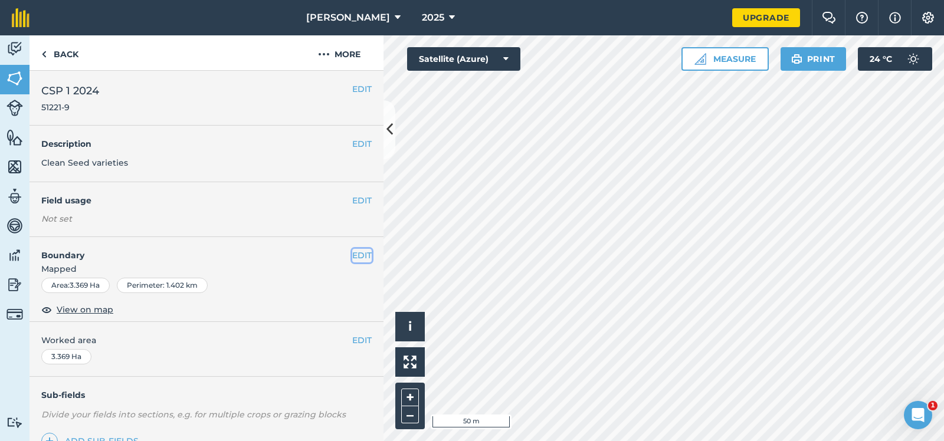
click at [364, 253] on button "EDIT" at bounding box center [361, 255] width 19 height 13
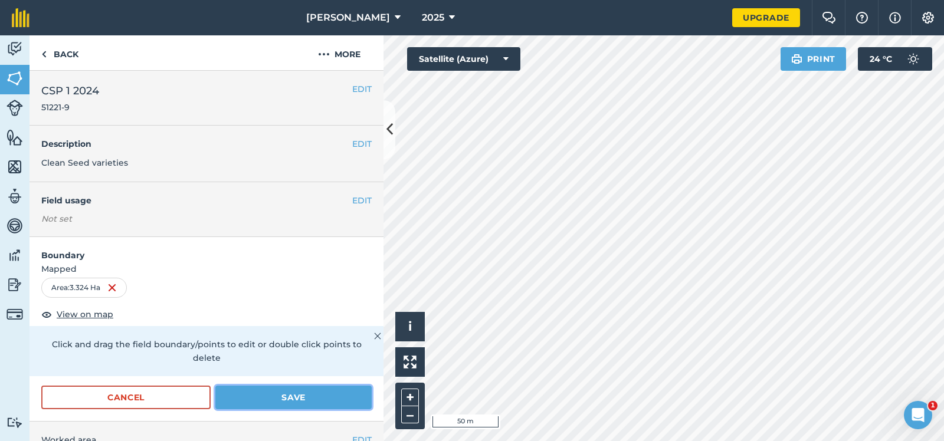
click at [299, 386] on button "Save" at bounding box center [293, 398] width 156 height 24
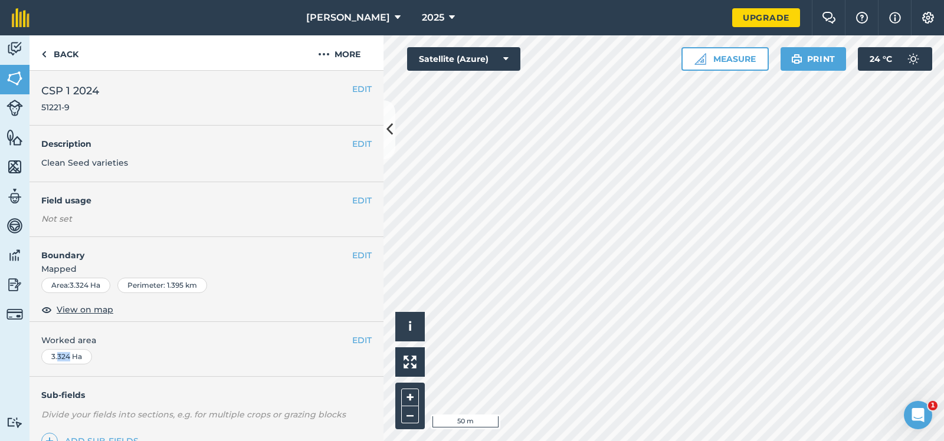
drag, startPoint x: 58, startPoint y: 356, endPoint x: 68, endPoint y: 354, distance: 10.3
click at [68, 354] on div "3.324 Ha" at bounding box center [66, 356] width 51 height 15
click at [362, 338] on button "EDIT" at bounding box center [361, 340] width 19 height 13
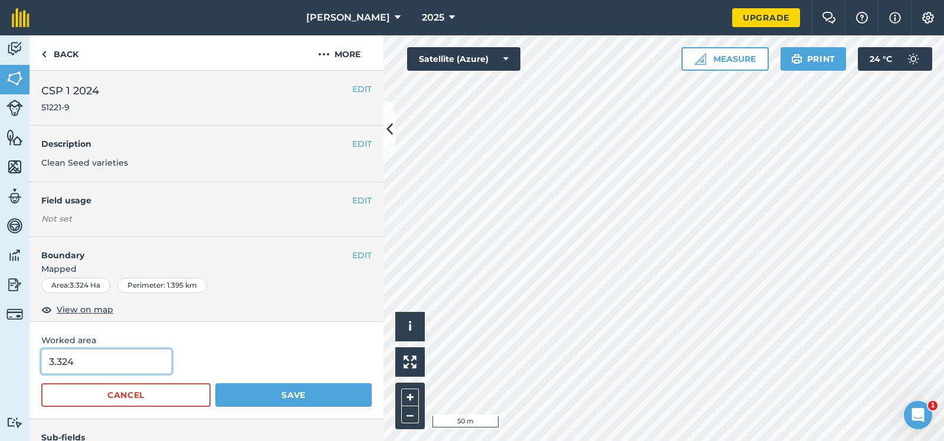
drag, startPoint x: 76, startPoint y: 362, endPoint x: 58, endPoint y: 362, distance: 17.7
click at [58, 362] on input "3.324" at bounding box center [106, 361] width 130 height 25
type input "3.28"
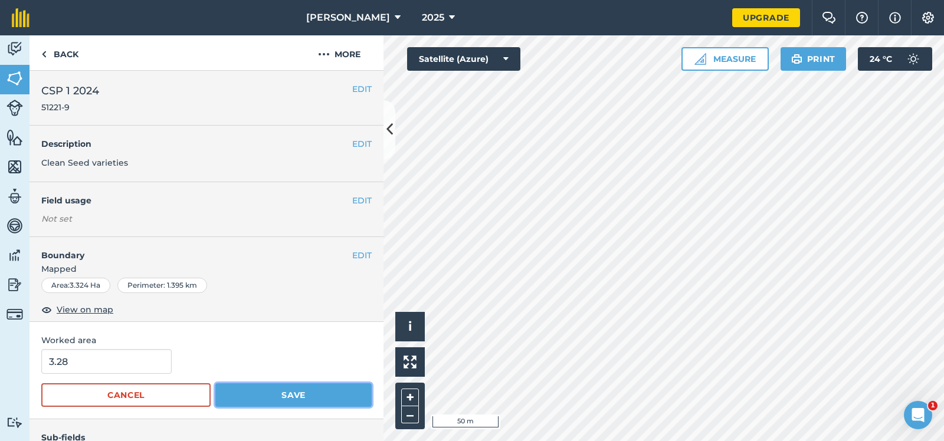
click at [300, 393] on button "Save" at bounding box center [293, 396] width 156 height 24
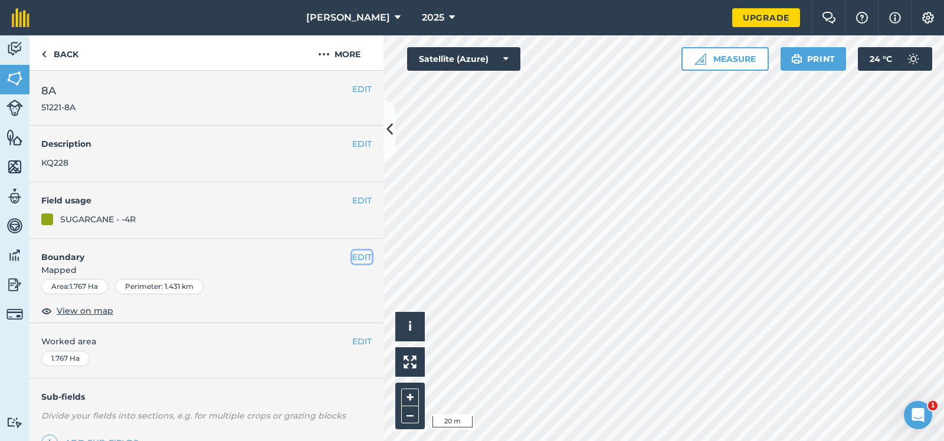
click at [362, 254] on button "EDIT" at bounding box center [361, 257] width 19 height 13
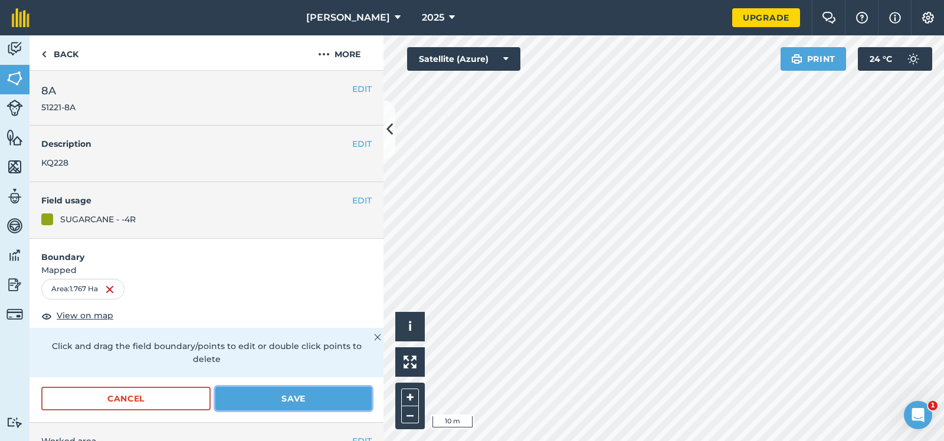
click at [292, 387] on button "Save" at bounding box center [293, 399] width 156 height 24
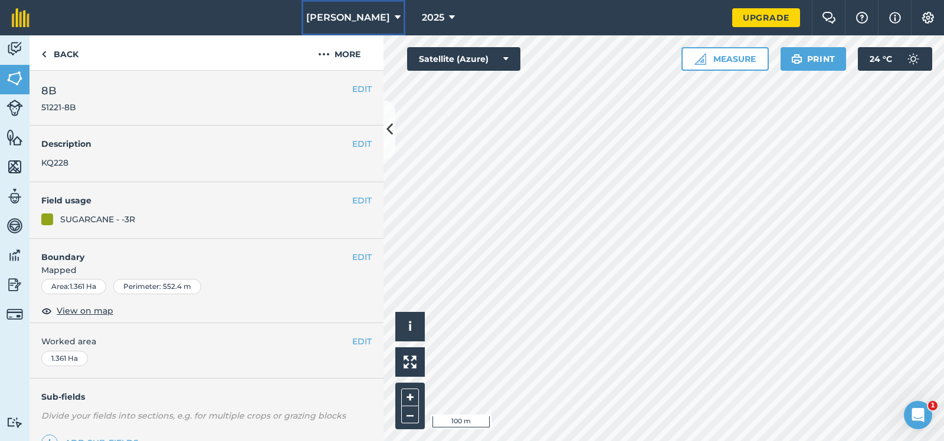
click at [395, 14] on icon at bounding box center [398, 18] width 6 height 14
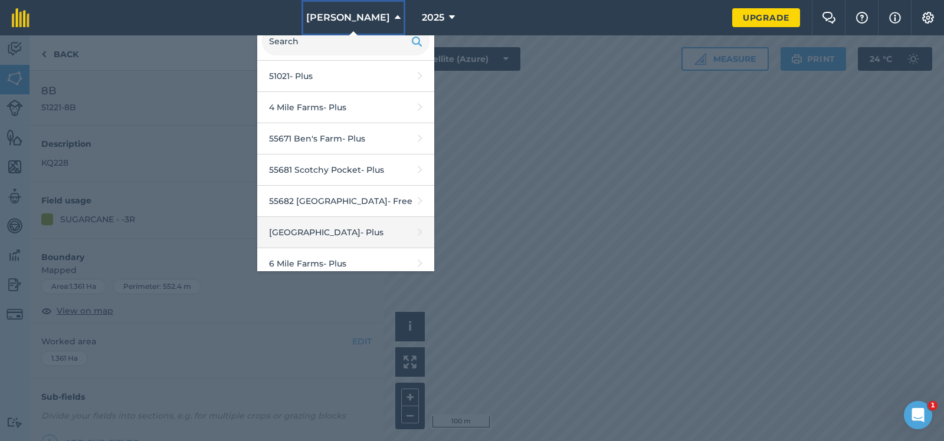
scroll to position [59, 0]
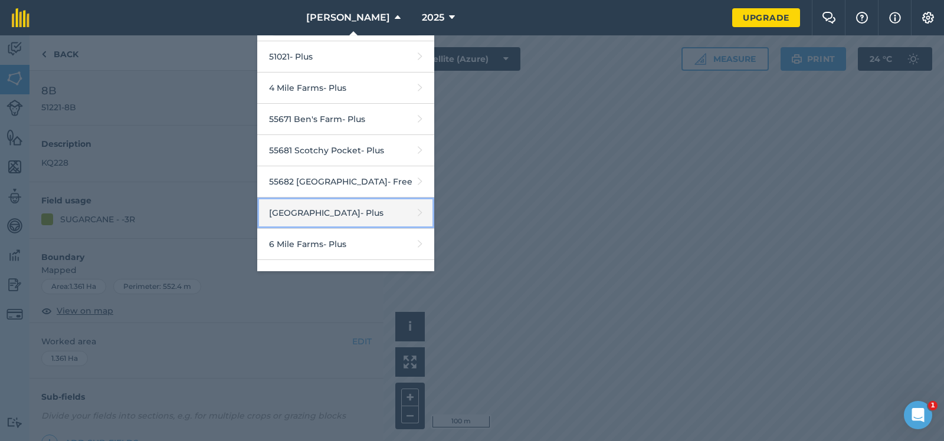
click at [325, 211] on link "55721 Miva Station - Plus" at bounding box center [345, 213] width 177 height 31
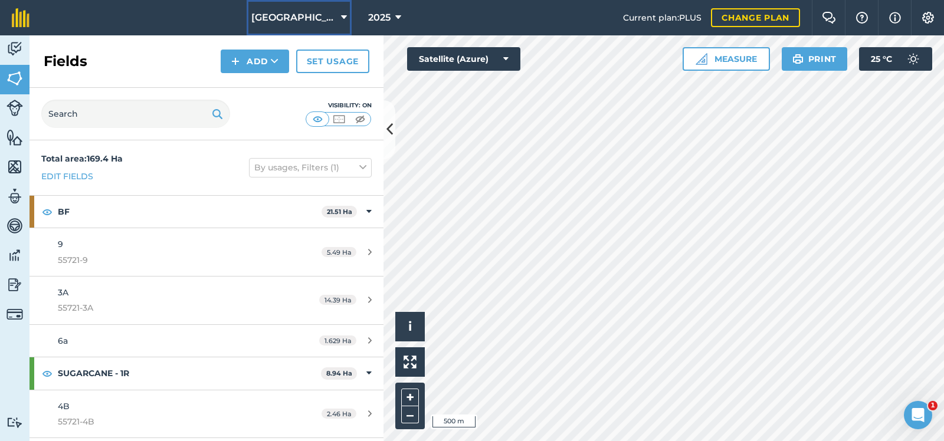
click at [340, 15] on button "[GEOGRAPHIC_DATA]" at bounding box center [299, 17] width 105 height 35
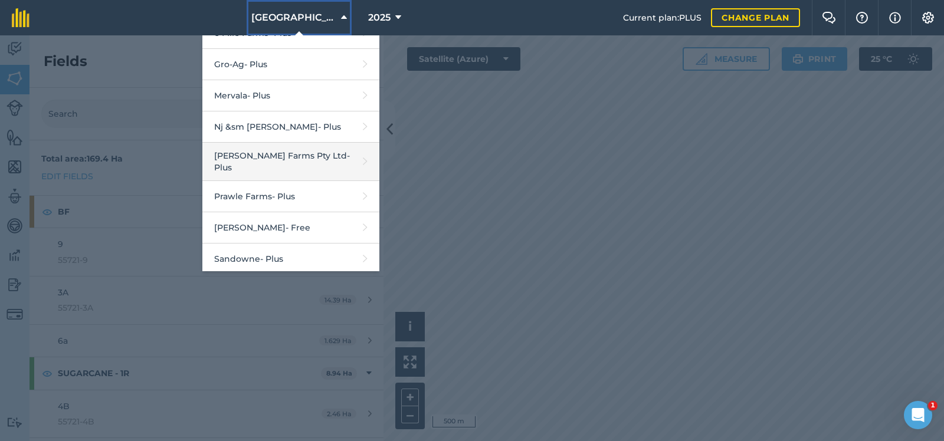
scroll to position [295, 0]
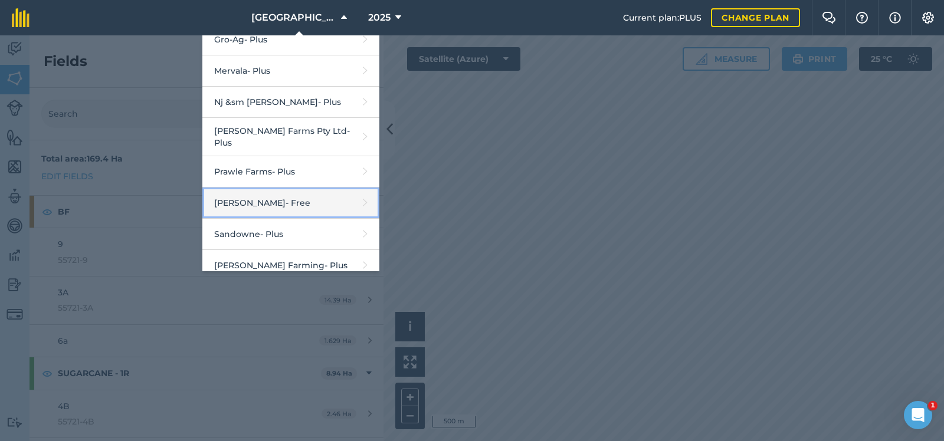
click at [330, 192] on link "[PERSON_NAME] - Free" at bounding box center [290, 203] width 177 height 31
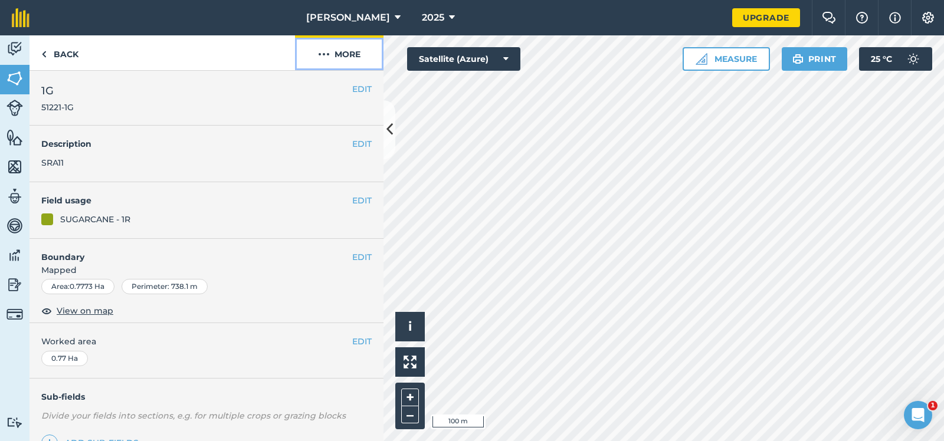
click at [323, 51] on img at bounding box center [324, 54] width 12 height 14
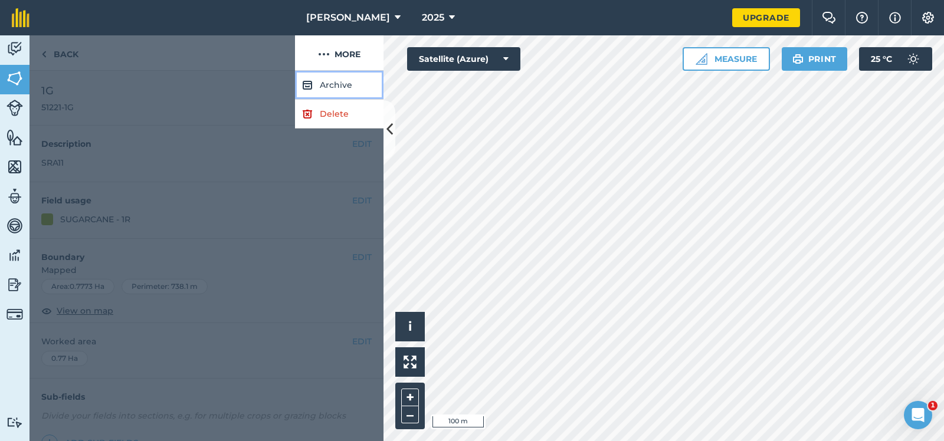
click at [335, 84] on button "Archive" at bounding box center [339, 85] width 89 height 29
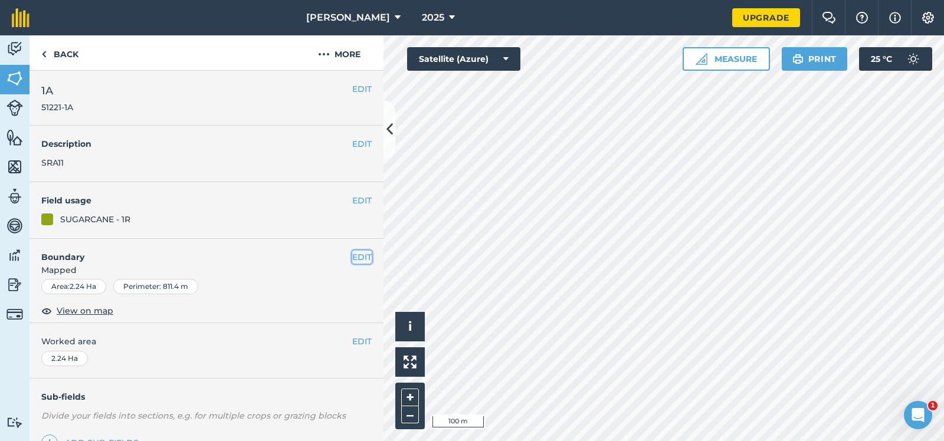
click at [362, 256] on button "EDIT" at bounding box center [361, 257] width 19 height 13
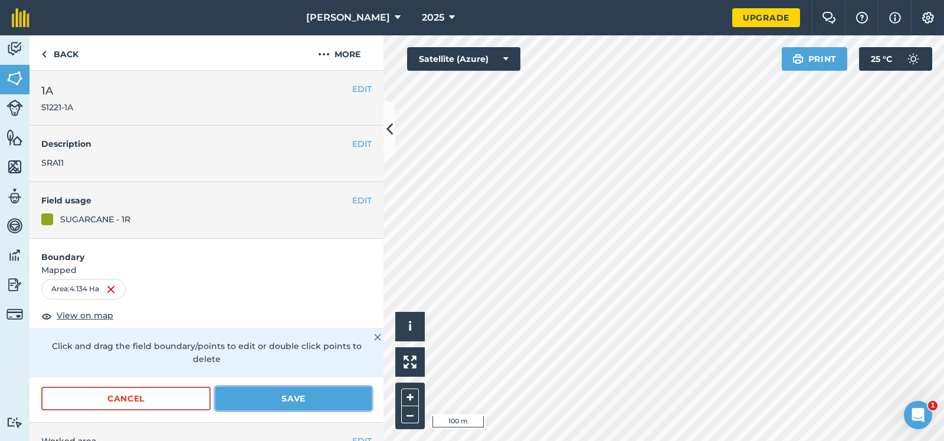
click at [293, 387] on button "Save" at bounding box center [293, 399] width 156 height 24
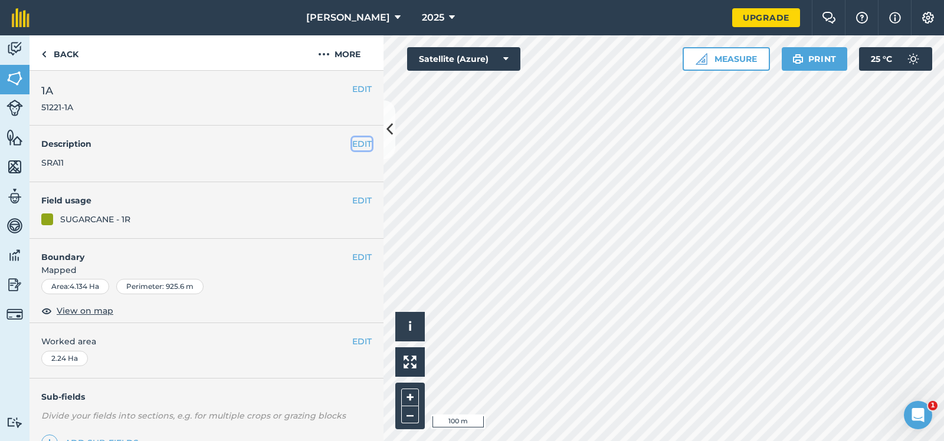
click at [364, 141] on button "EDIT" at bounding box center [361, 143] width 19 height 13
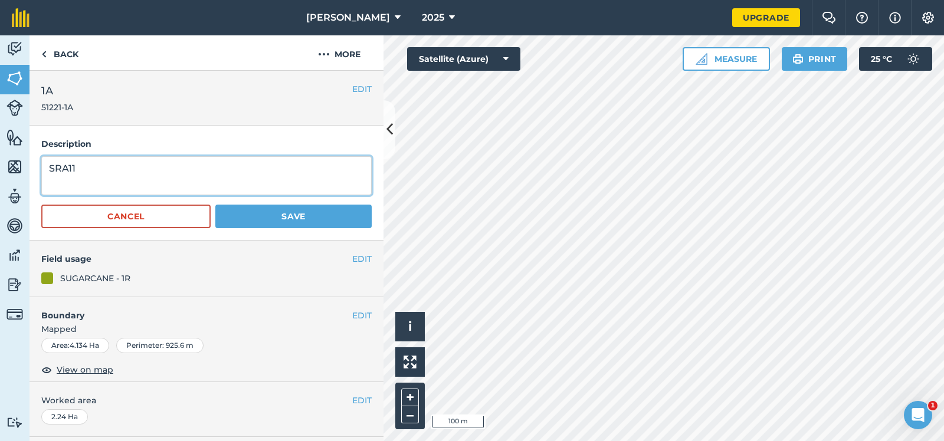
click at [80, 167] on textarea "SRA11" at bounding box center [206, 175] width 330 height 39
type textarea "SRA11, SRA34, SRA29, Q228 (trial Plot)"
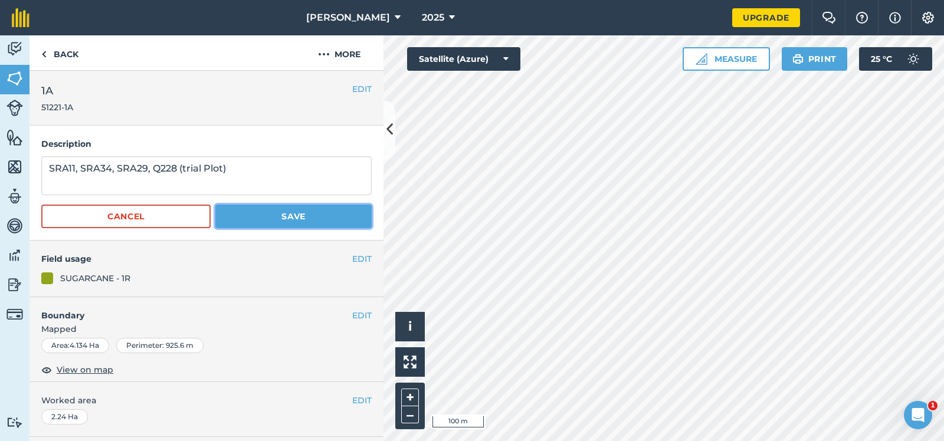
click at [295, 212] on button "Save" at bounding box center [293, 217] width 156 height 24
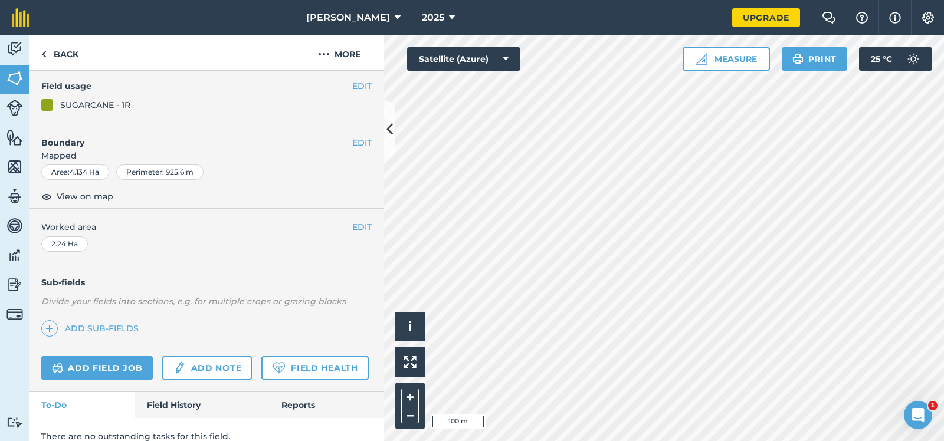
scroll to position [118, 0]
